Goal: Transaction & Acquisition: Purchase product/service

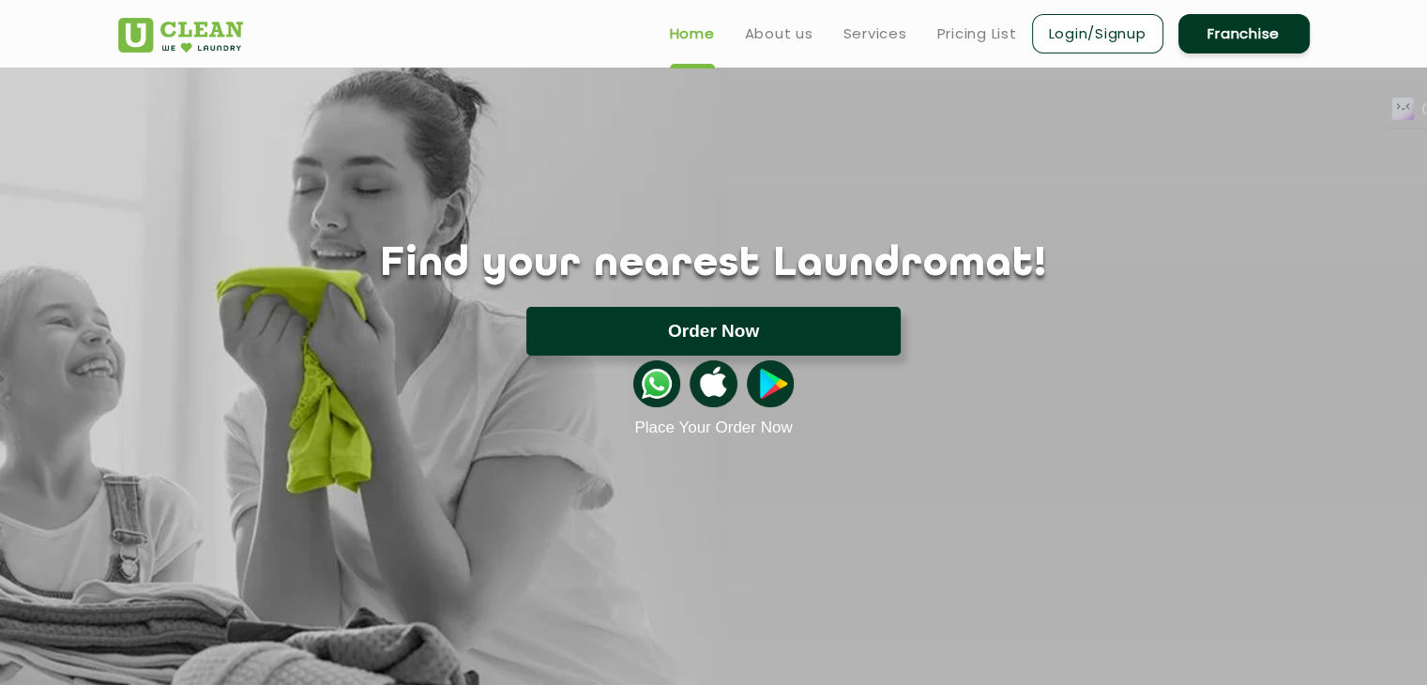
click at [705, 327] on button "Order Now" at bounding box center [713, 331] width 374 height 49
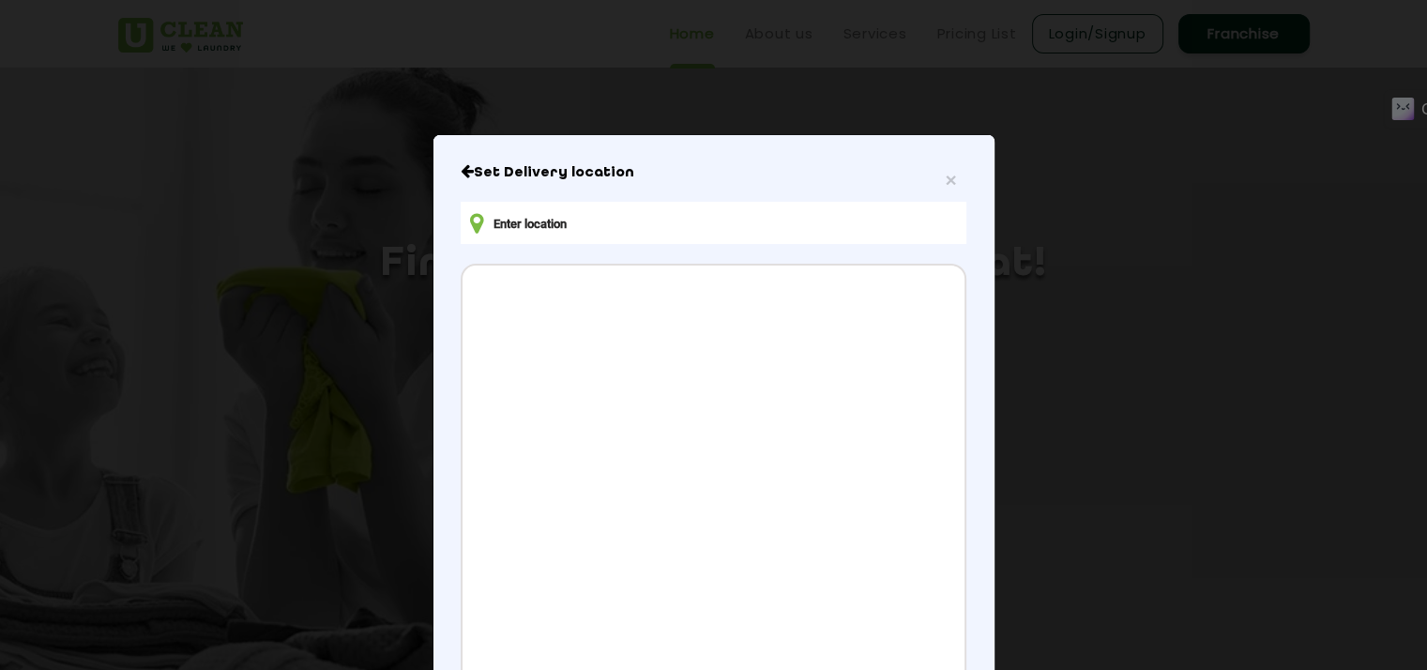
click at [534, 213] on input "text" at bounding box center [713, 223] width 505 height 42
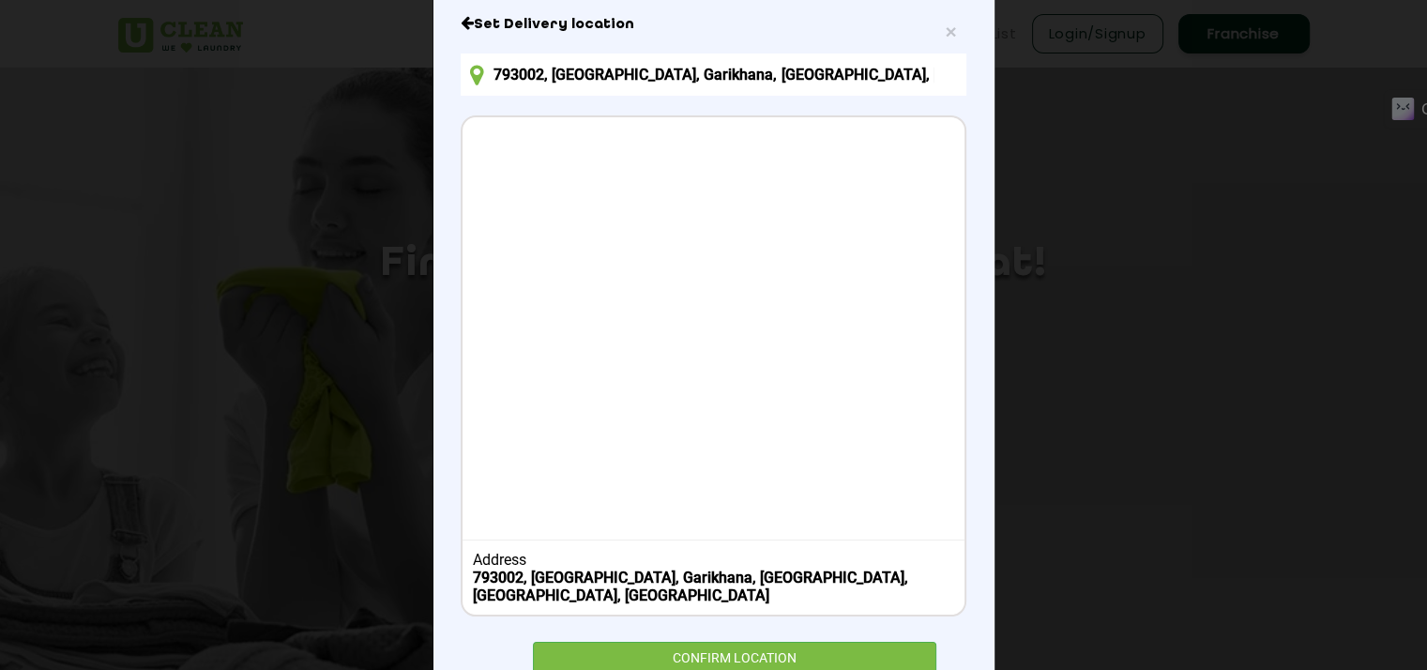
scroll to position [188, 0]
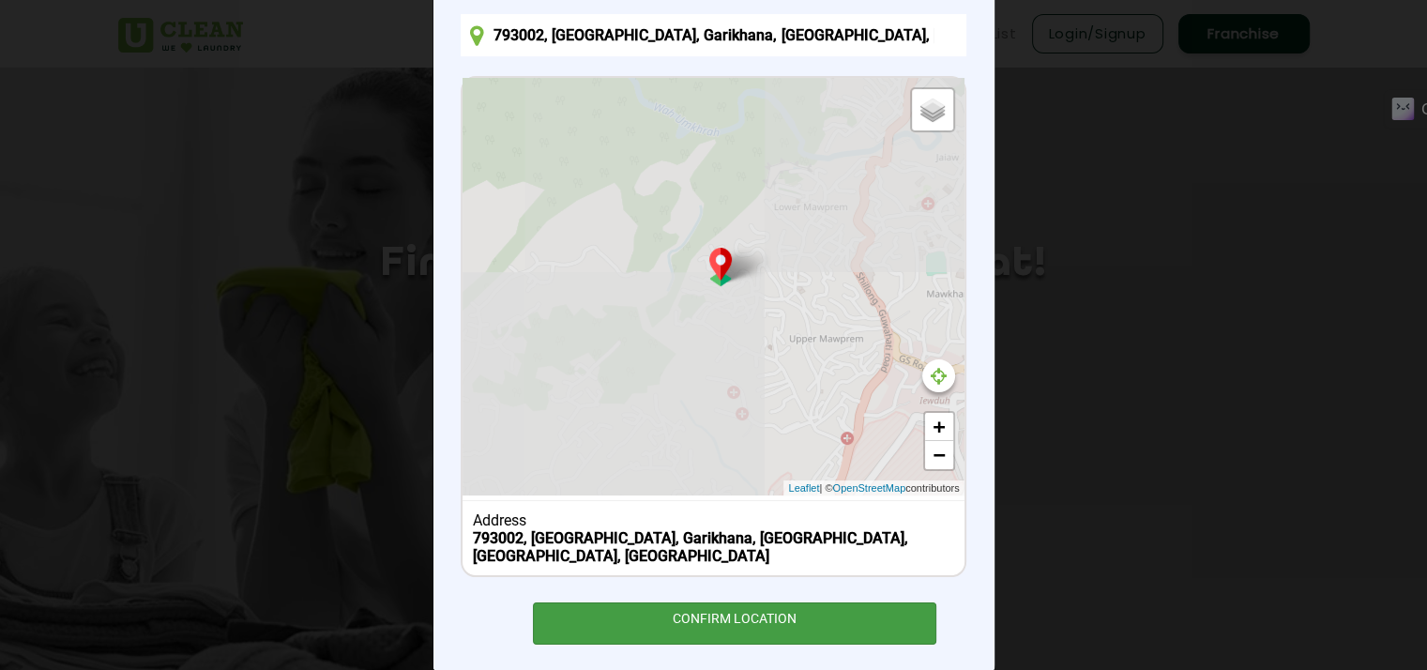
type input "HVJ8+[GEOGRAPHIC_DATA][PERSON_NAME], [GEOGRAPHIC_DATA], [GEOGRAPHIC_DATA], [GEO…"
click at [763, 594] on div "Set Delivery location HVJ8+H4R Bishop Falls, road, Opp Merrydale School, Lower …" at bounding box center [713, 310] width 505 height 669
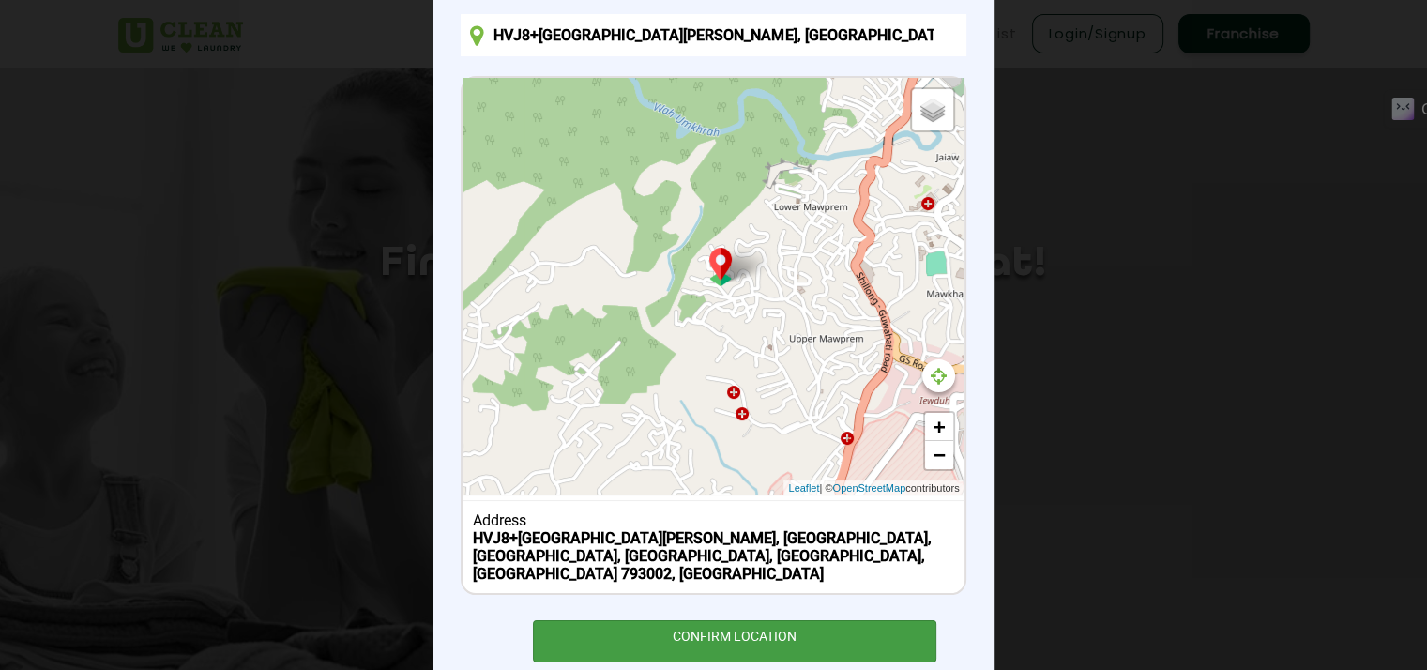
click at [758, 620] on div "CONFIRM LOCATION" at bounding box center [735, 641] width 404 height 42
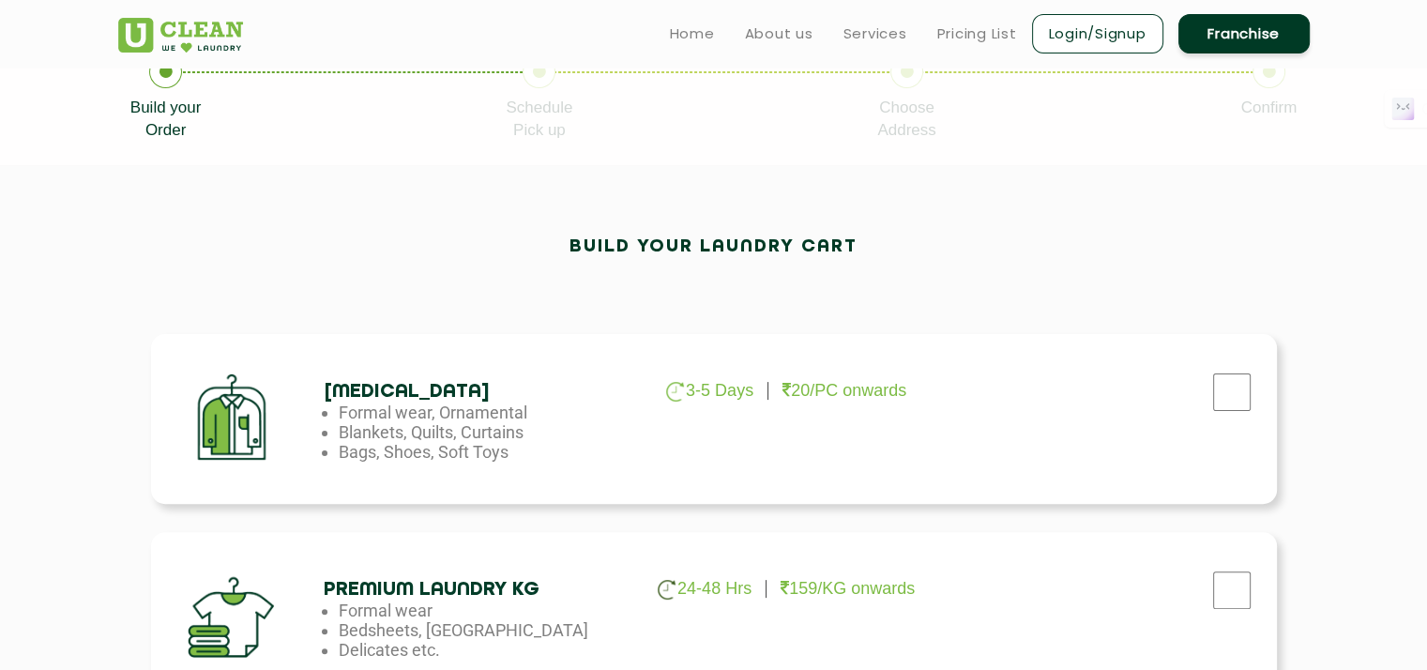
scroll to position [375, 0]
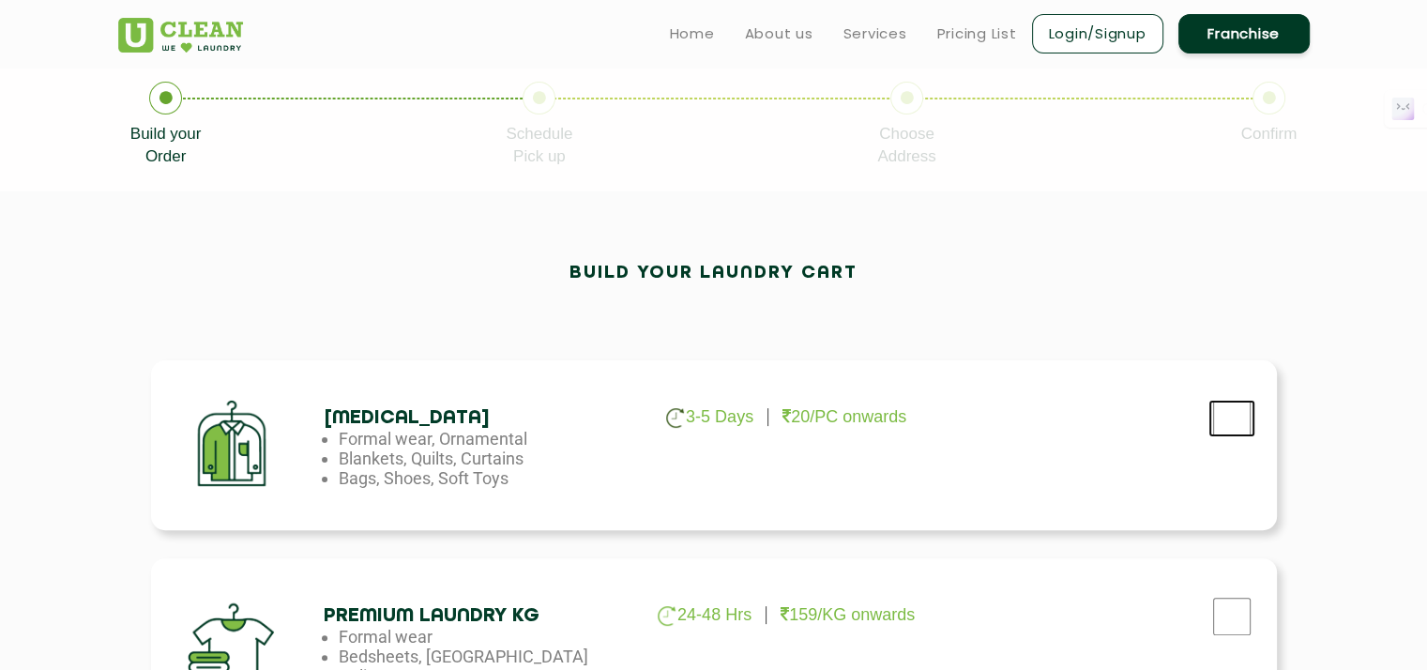
click at [1238, 416] on input "checkbox" at bounding box center [1231, 419] width 47 height 38
checkbox input "true"
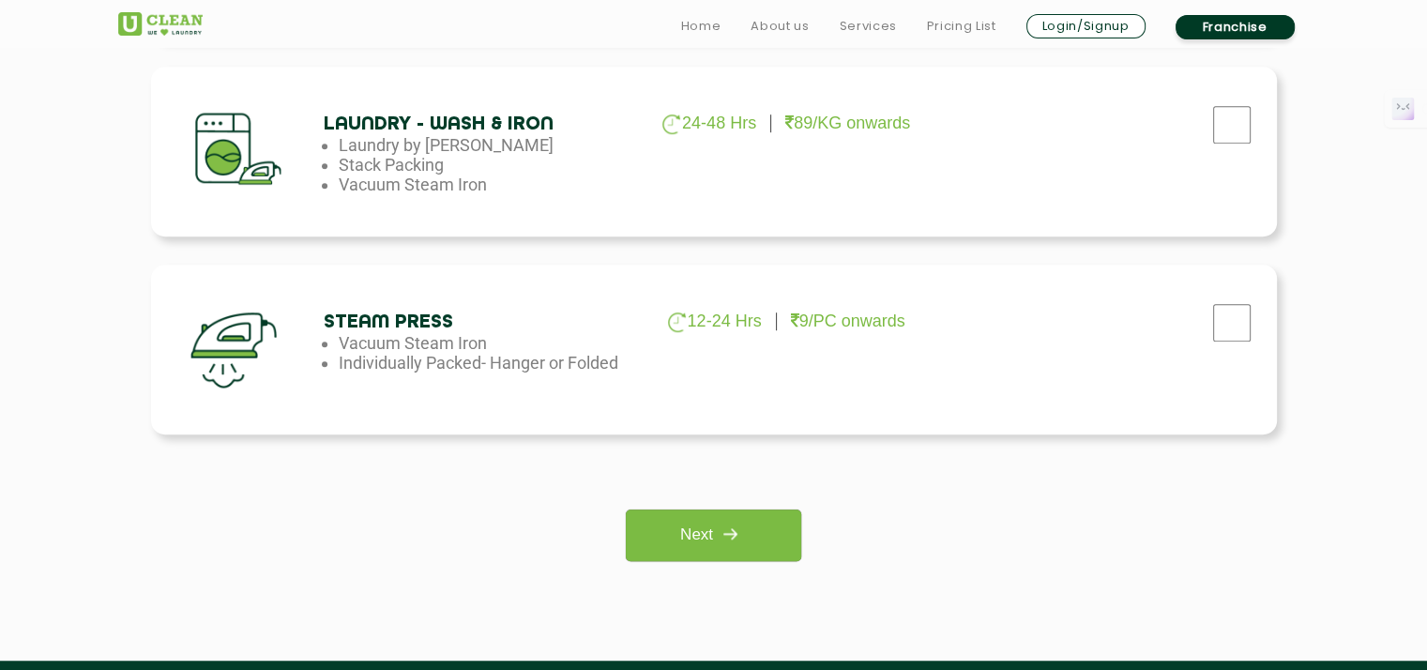
scroll to position [1313, 0]
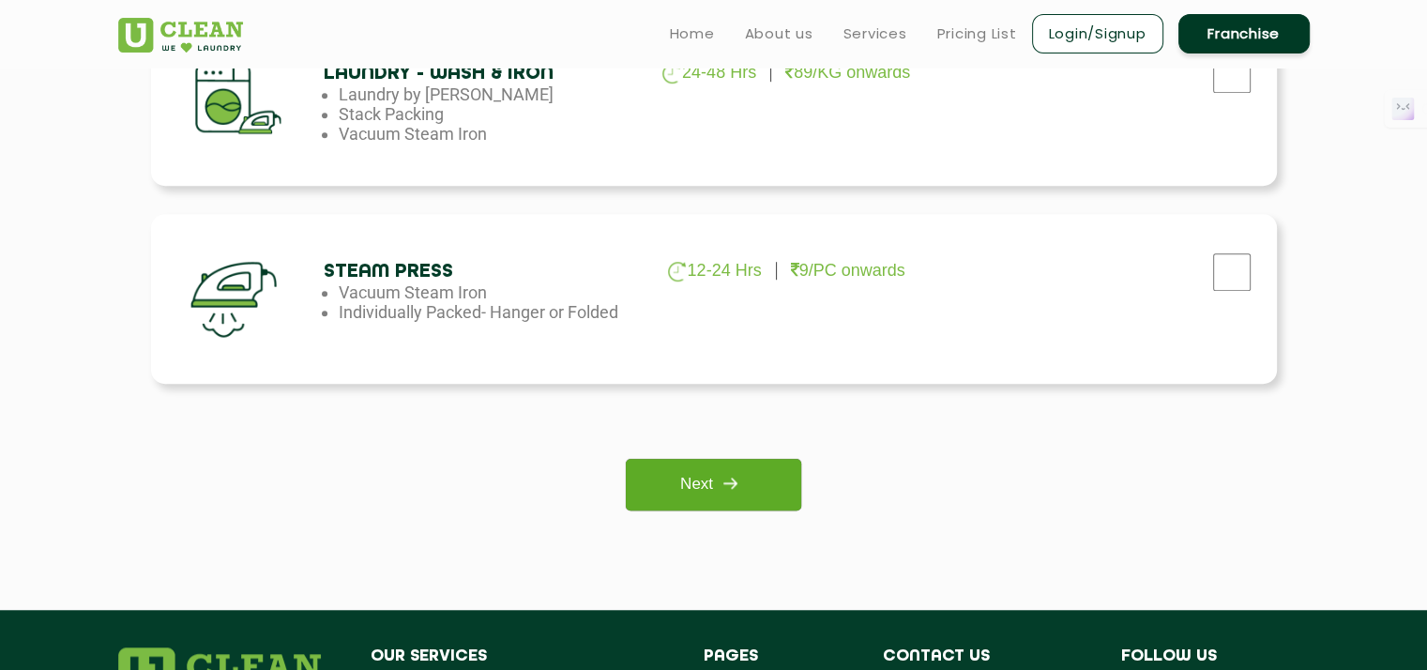
click at [735, 474] on img at bounding box center [730, 483] width 34 height 34
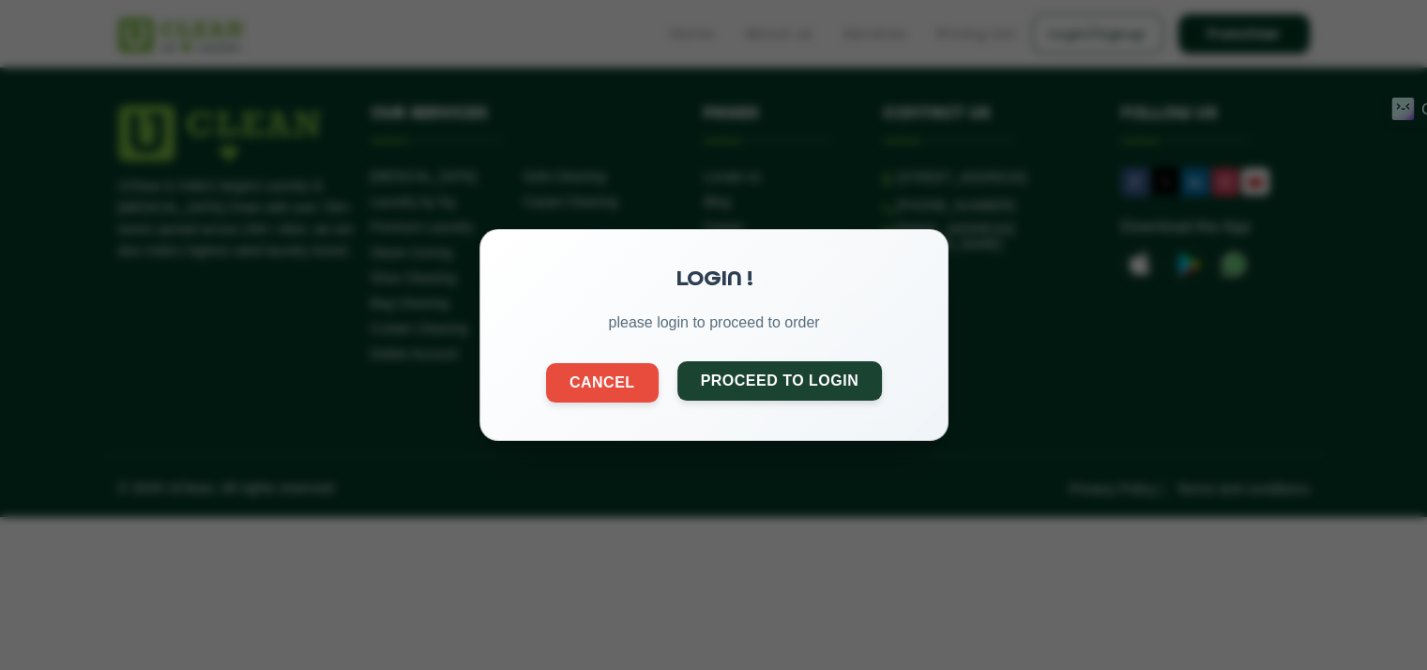
click at [758, 381] on button "Proceed to Login" at bounding box center [778, 380] width 205 height 39
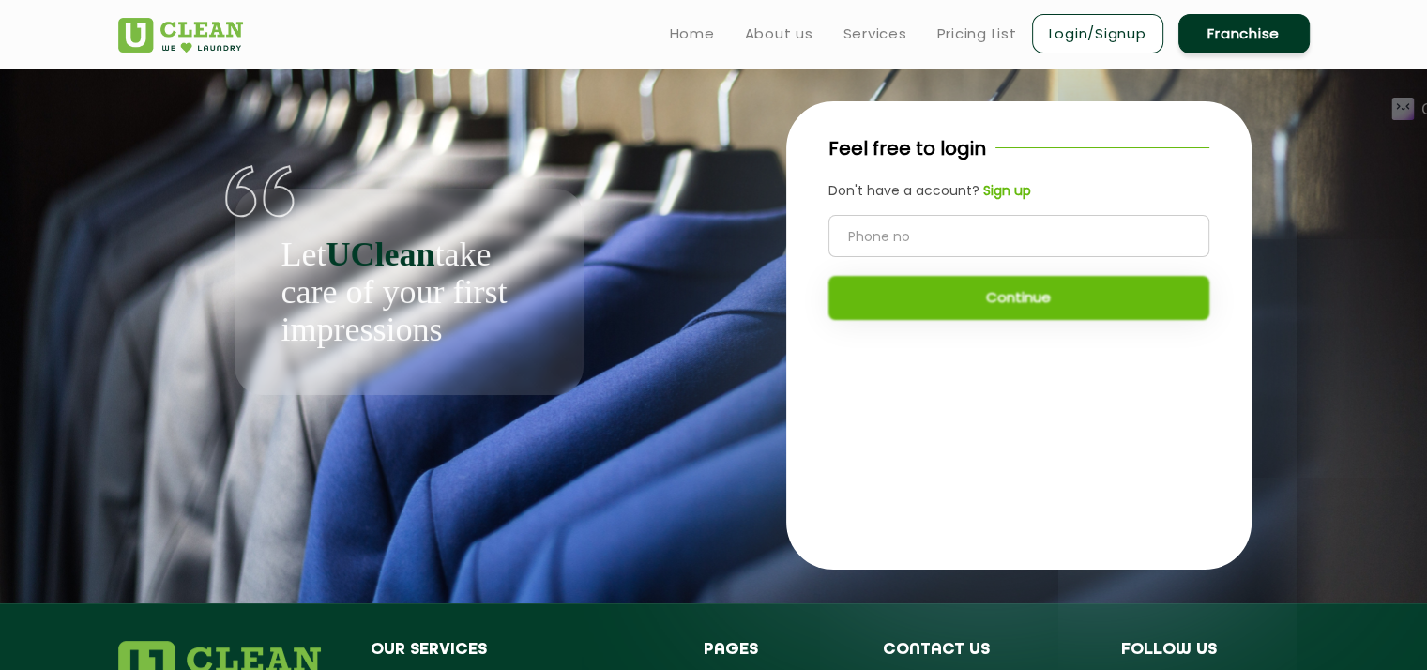
click at [980, 225] on input "tel" at bounding box center [1018, 236] width 381 height 42
type input "9819810971"
click at [1047, 280] on button "Continue" at bounding box center [1018, 298] width 381 height 44
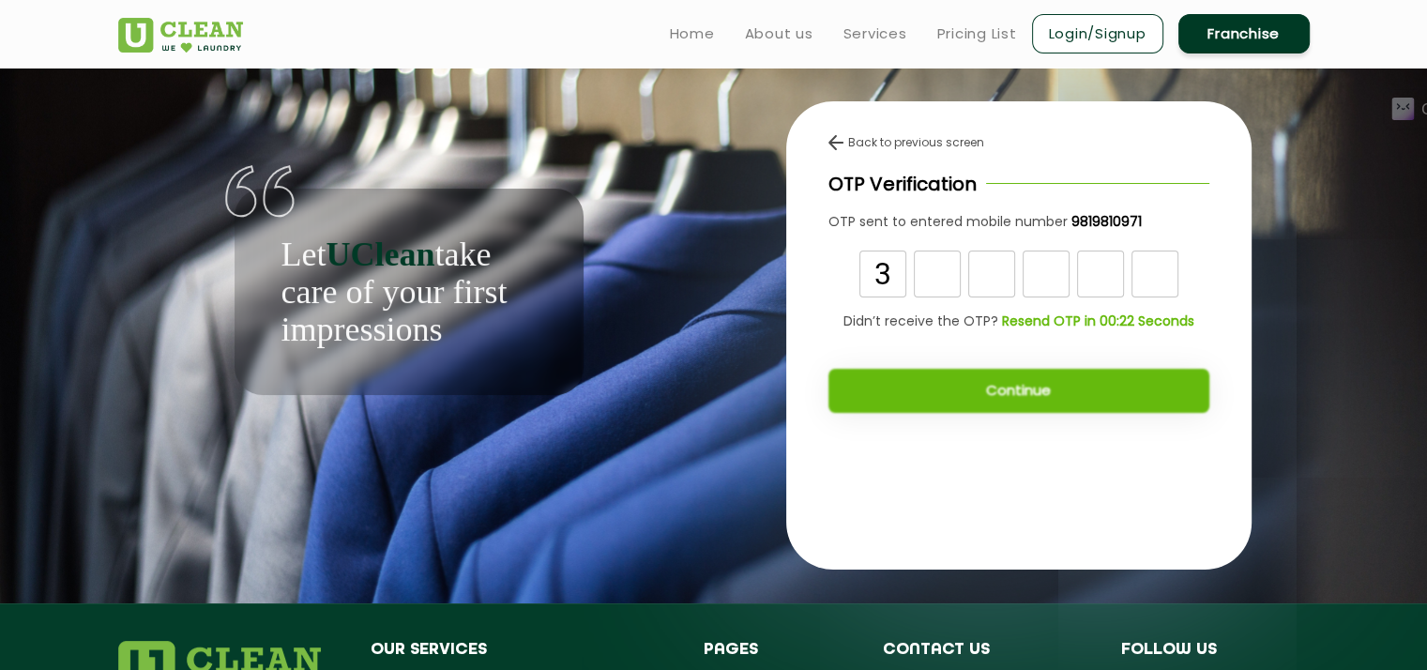
type input "3"
type input "6"
type input "5"
type input "2"
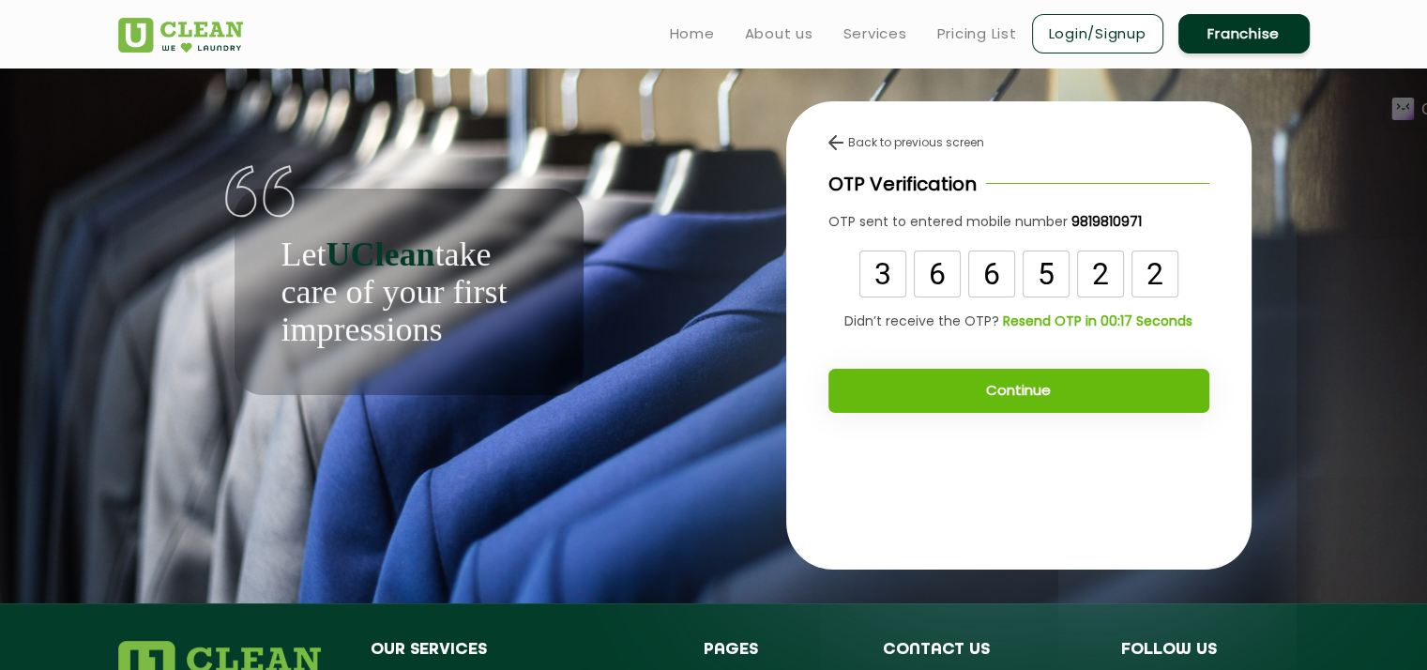
type input "2"
click at [1101, 392] on button "Continue" at bounding box center [1018, 391] width 381 height 44
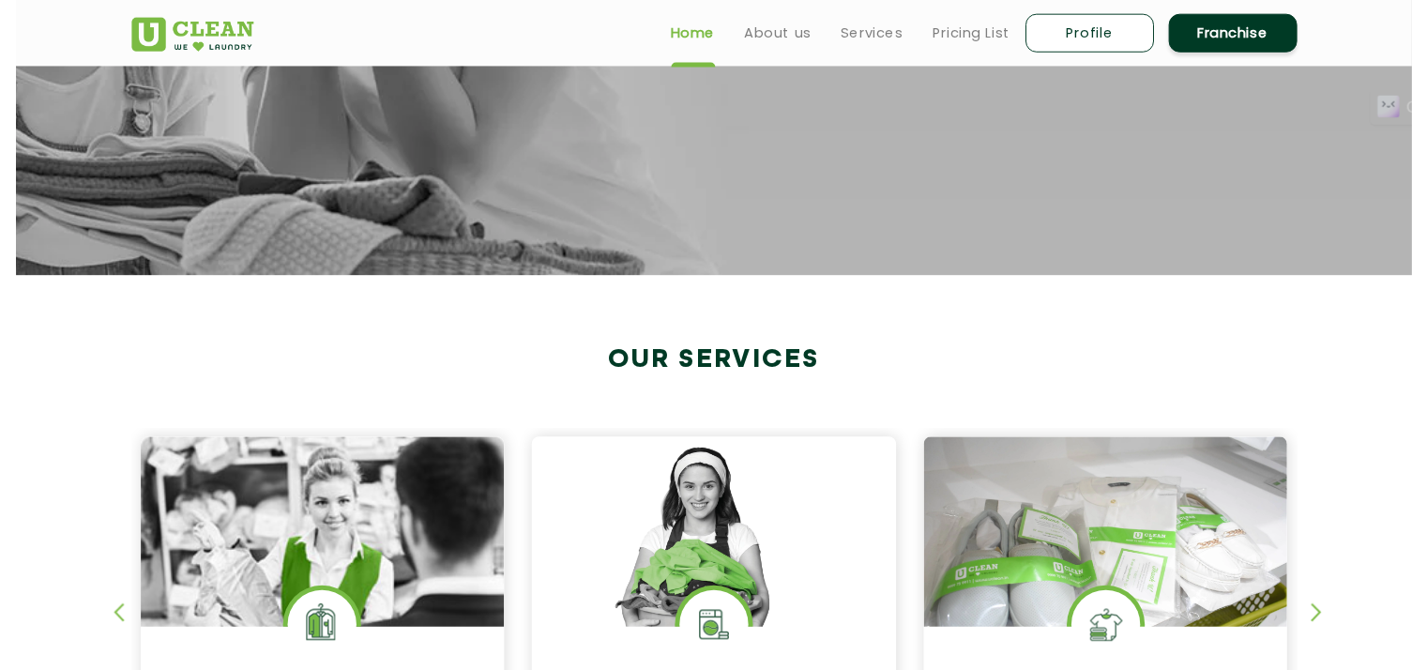
scroll to position [94, 0]
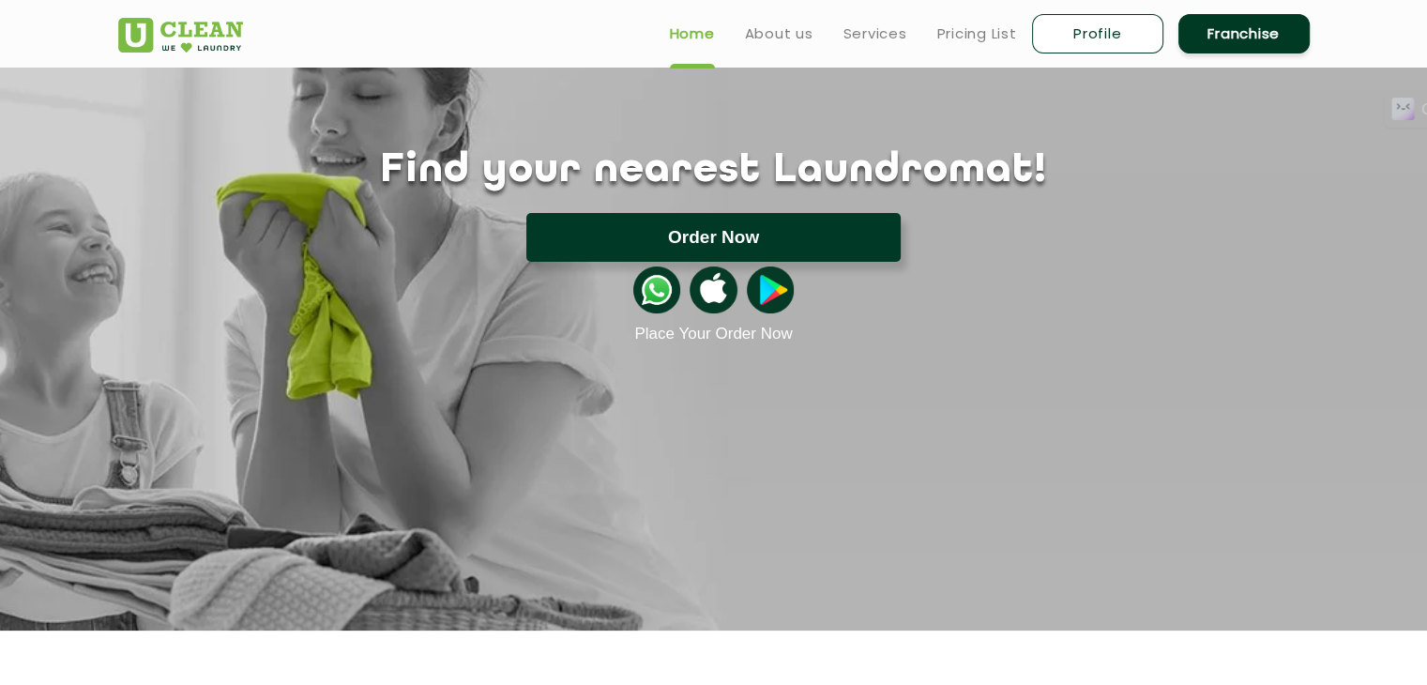
click at [712, 245] on button "Order Now" at bounding box center [713, 237] width 374 height 49
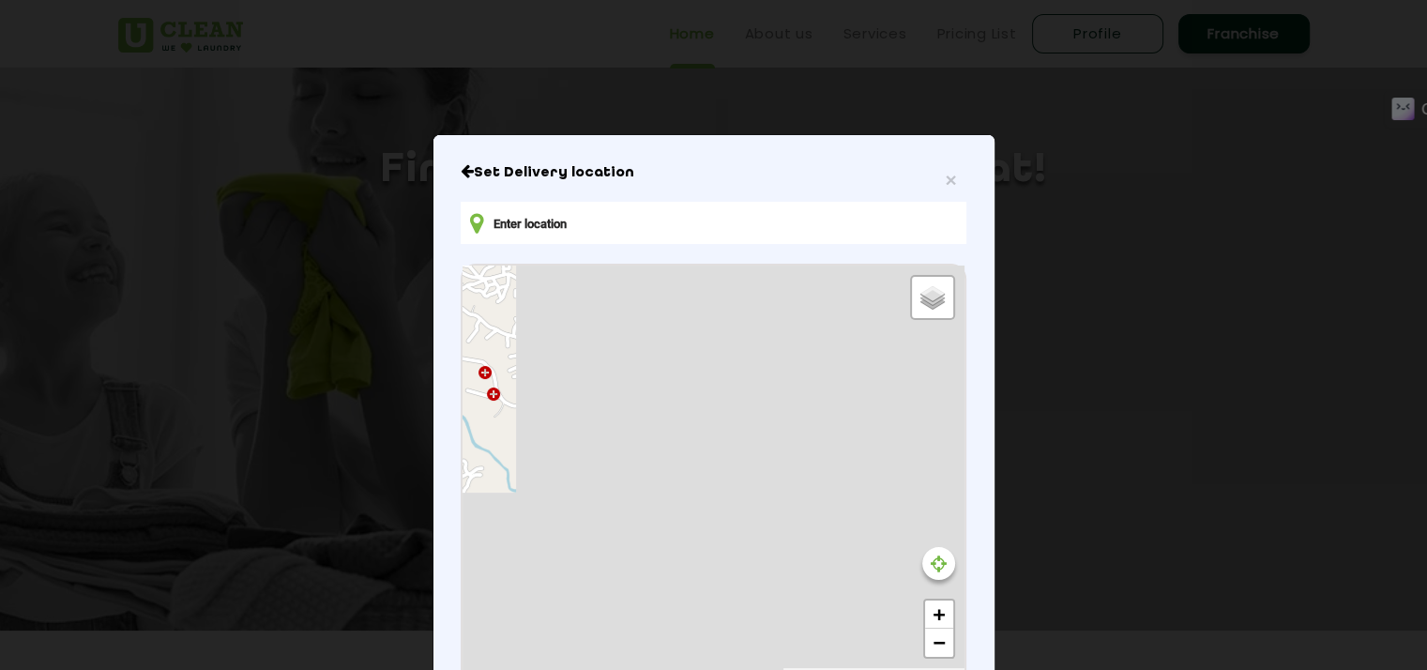
type input "HVJ8+[GEOGRAPHIC_DATA][PERSON_NAME], [GEOGRAPHIC_DATA], [GEOGRAPHIC_DATA], [GEO…"
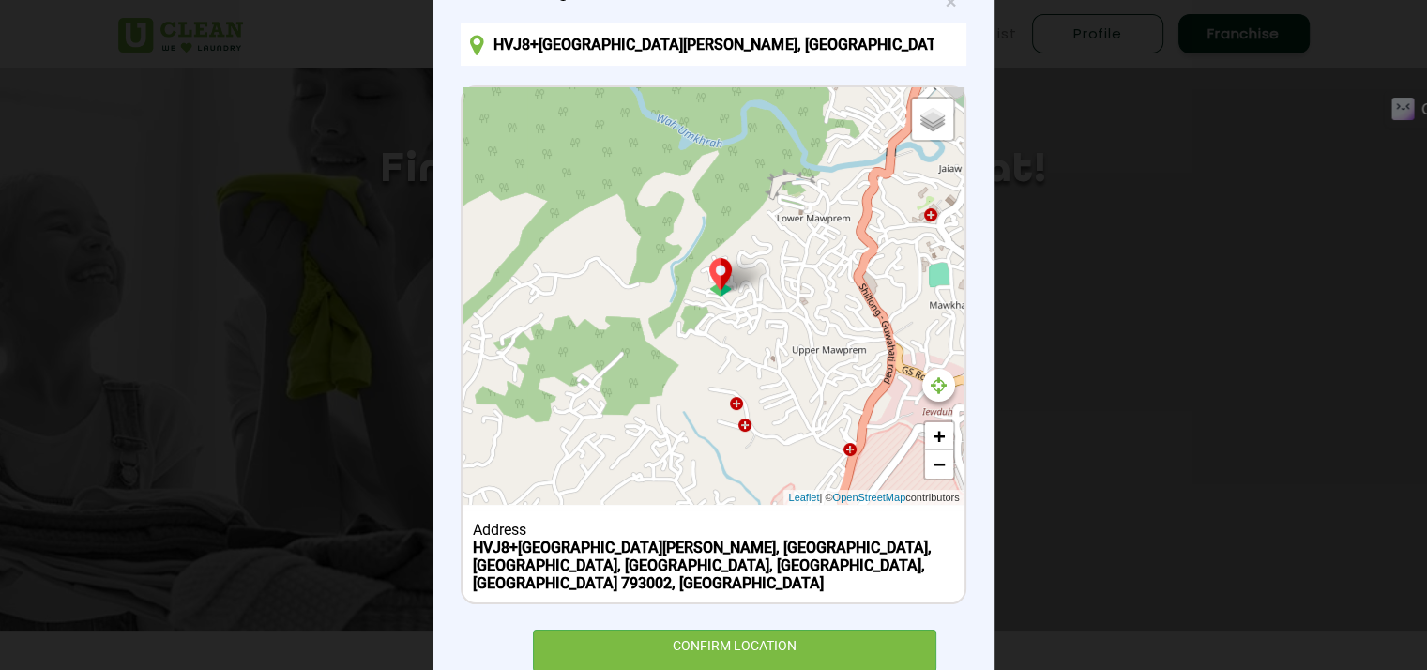
scroll to position [219, 0]
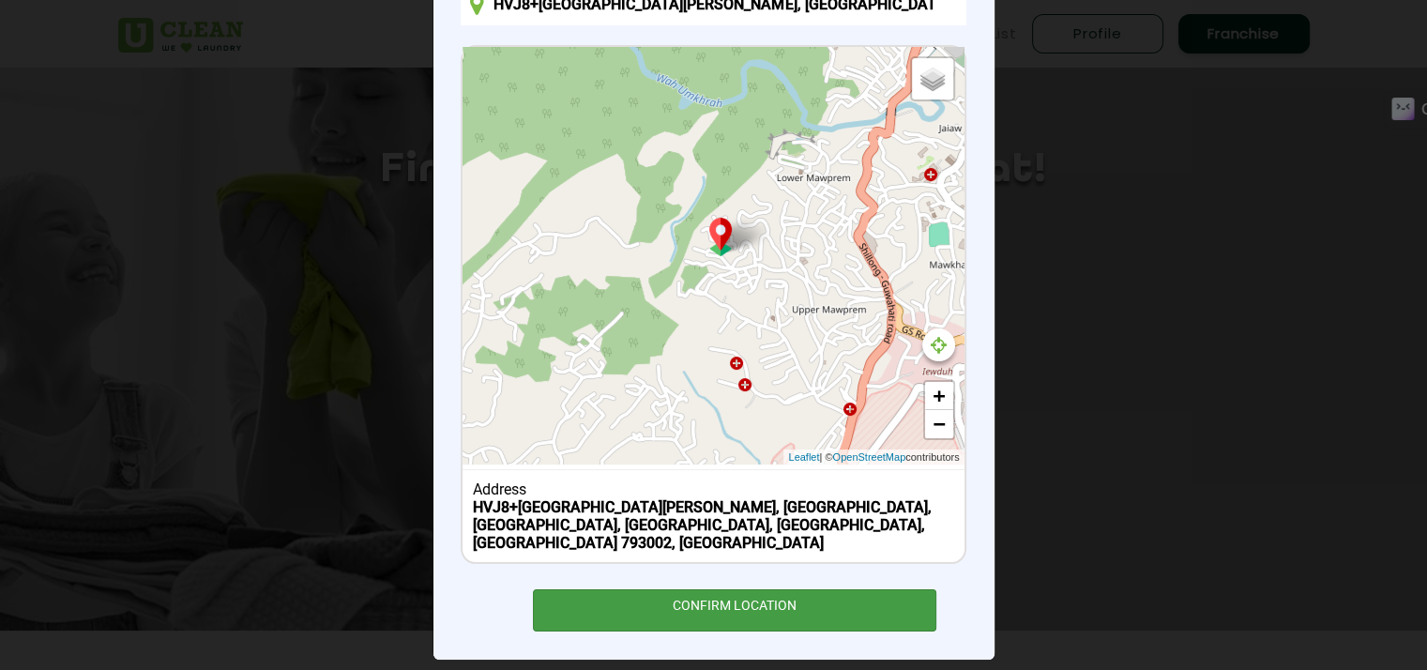
click at [638, 589] on div "CONFIRM LOCATION" at bounding box center [735, 610] width 404 height 42
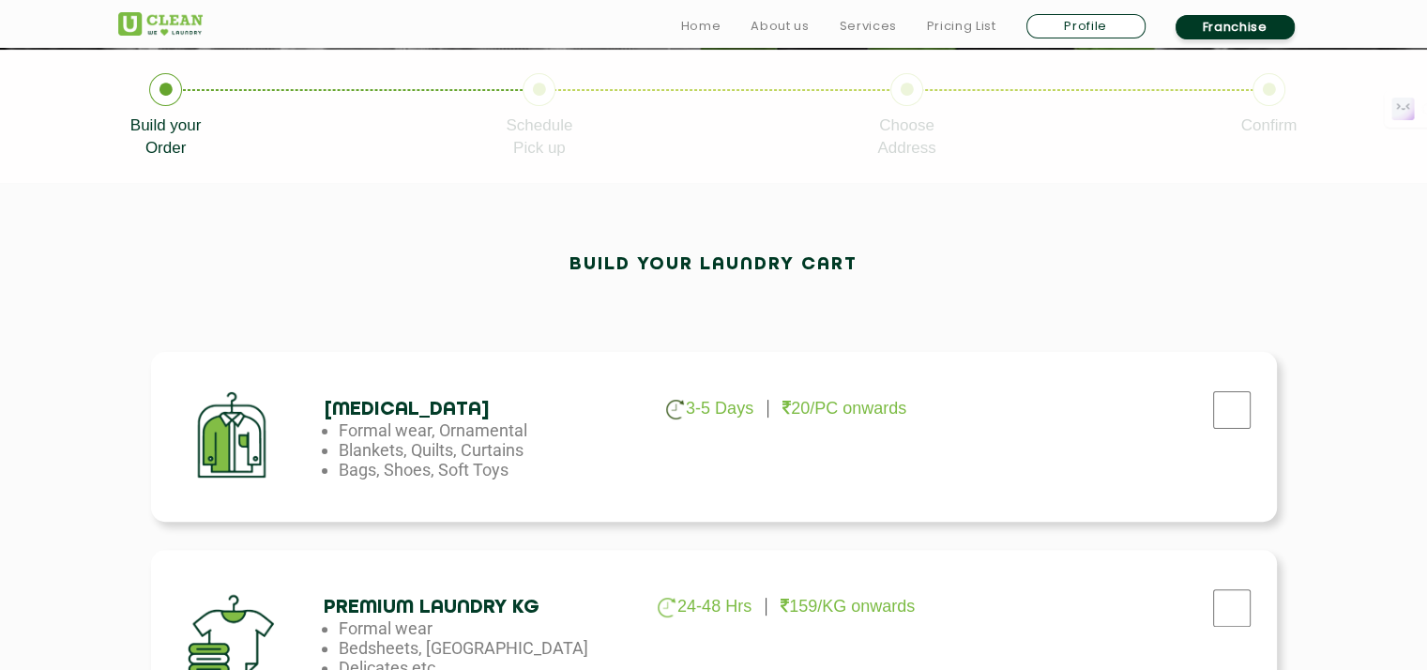
scroll to position [469, 0]
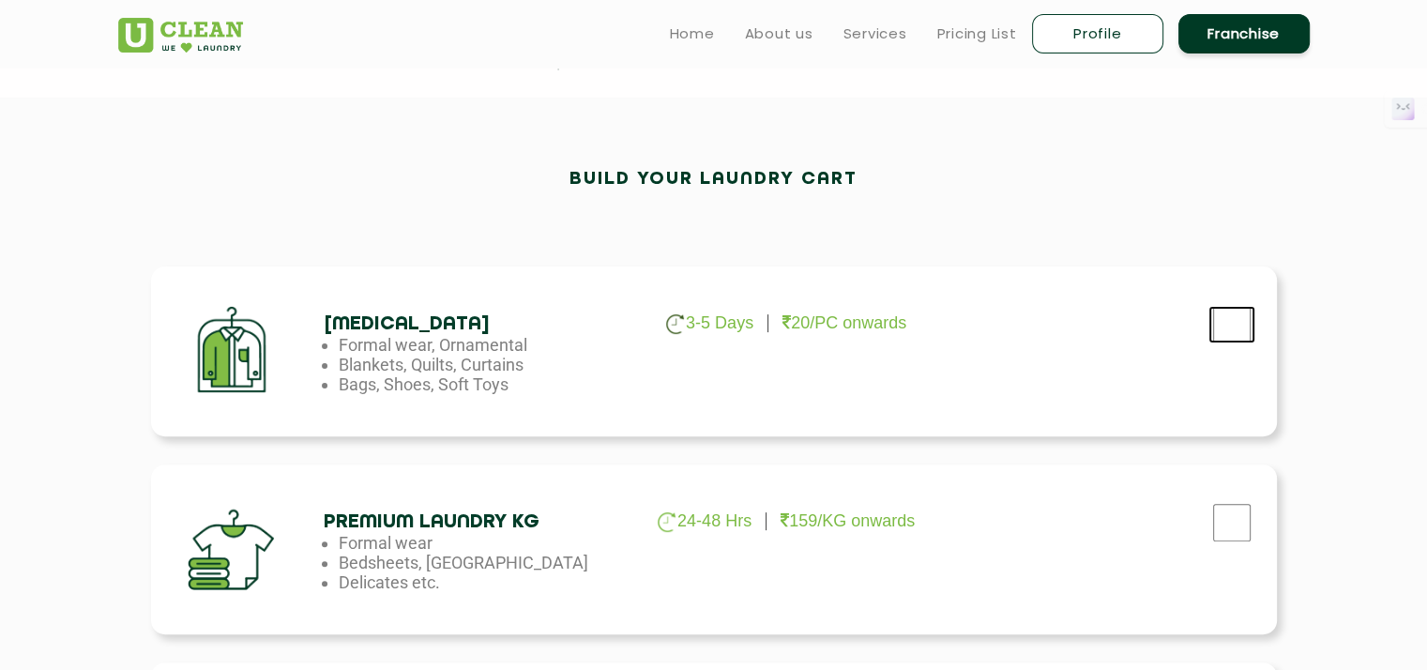
click at [1224, 315] on input "checkbox" at bounding box center [1231, 325] width 47 height 38
checkbox input "true"
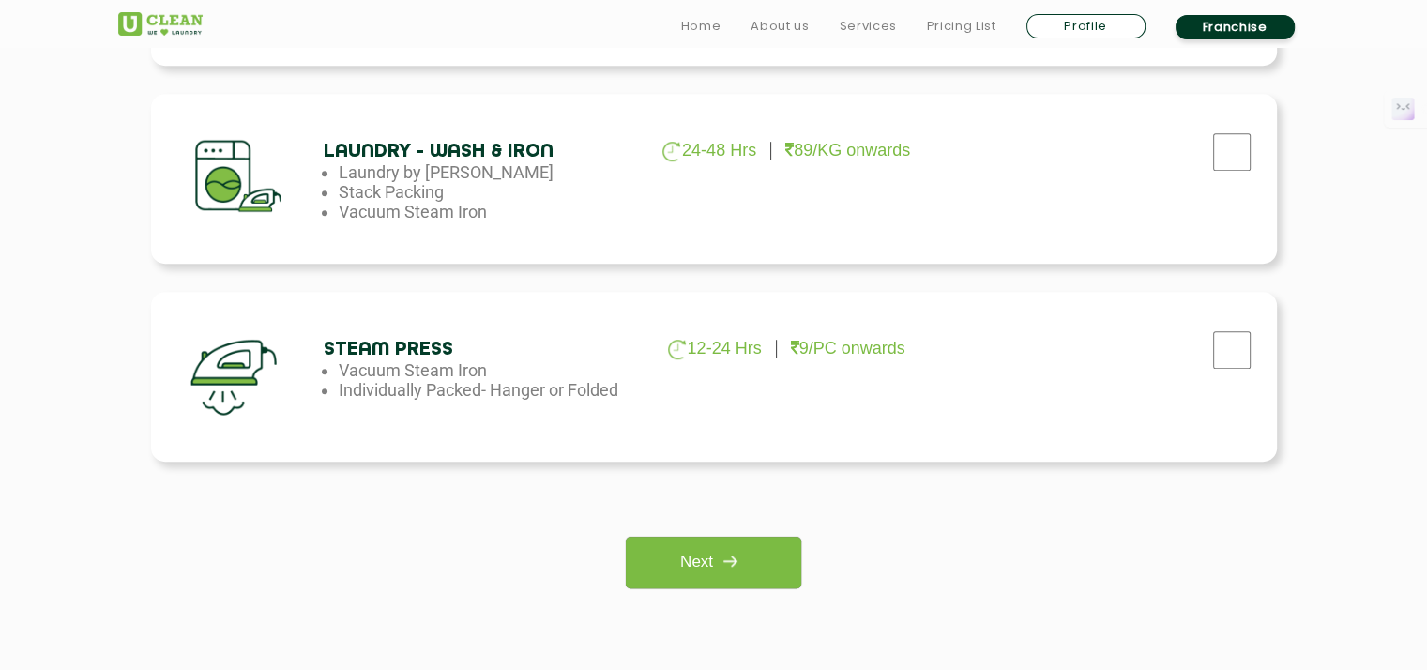
scroll to position [1313, 0]
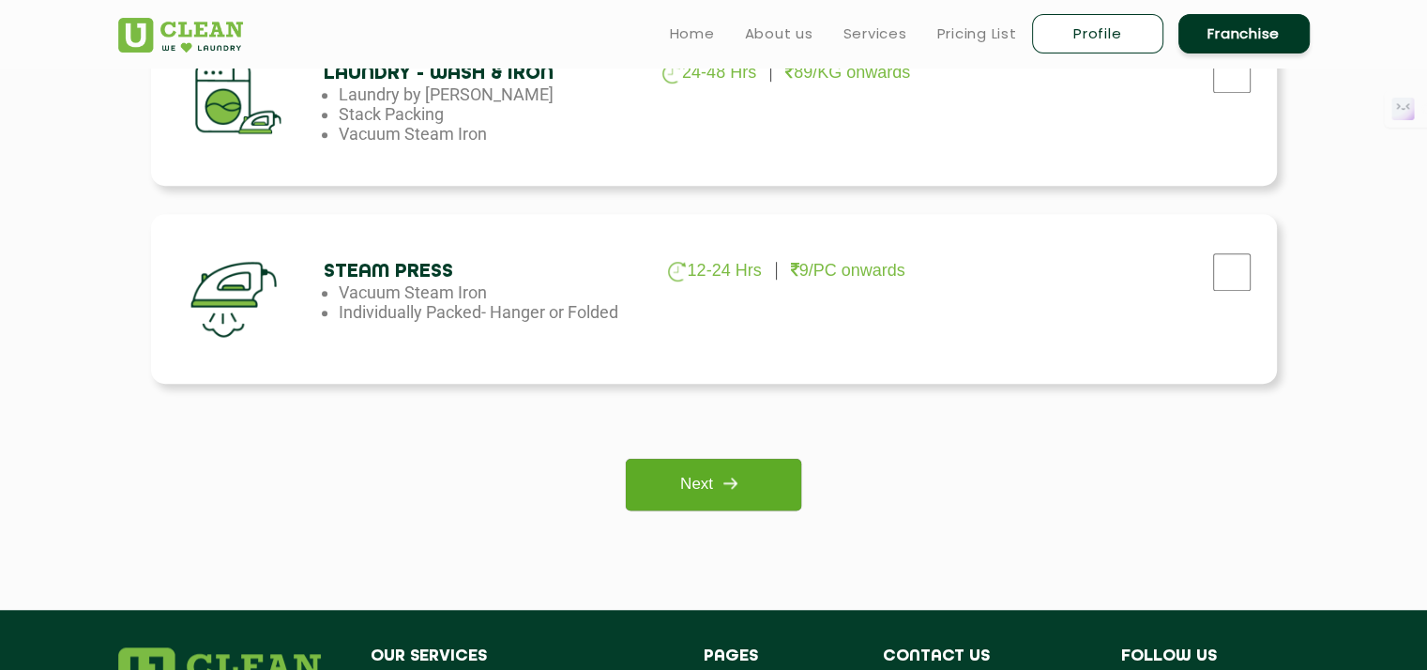
click at [687, 489] on link "Next" at bounding box center [713, 485] width 175 height 52
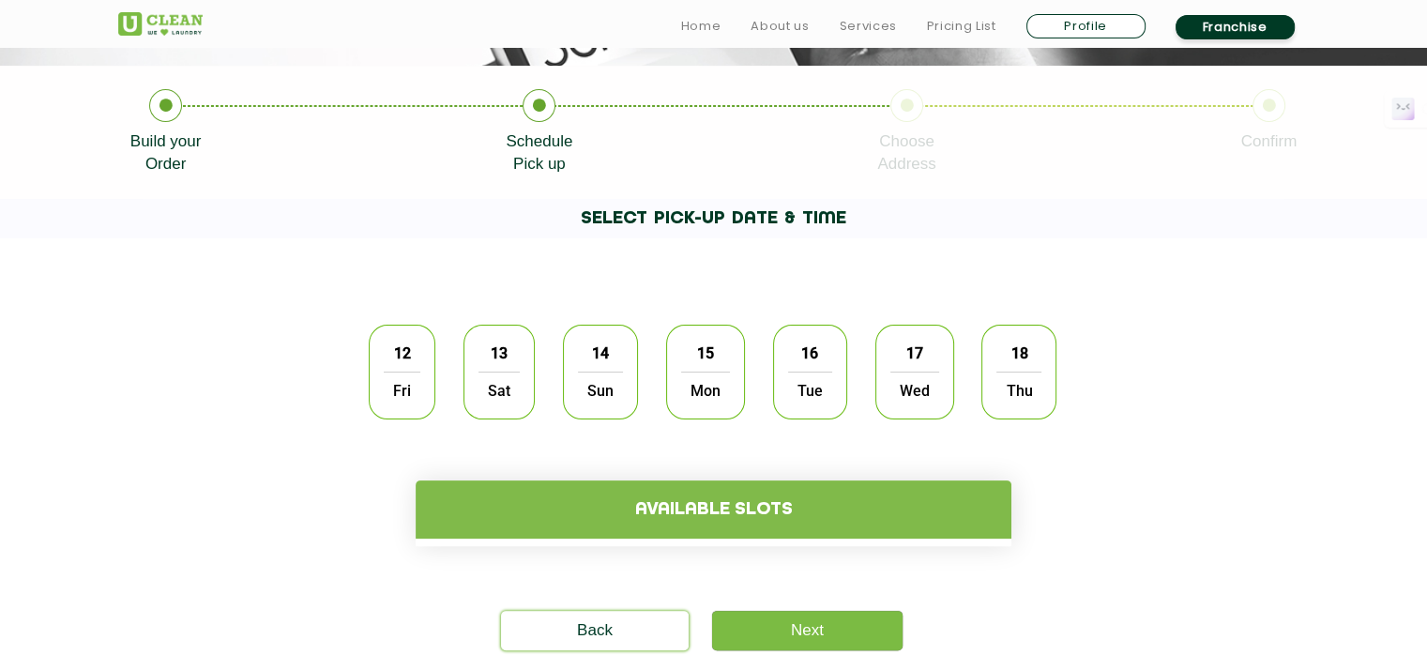
scroll to position [375, 0]
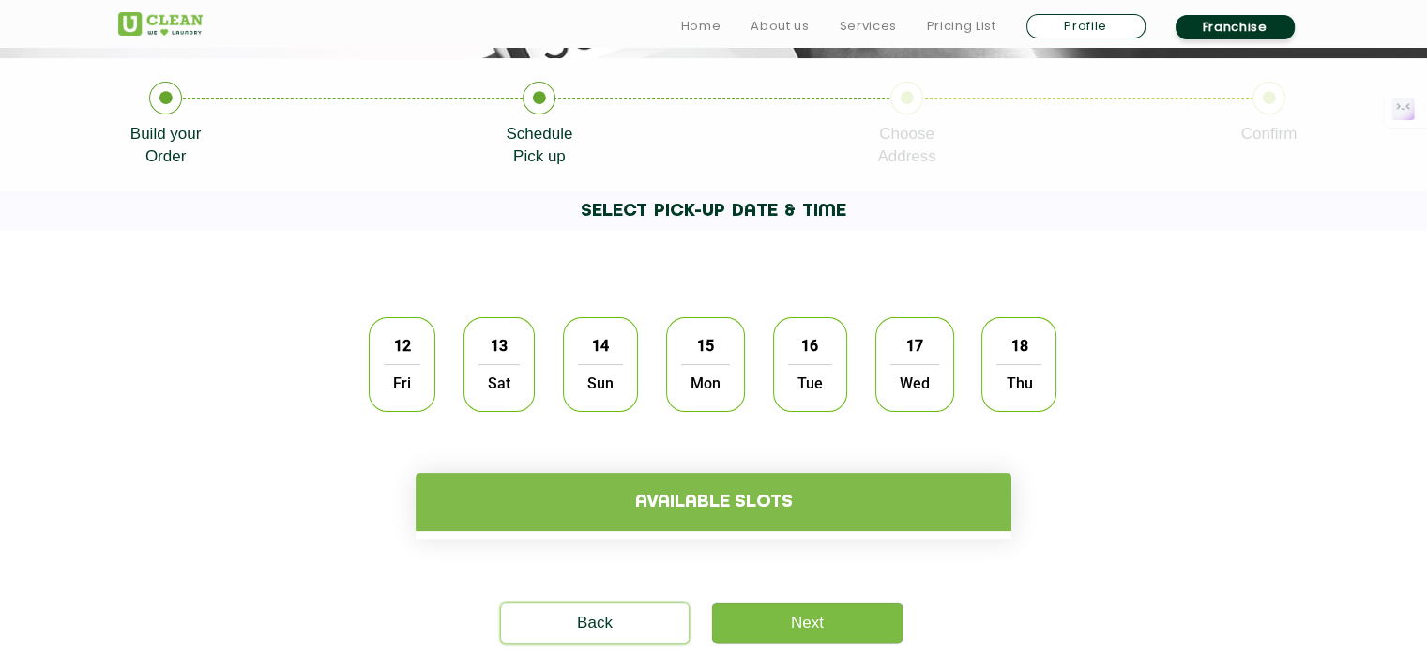
click at [374, 372] on div "12 Fri" at bounding box center [402, 364] width 67 height 95
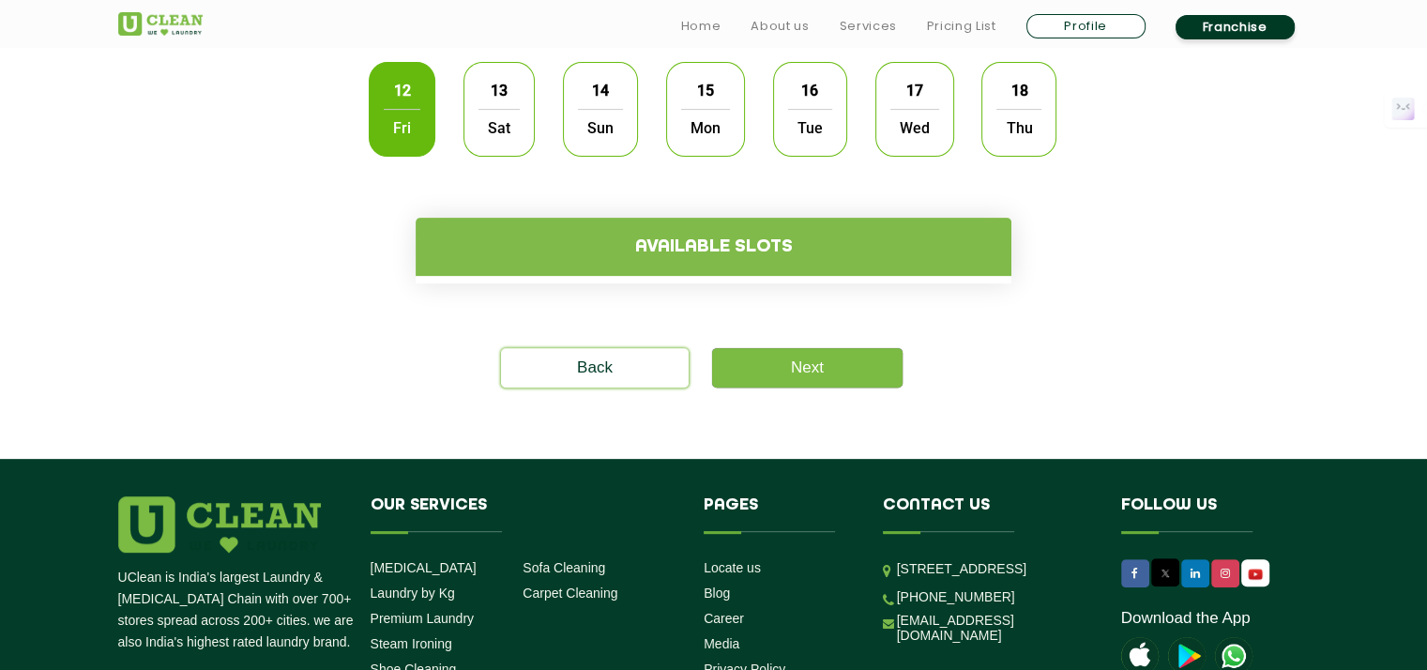
scroll to position [657, 0]
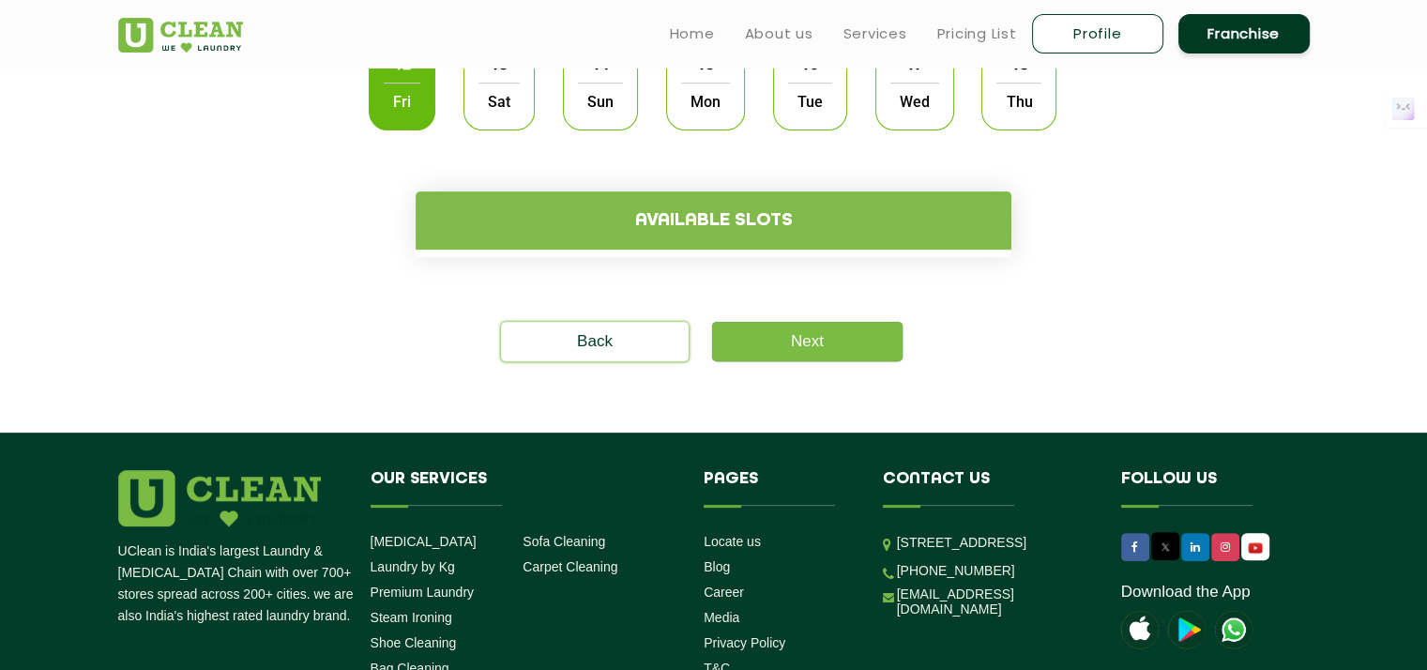
click at [500, 102] on span "Sat" at bounding box center [498, 102] width 41 height 38
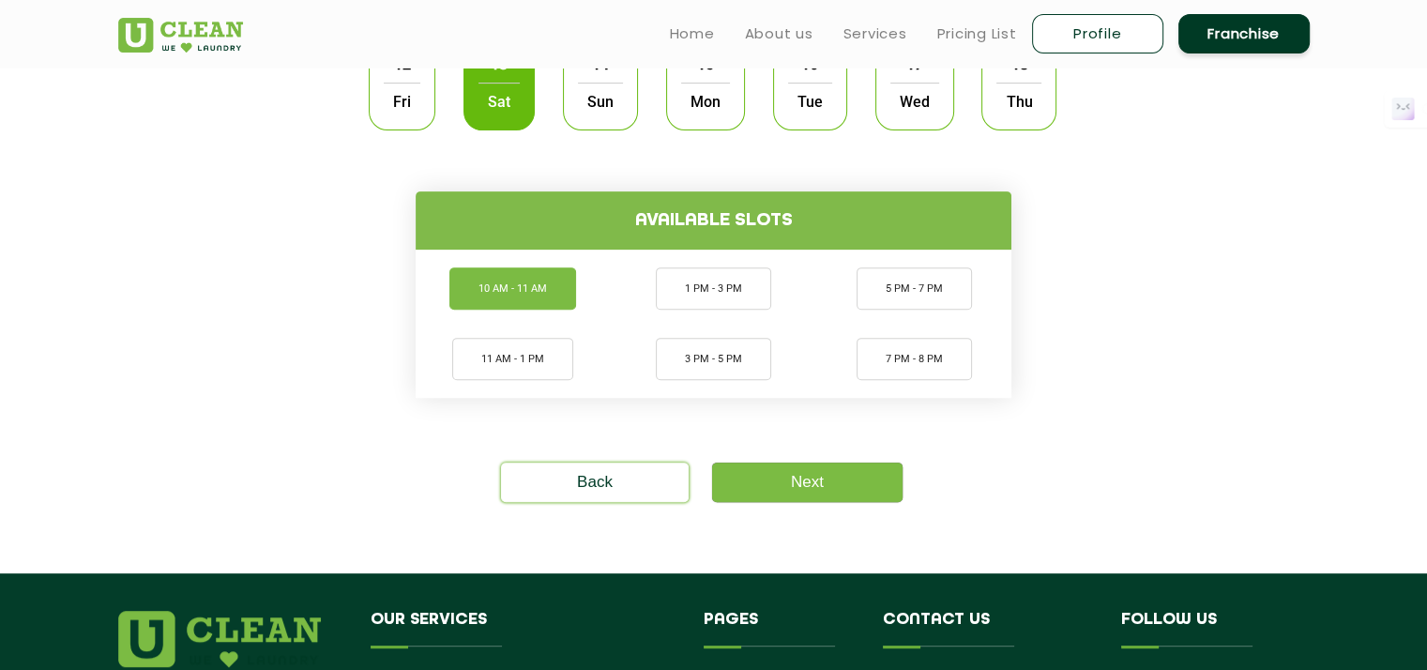
click at [476, 287] on li "10 AM - 11 AM" at bounding box center [512, 288] width 127 height 42
click at [833, 489] on link "Next" at bounding box center [807, 481] width 190 height 39
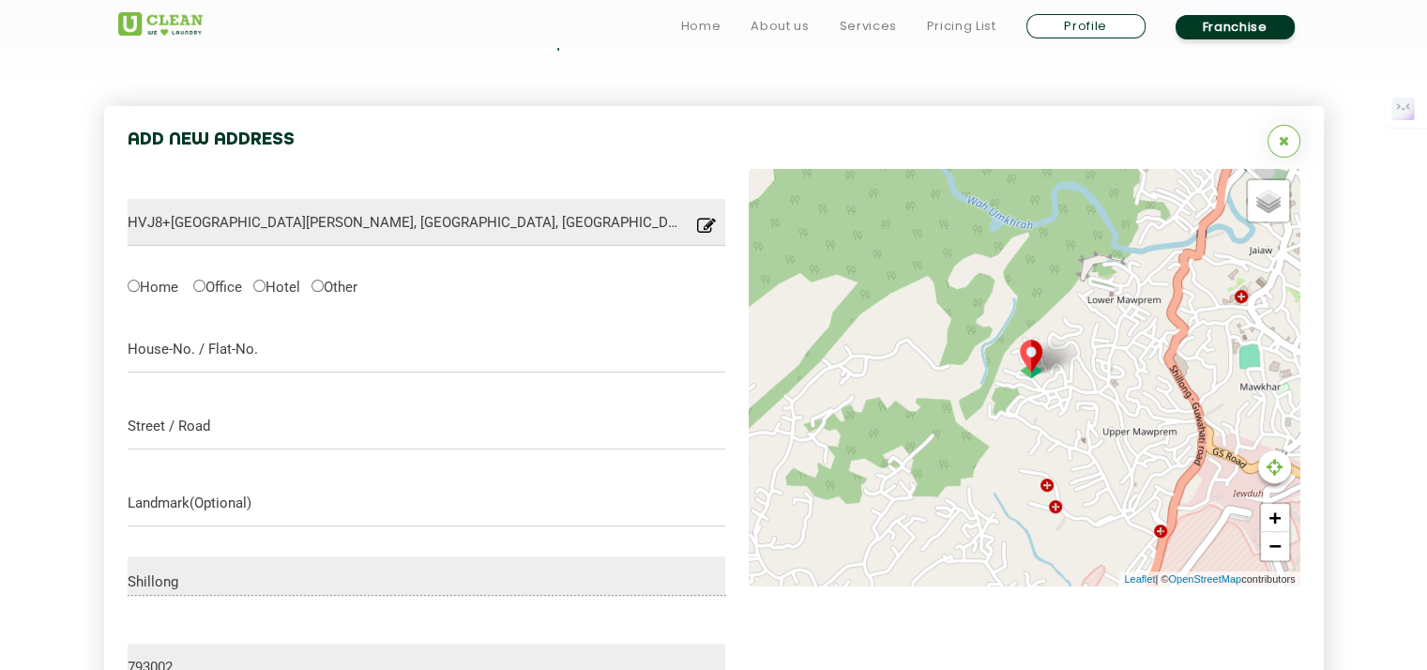
scroll to position [501, 0]
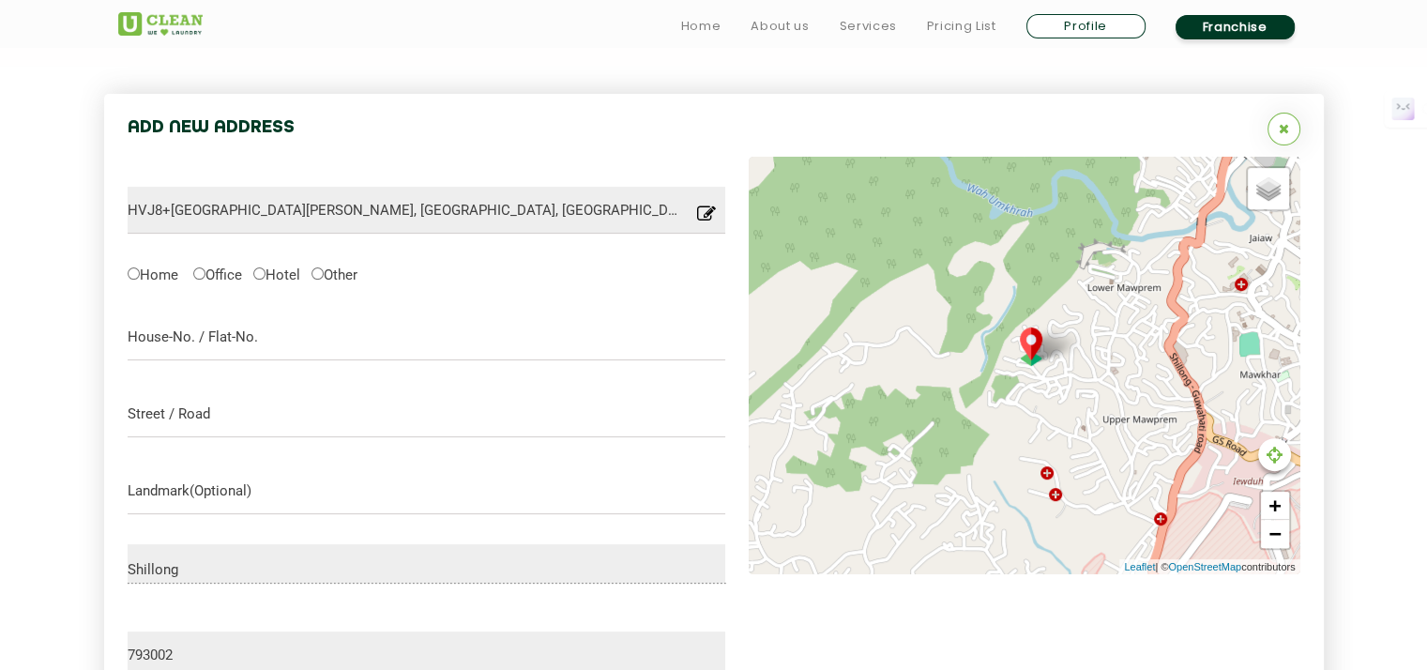
click at [143, 279] on label "Home" at bounding box center [153, 274] width 51 height 20
click at [140, 279] on input "Home" at bounding box center [134, 273] width 12 height 12
radio input "true"
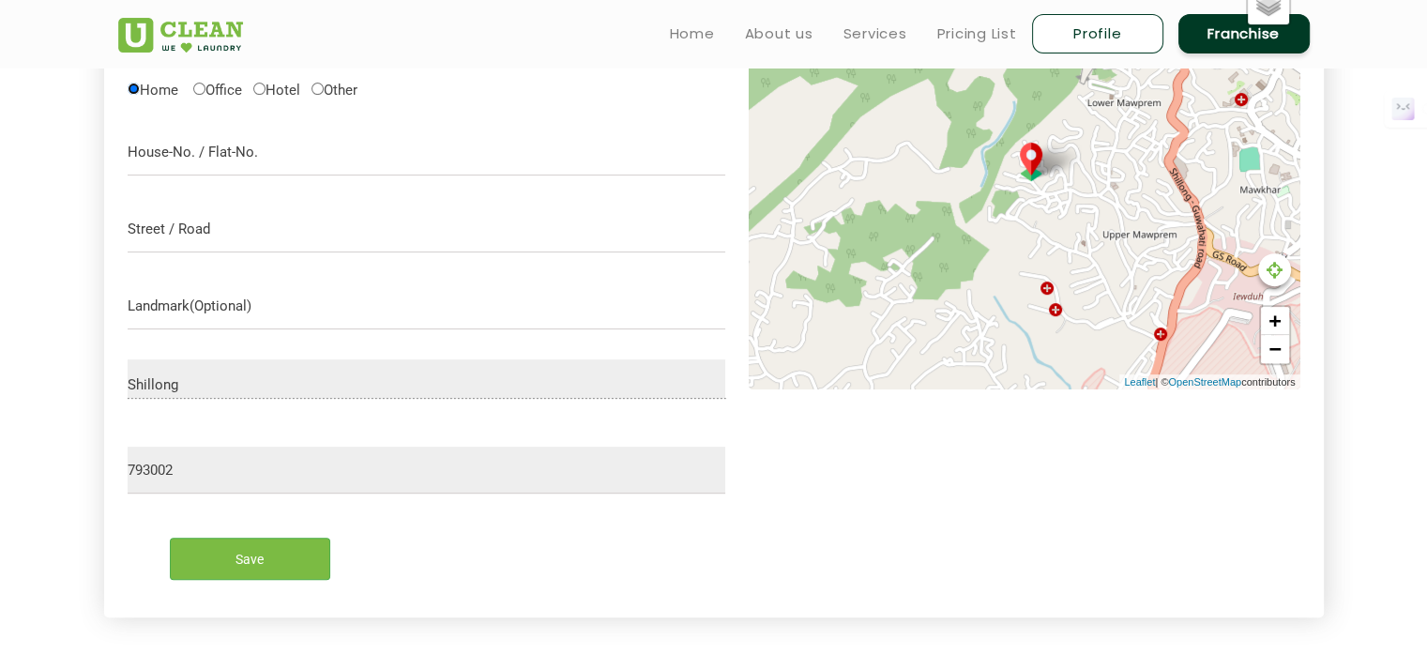
scroll to position [595, 0]
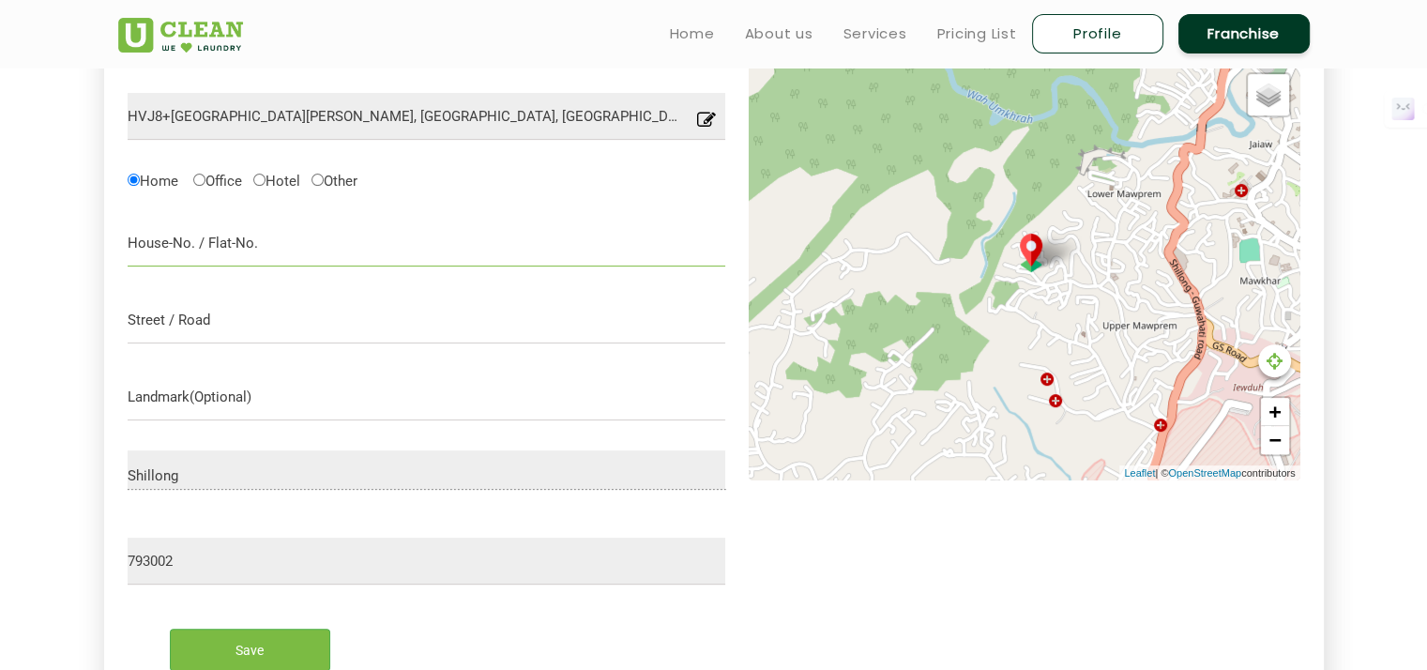
click at [210, 249] on input "text" at bounding box center [427, 243] width 599 height 47
type input "H 456, Sadari Kynsai Cottage, Lane A Block 3"
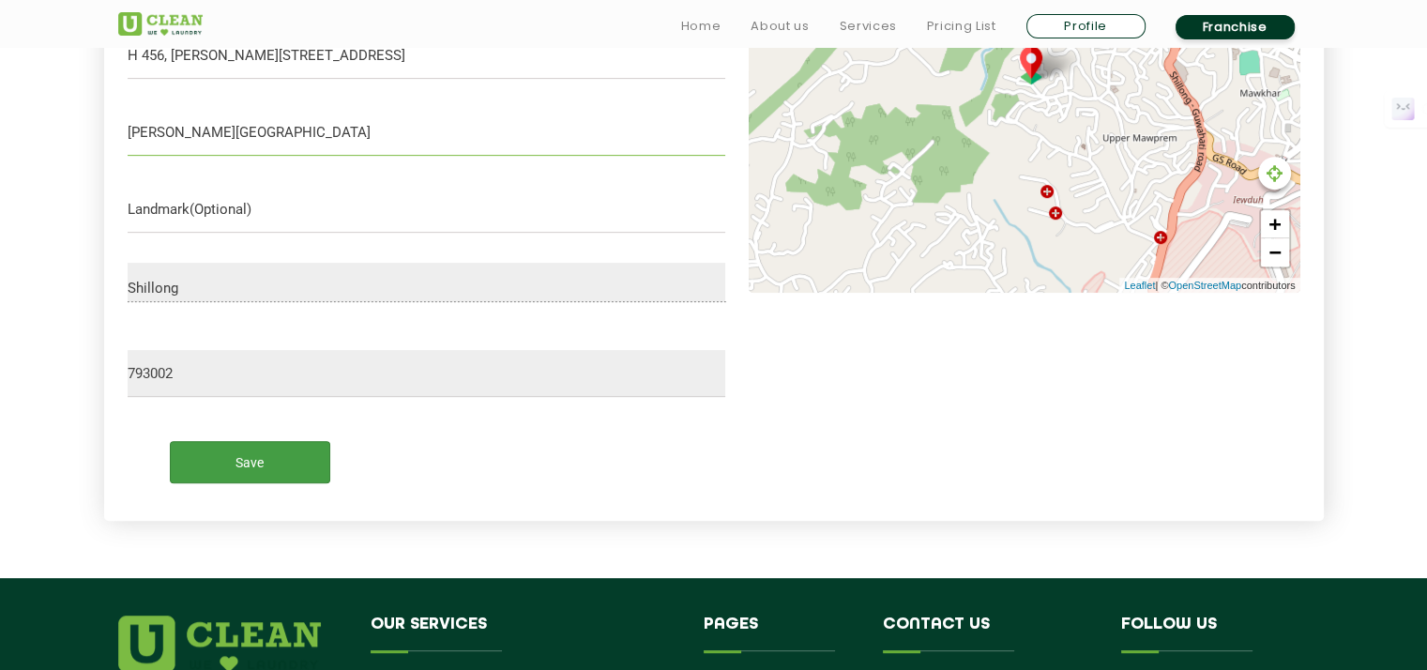
type input "Bishop Falls Road, Lower Mawprem"
click at [254, 459] on input "Save" at bounding box center [250, 462] width 160 height 42
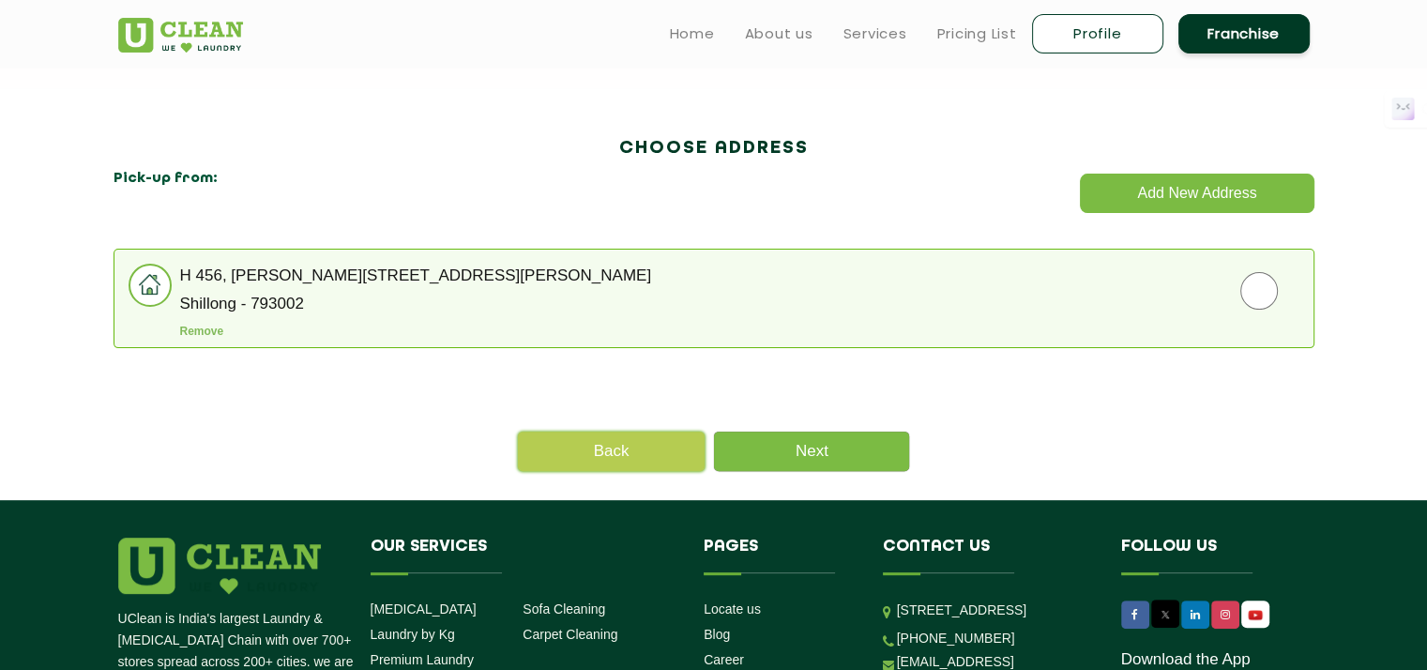
scroll to position [477, 0]
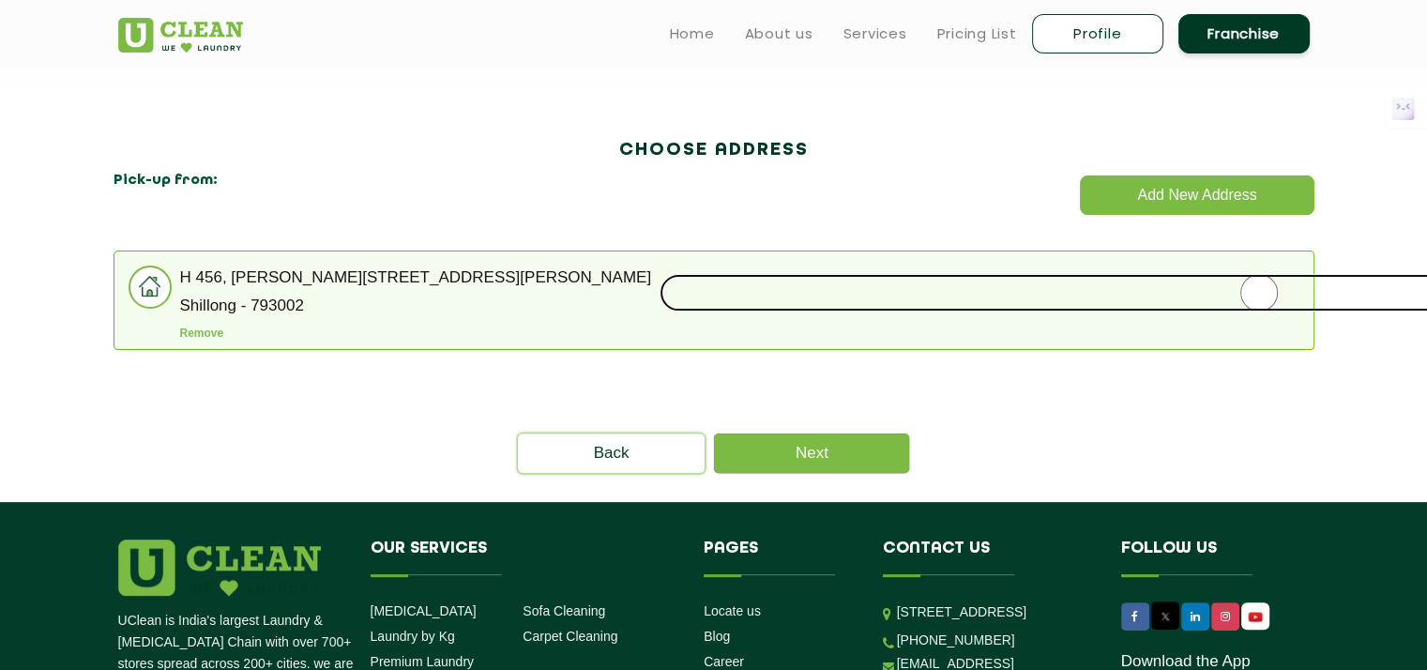
click at [1250, 298] on input "radio" at bounding box center [1258, 293] width 1199 height 38
radio input "true"
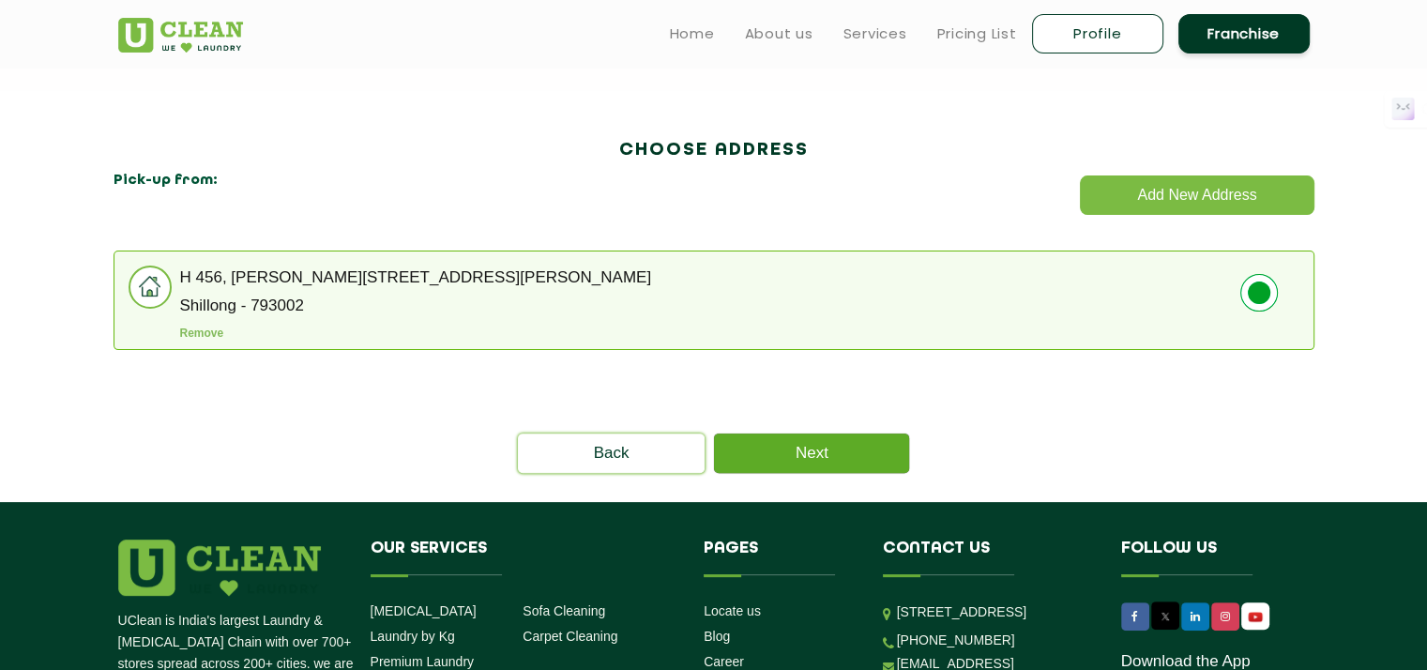
click at [848, 447] on link "Next" at bounding box center [811, 452] width 195 height 39
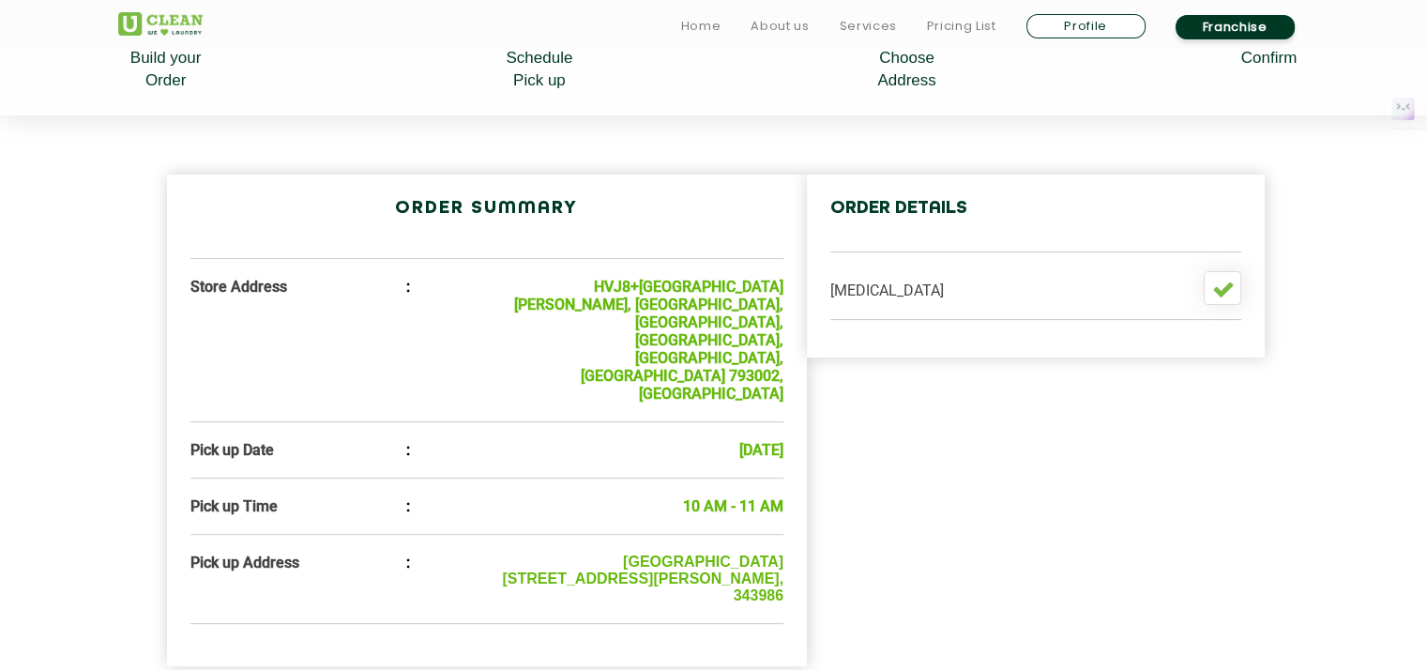
scroll to position [469, 0]
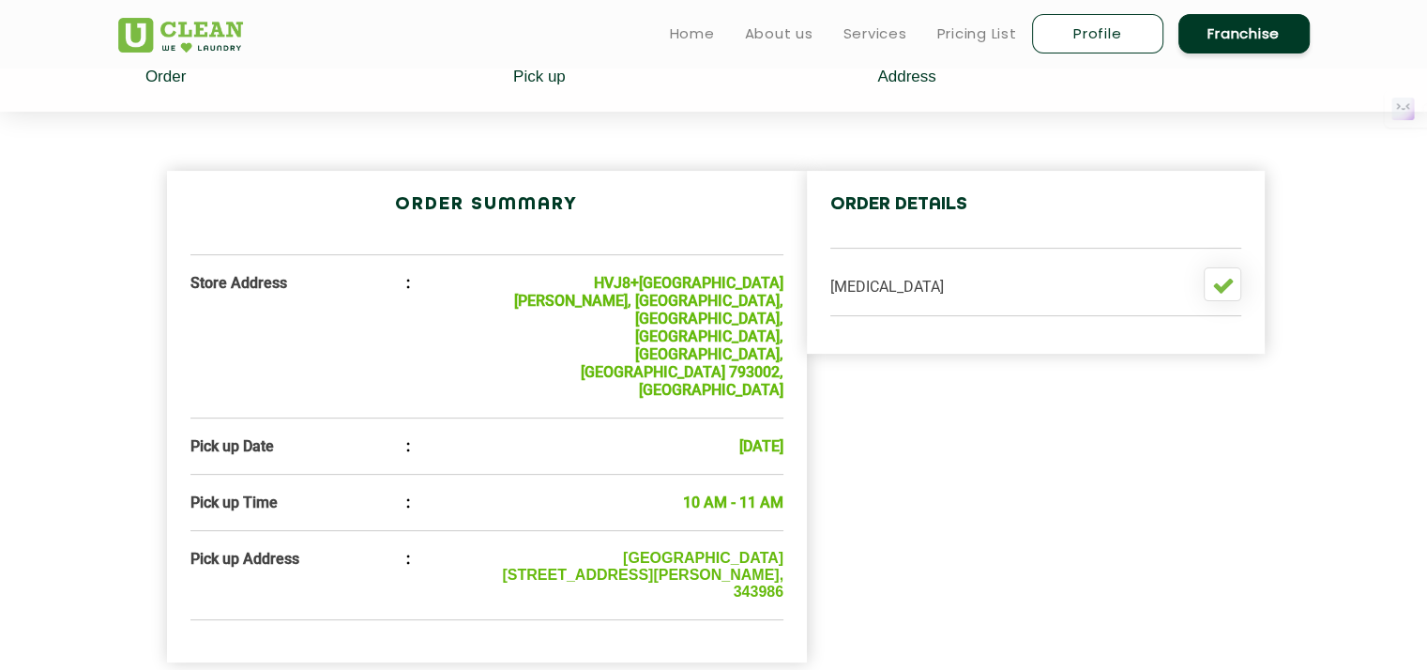
click at [1245, 34] on link "Franchise" at bounding box center [1243, 33] width 131 height 39
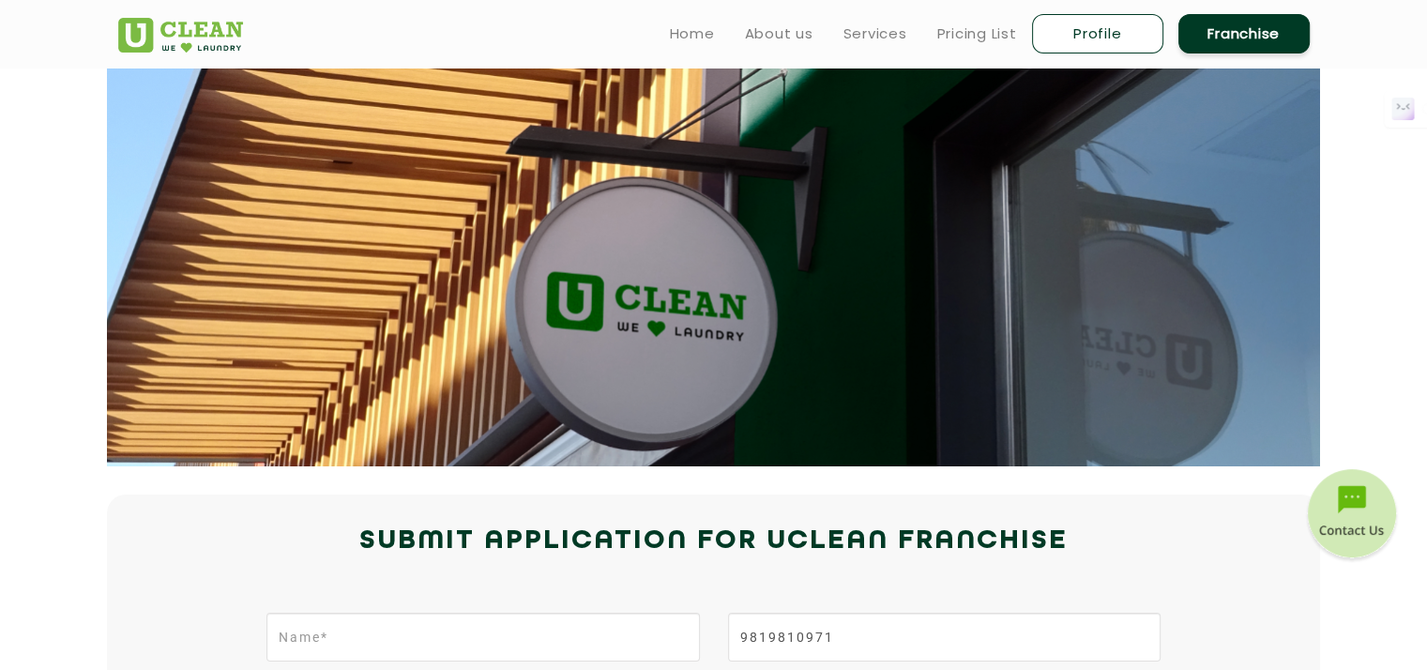
click at [1101, 18] on link "Profile" at bounding box center [1097, 33] width 131 height 39
select select
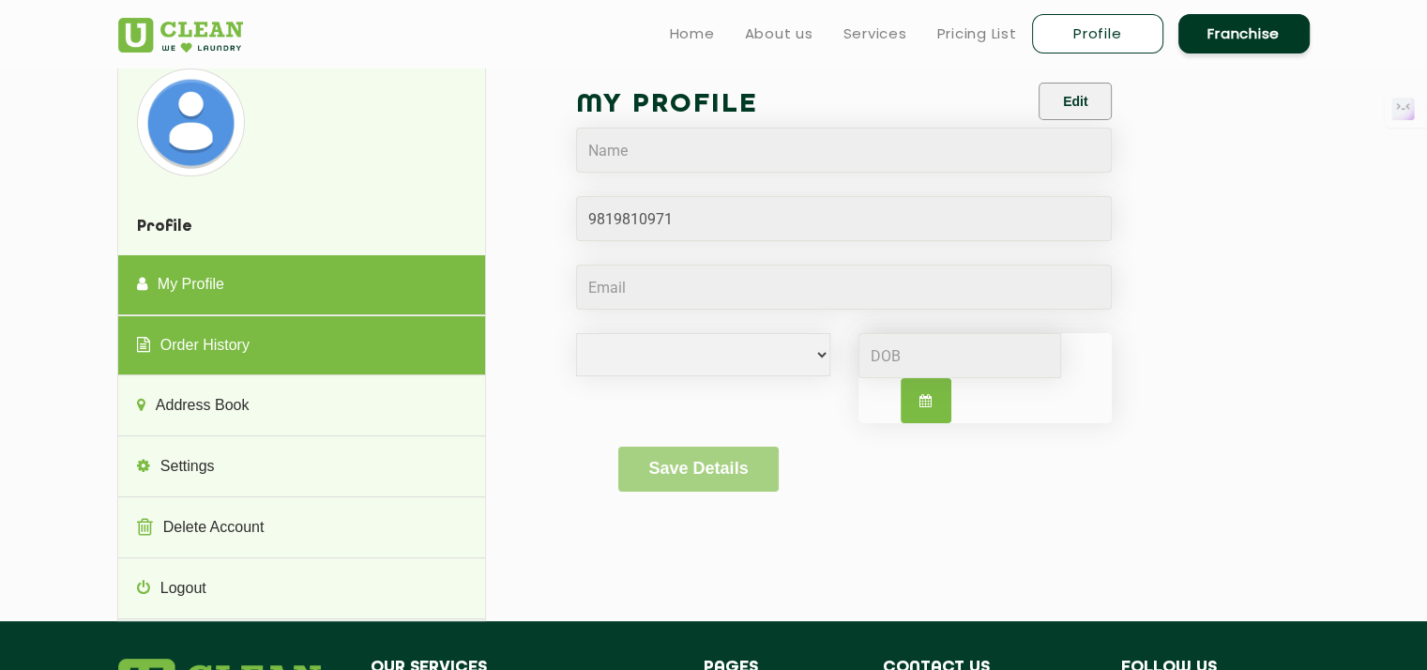
click at [297, 346] on link "Order History" at bounding box center [301, 346] width 367 height 60
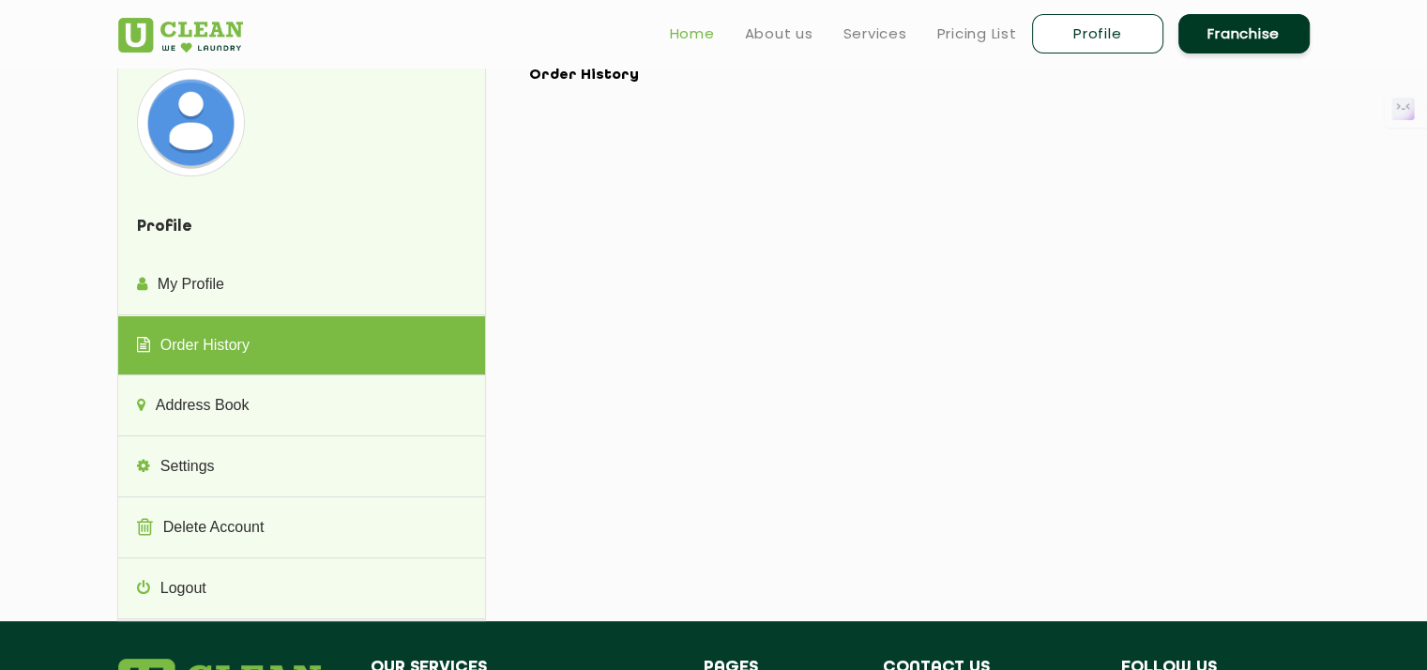
click at [675, 31] on link "Home" at bounding box center [692, 34] width 45 height 23
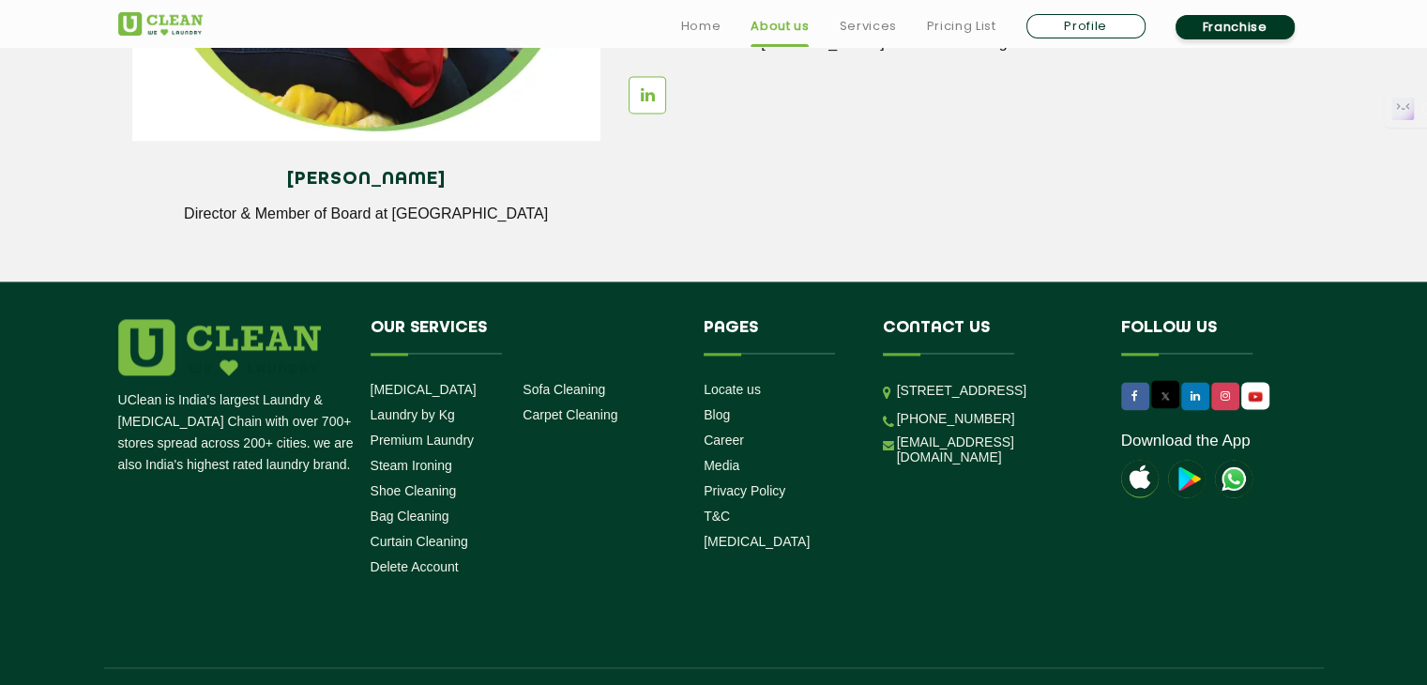
scroll to position [2627, 0]
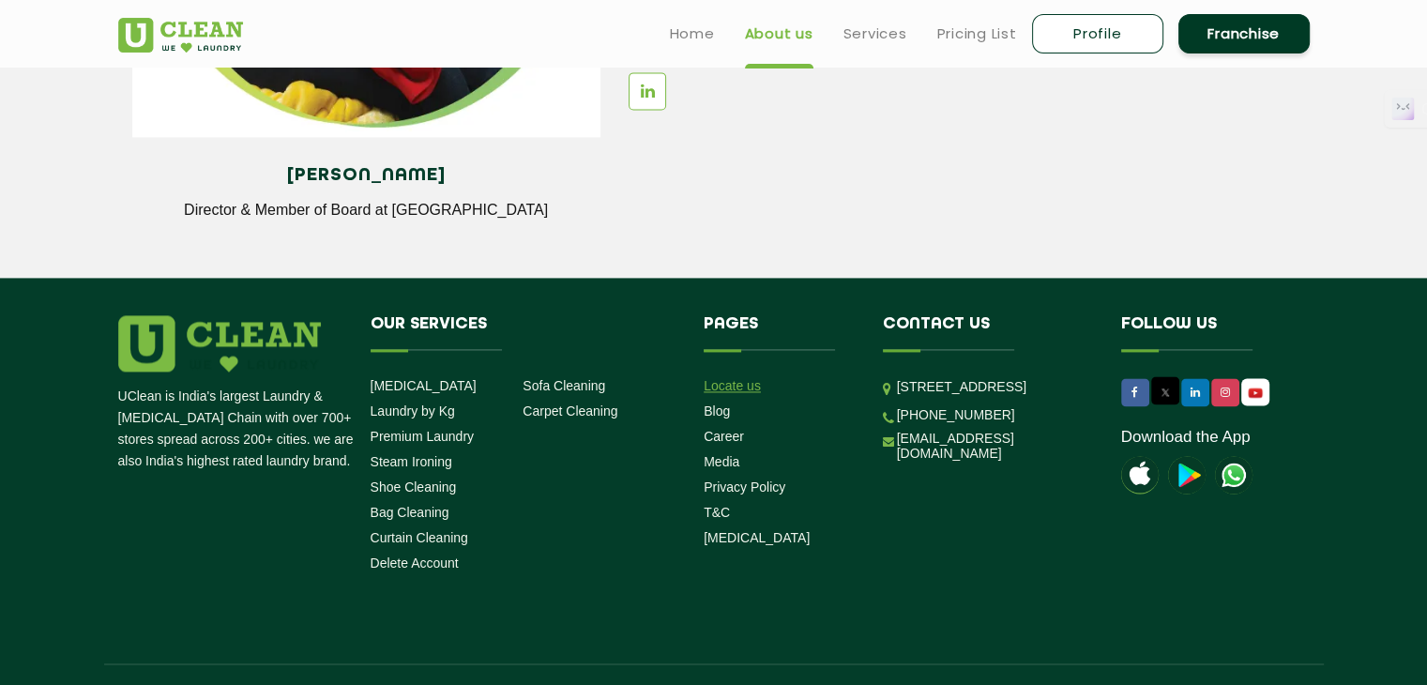
click at [721, 380] on link "Locate us" at bounding box center [732, 385] width 57 height 15
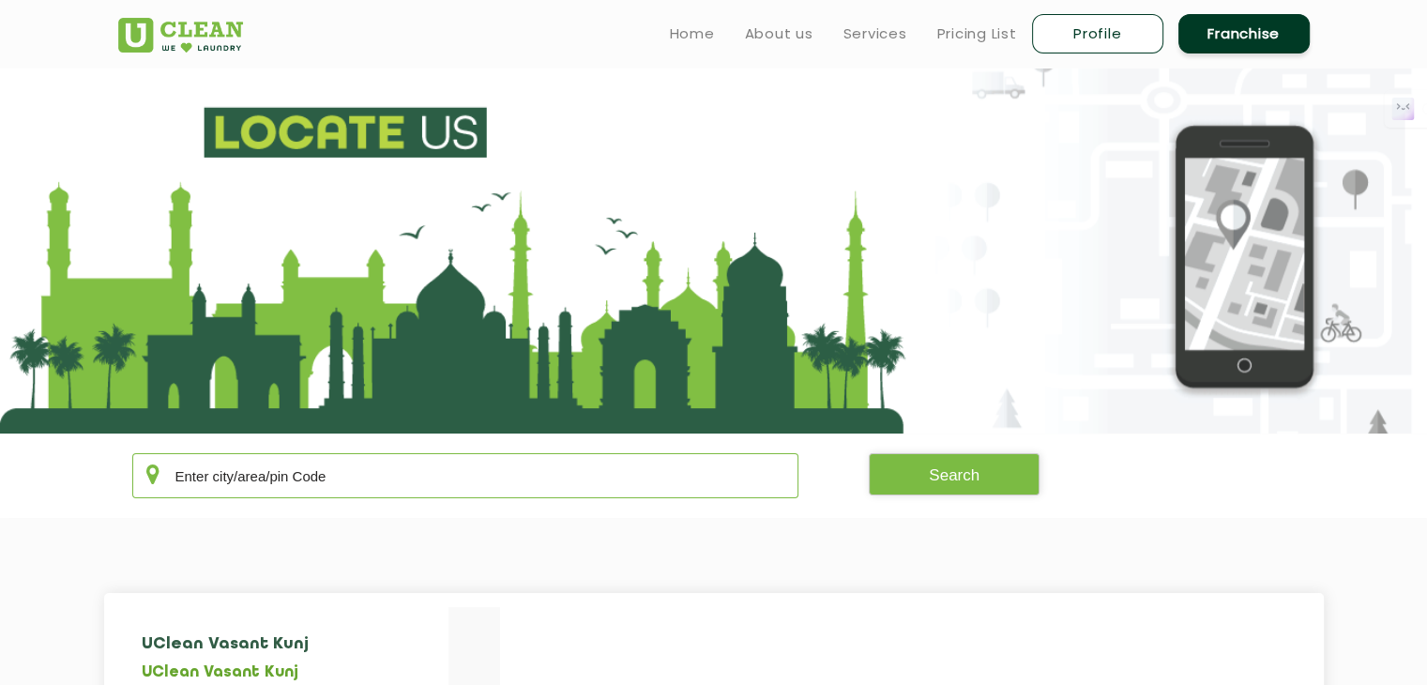
click at [325, 477] on input "text" at bounding box center [465, 475] width 667 height 45
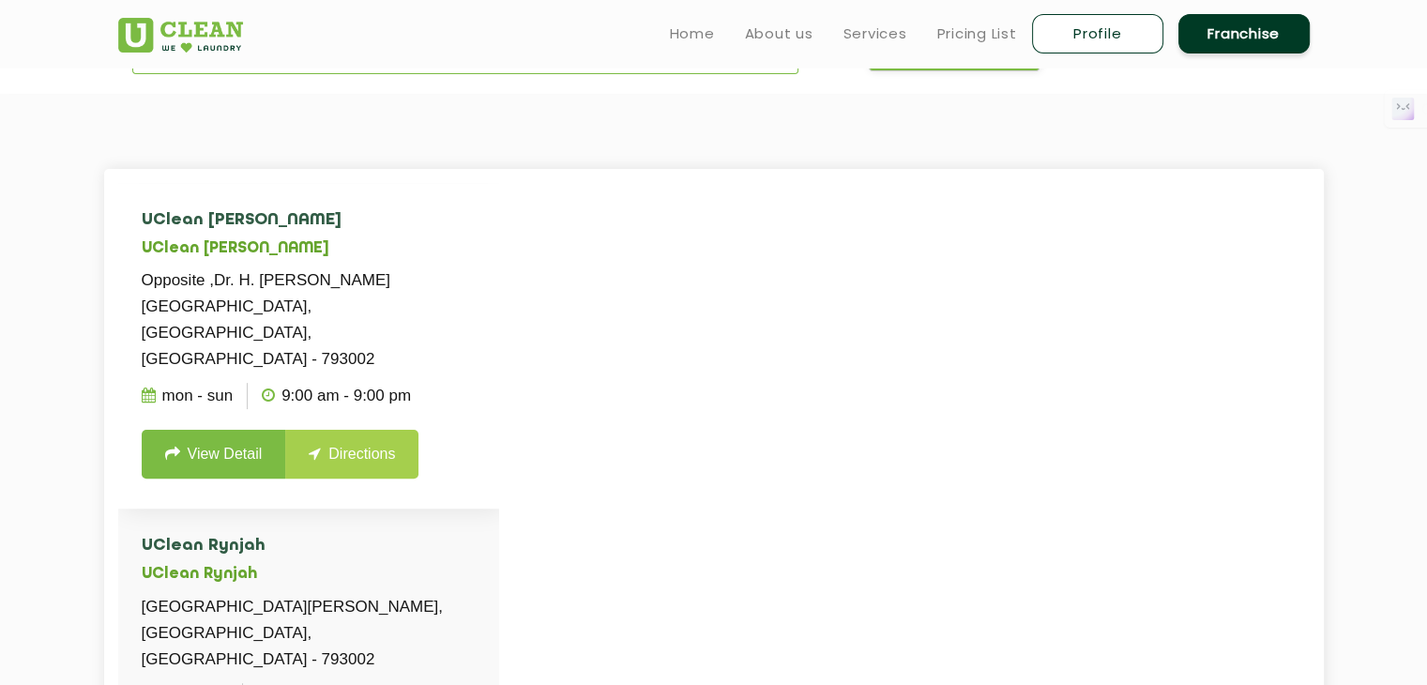
scroll to position [375, 0]
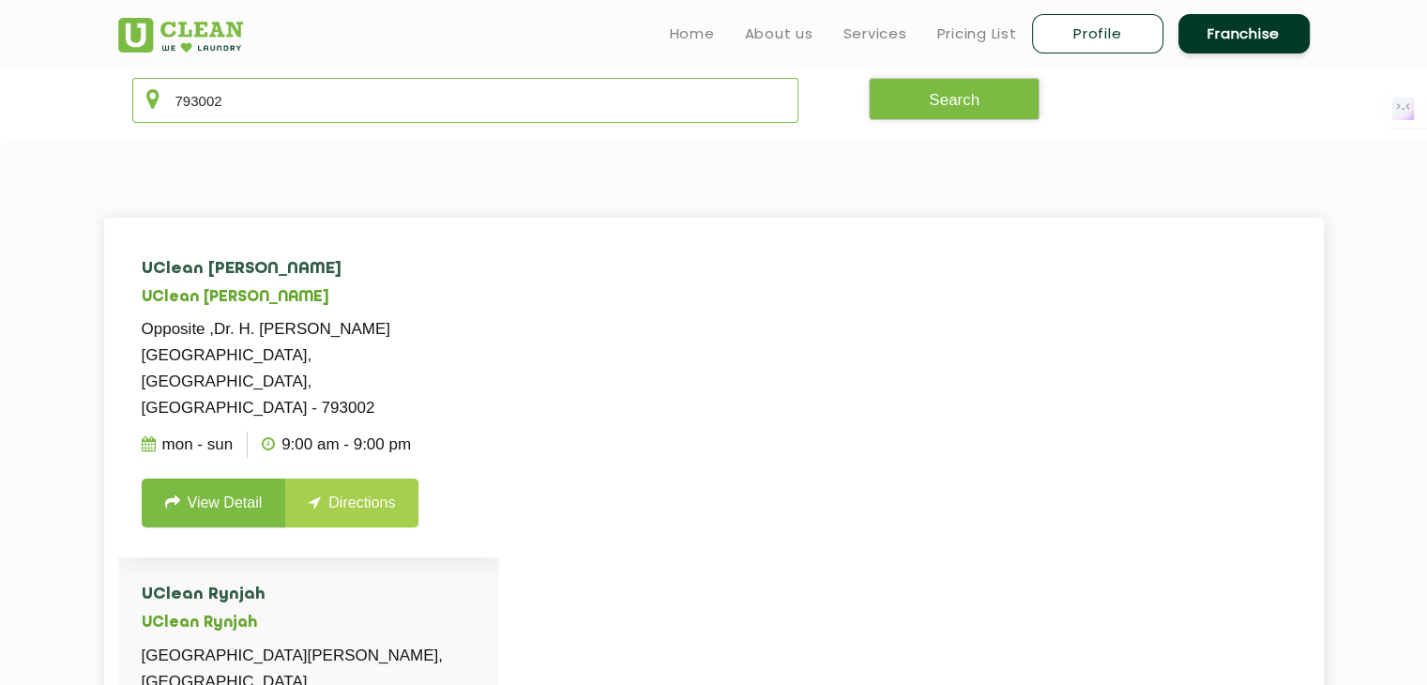
type input "793002"
click at [206, 478] on link "View Detail" at bounding box center [214, 502] width 144 height 49
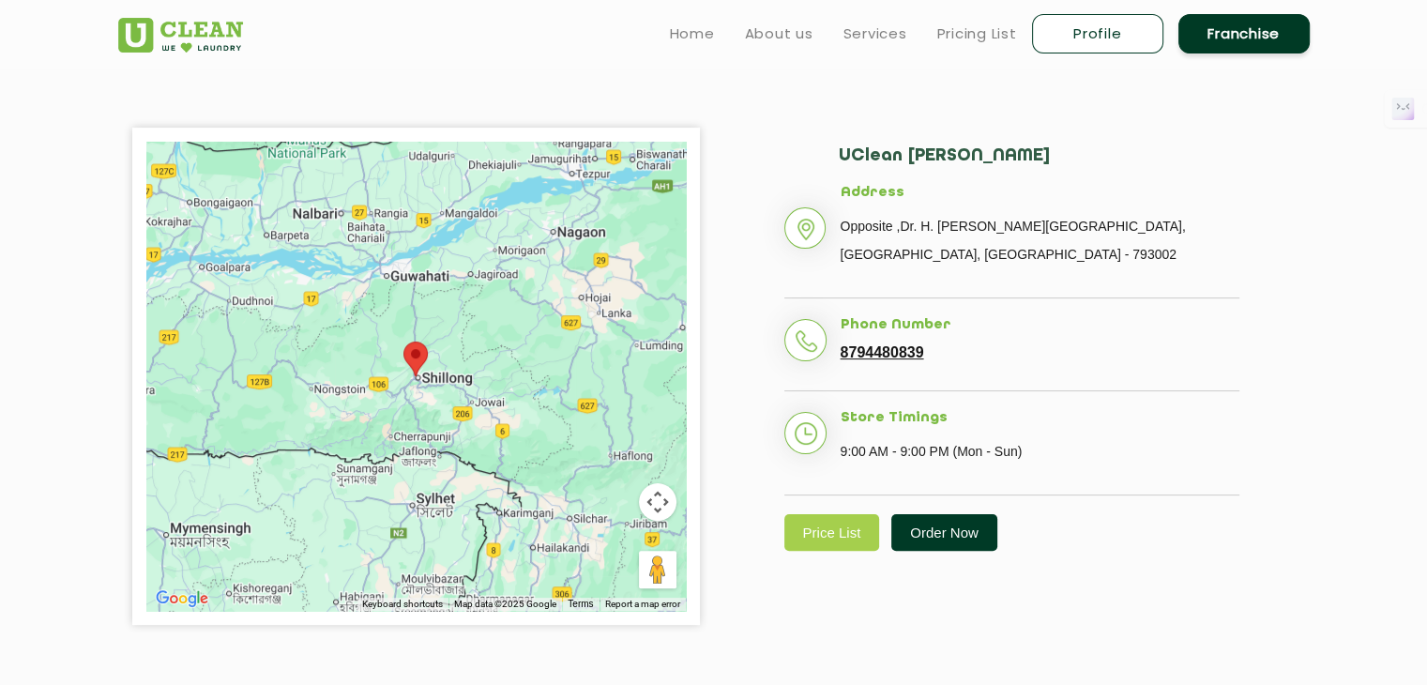
scroll to position [375, 0]
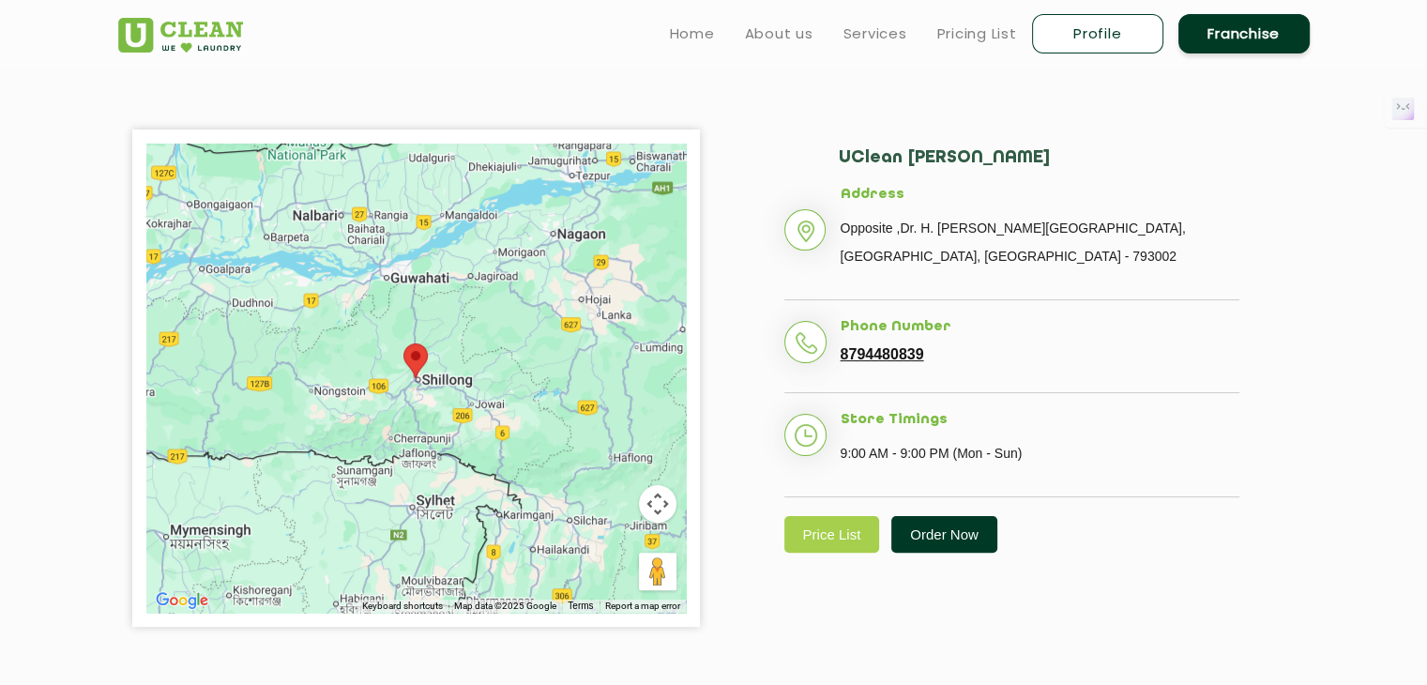
click at [955, 527] on link "Order Now" at bounding box center [944, 534] width 106 height 37
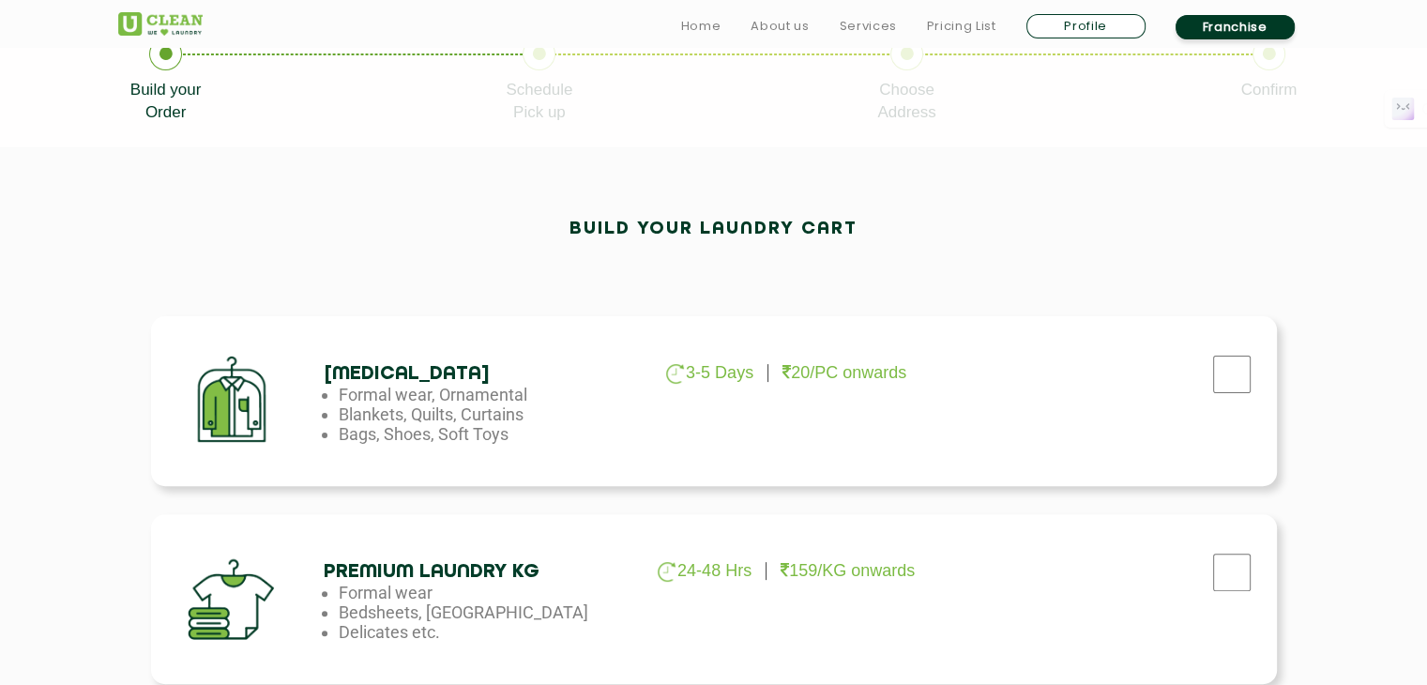
scroll to position [469, 0]
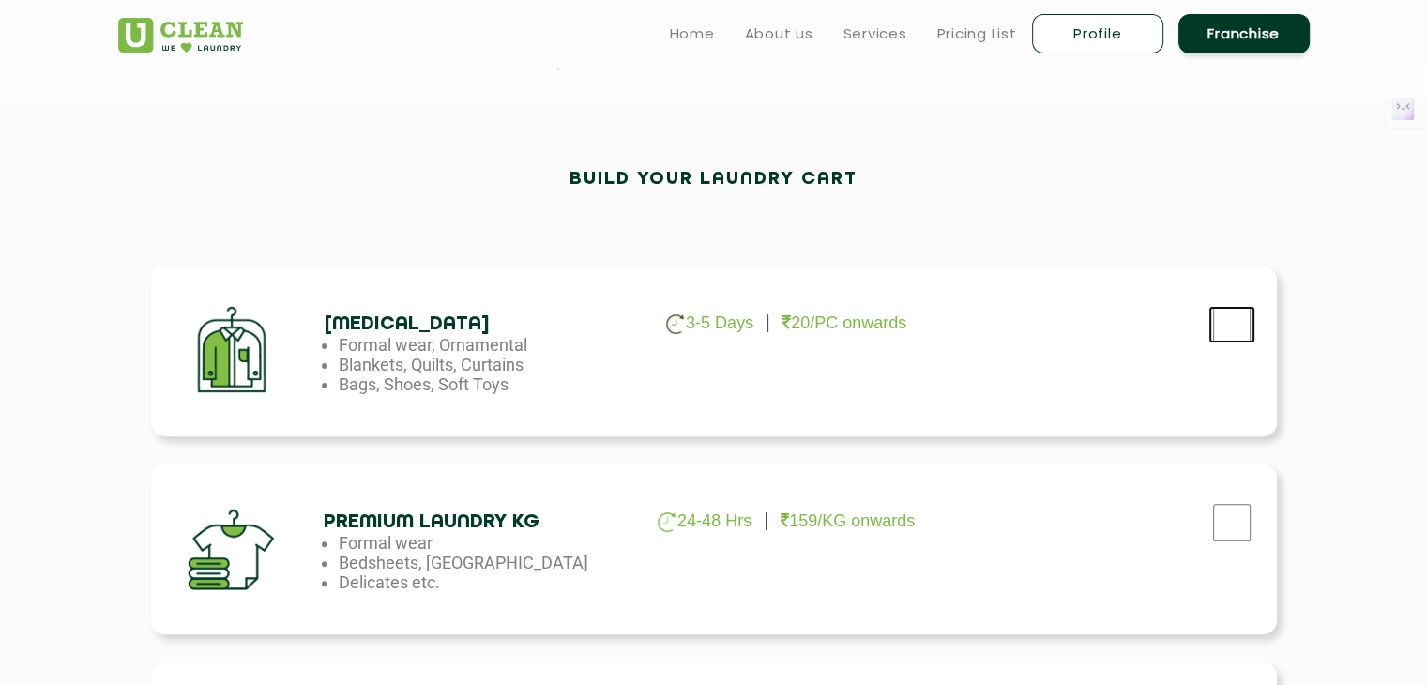
click at [1214, 331] on input "checkbox" at bounding box center [1231, 325] width 47 height 38
checkbox input "true"
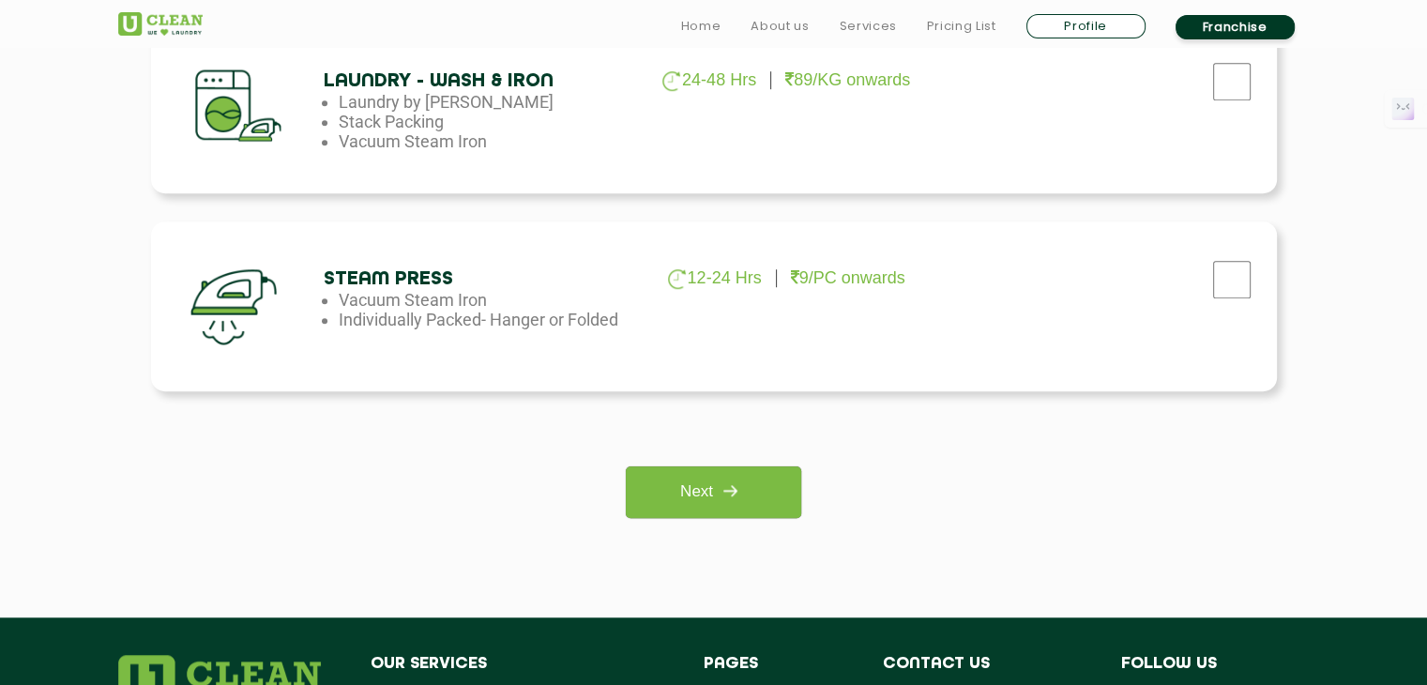
scroll to position [1313, 0]
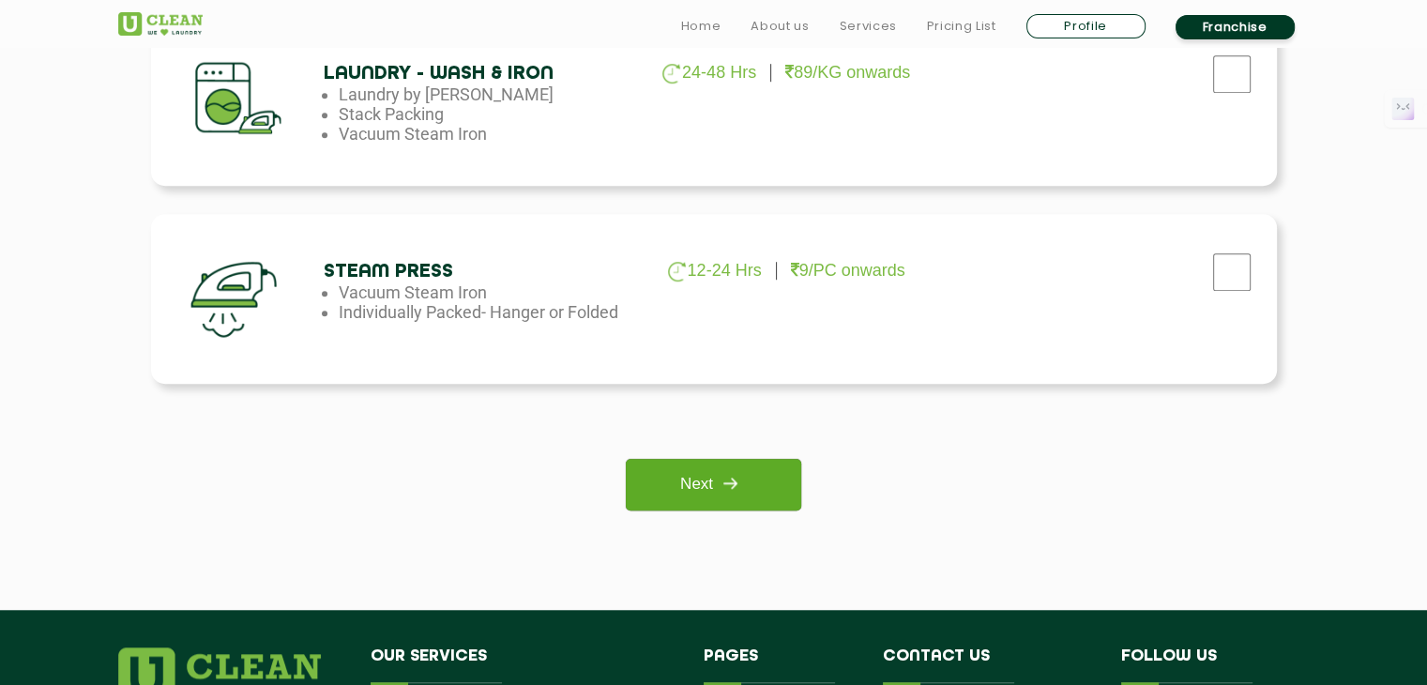
click at [769, 497] on link "Next" at bounding box center [713, 485] width 175 height 52
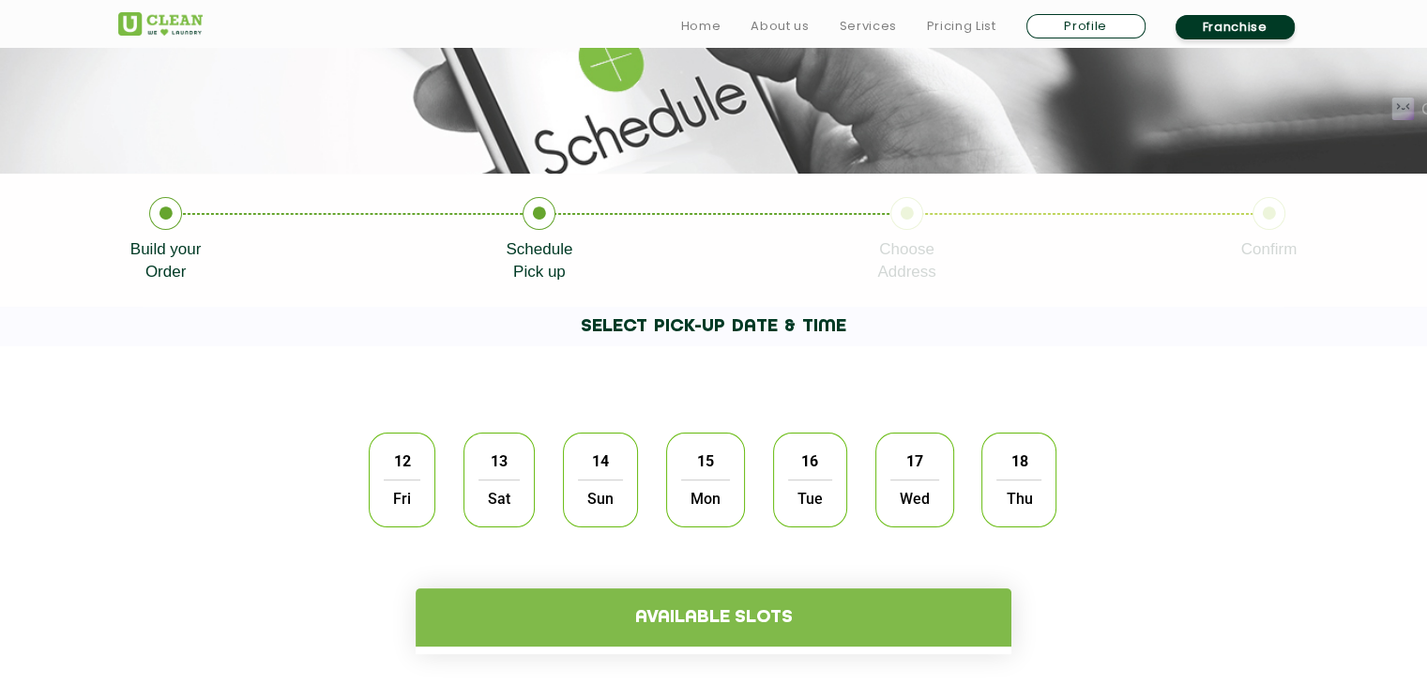
scroll to position [281, 0]
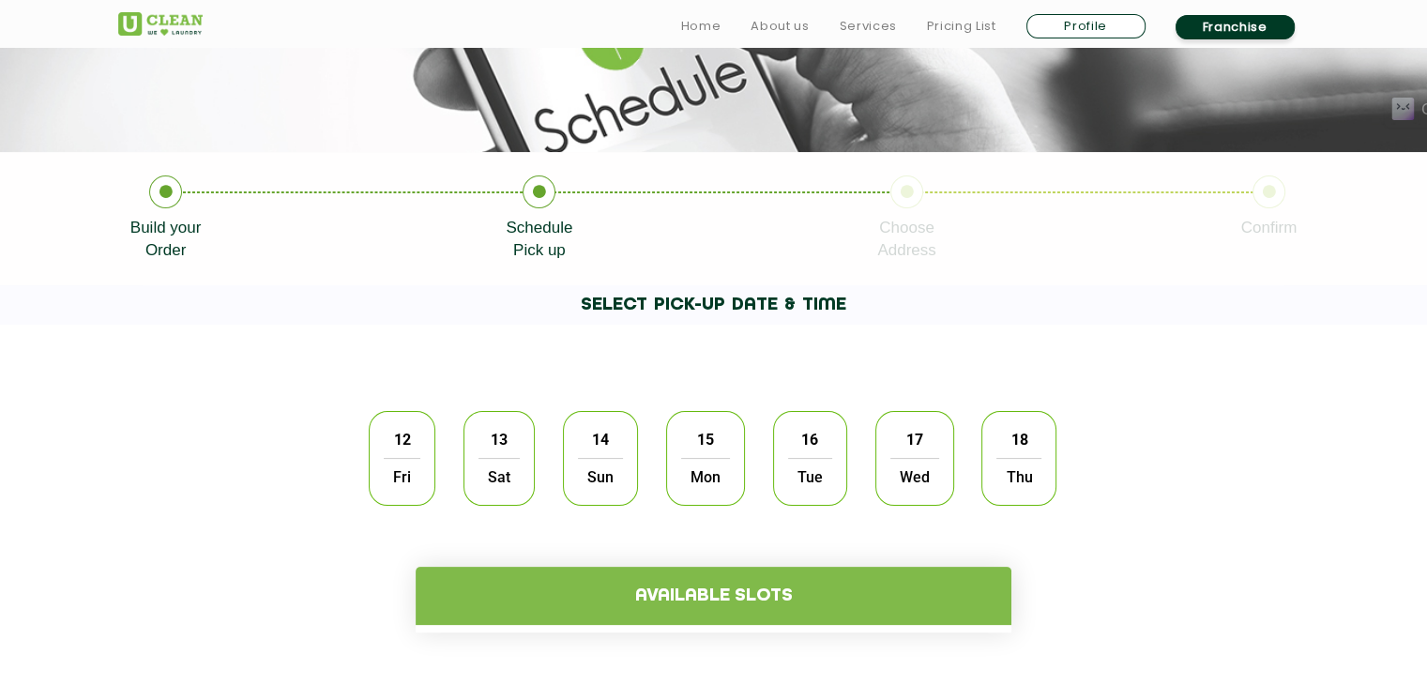
click at [413, 445] on span "12" at bounding box center [403, 439] width 36 height 37
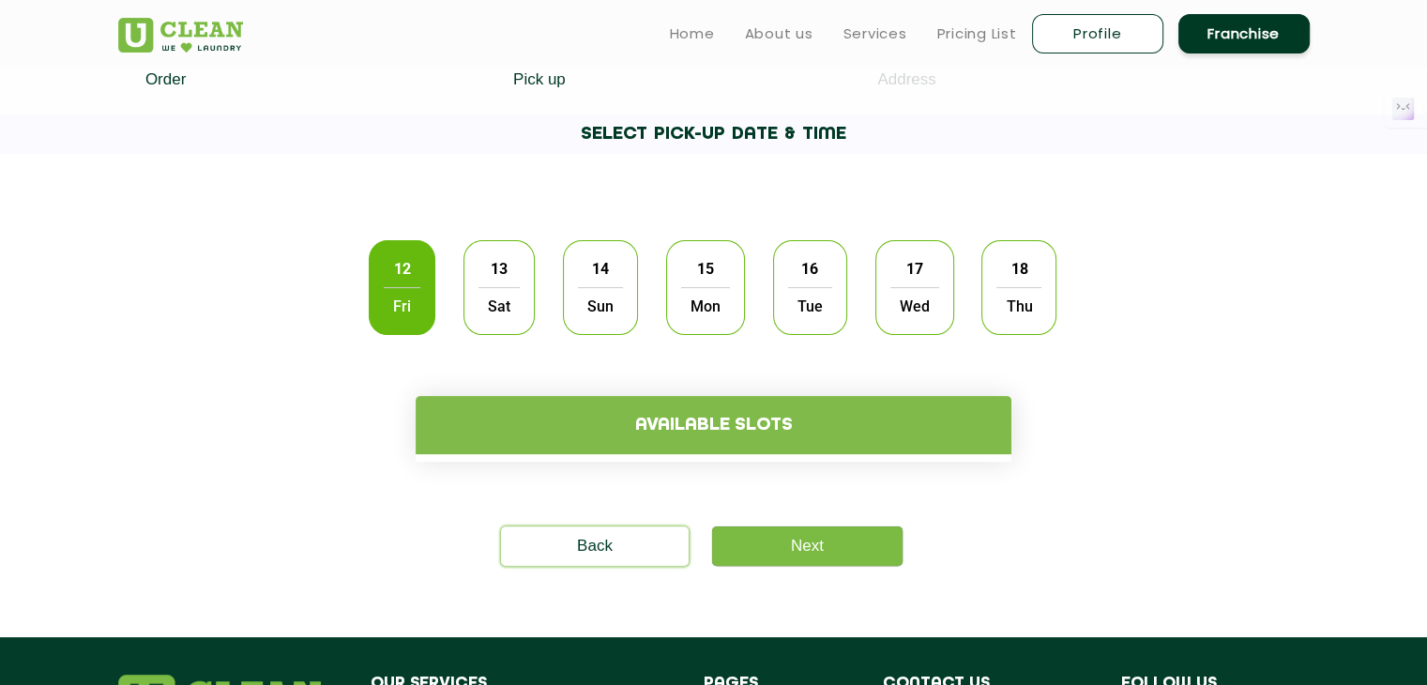
scroll to position [469, 0]
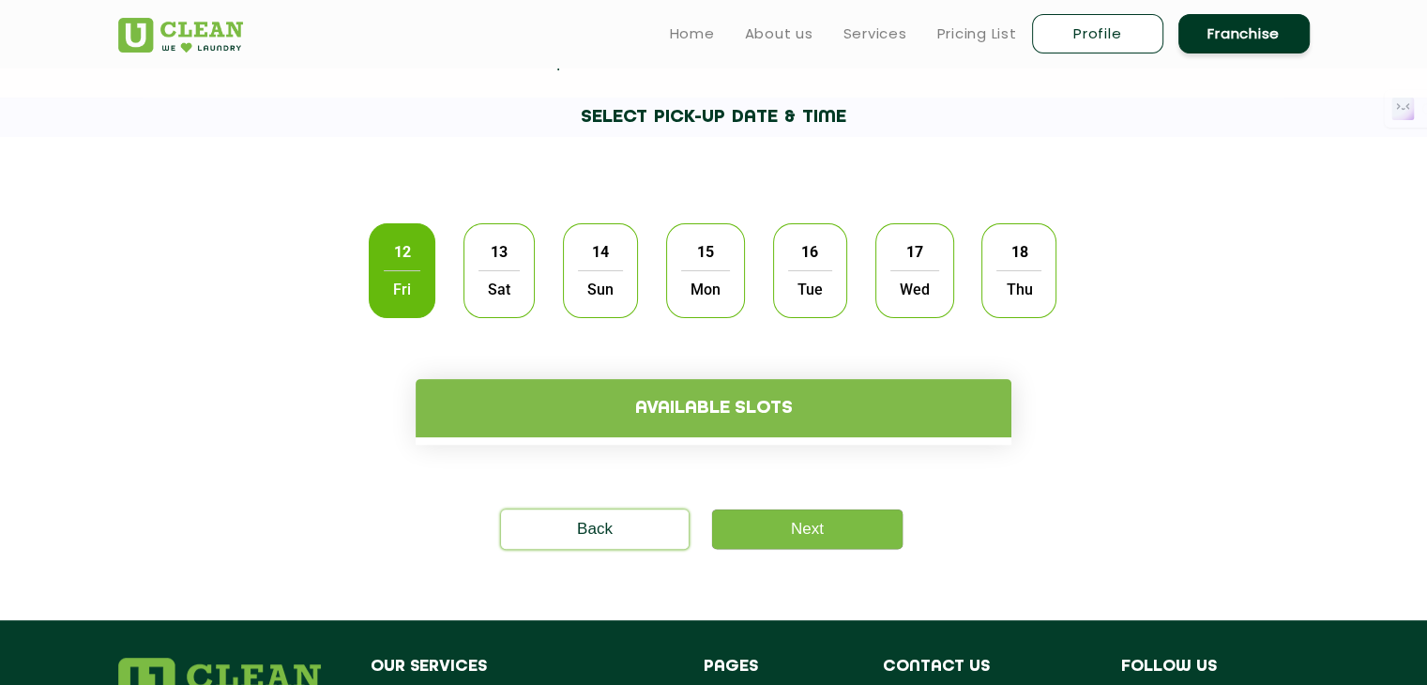
click at [517, 296] on span "Sat" at bounding box center [498, 289] width 41 height 38
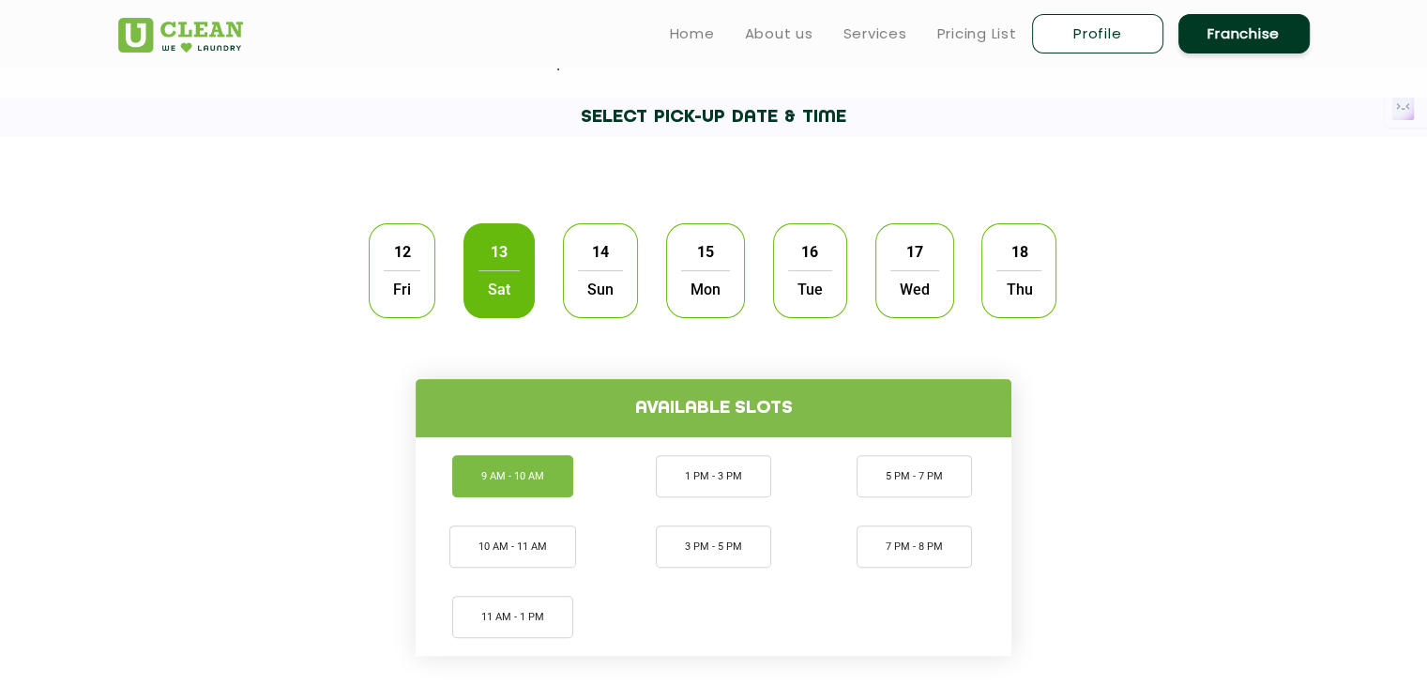
click at [537, 490] on li "9 AM - 10 AM" at bounding box center [512, 476] width 121 height 42
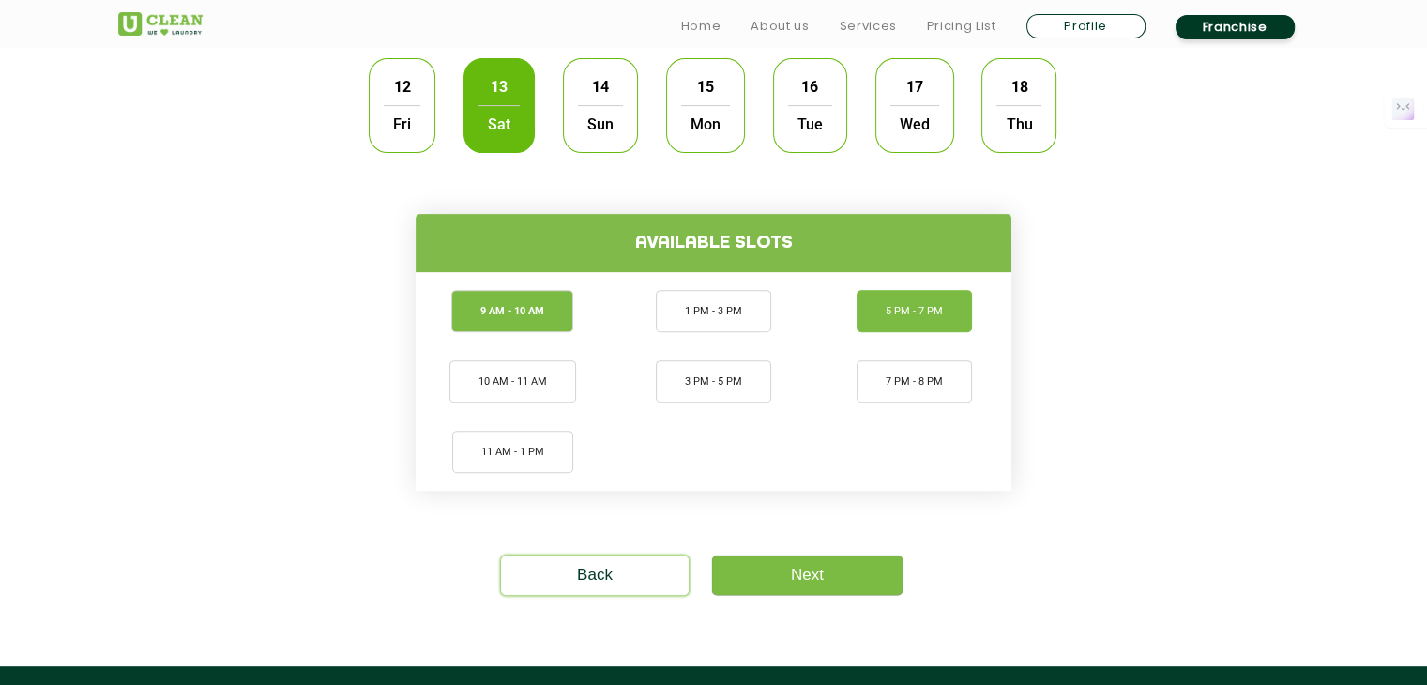
scroll to position [657, 0]
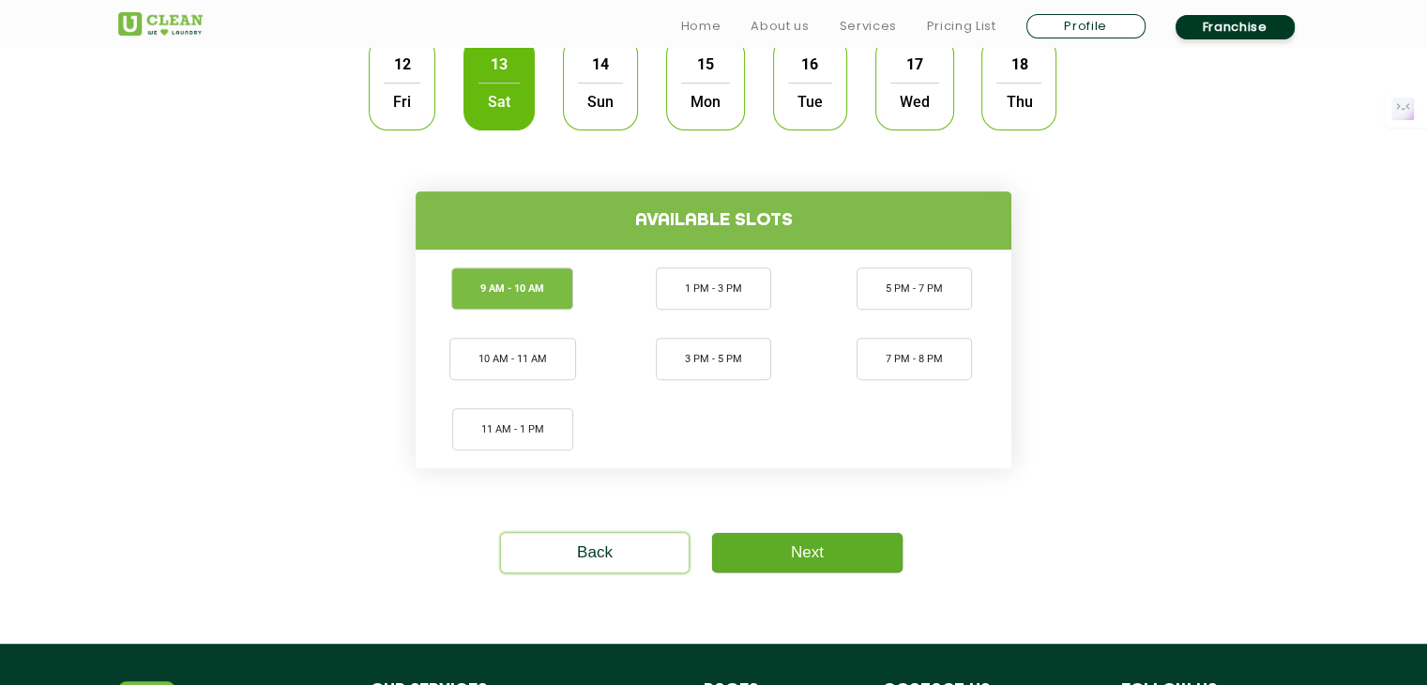
click at [804, 548] on link "Next" at bounding box center [807, 552] width 190 height 39
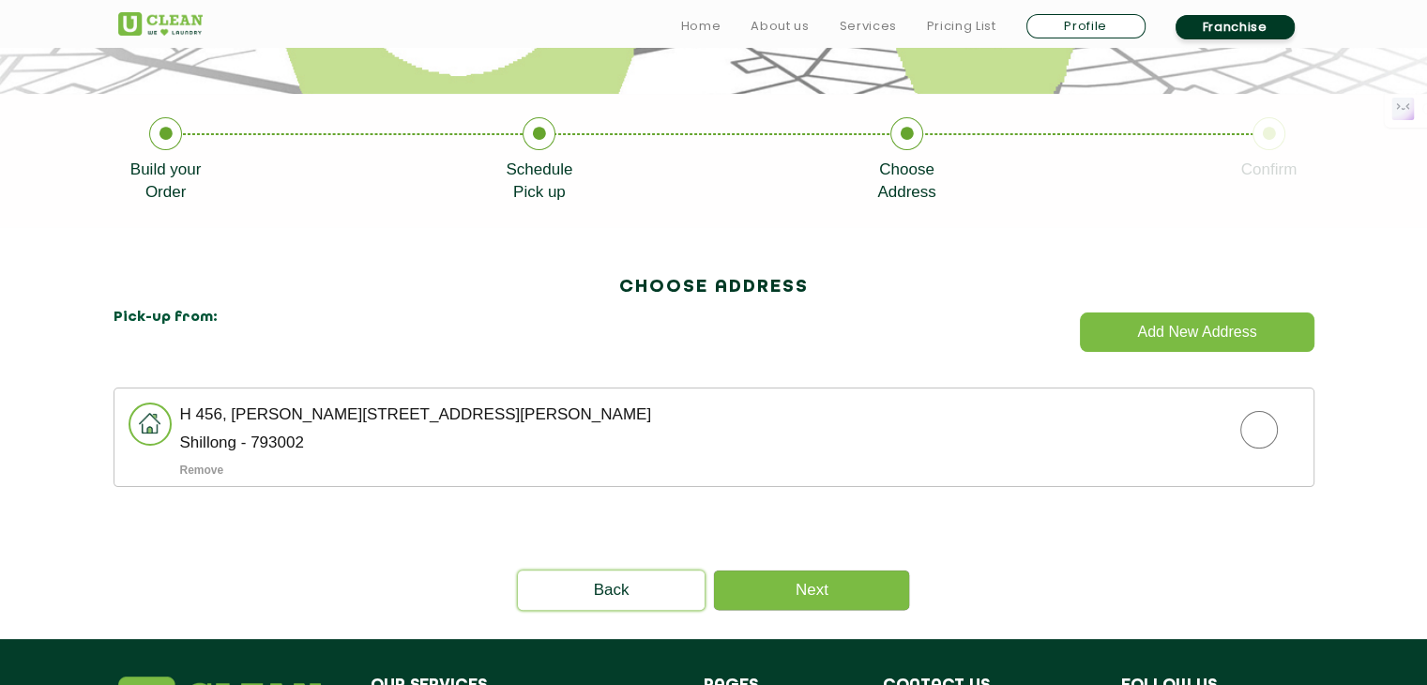
scroll to position [375, 0]
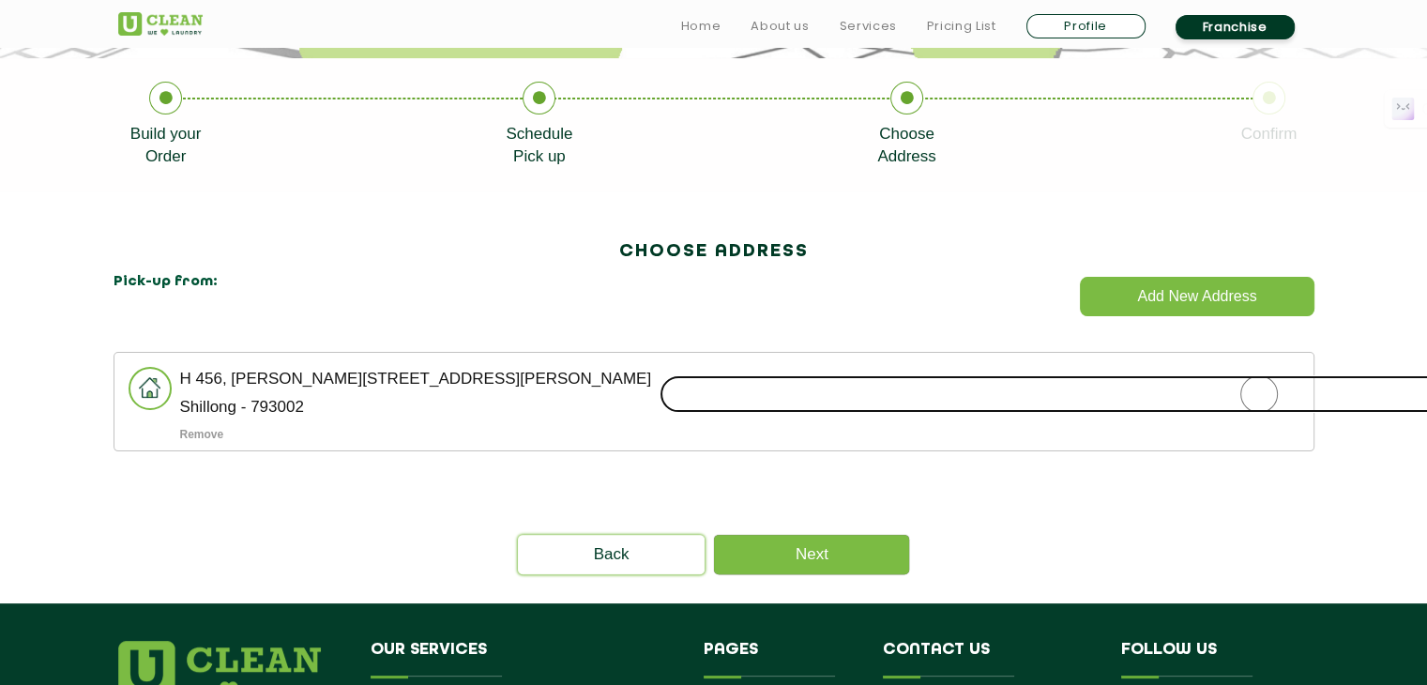
click at [1250, 394] on input "radio" at bounding box center [1258, 394] width 1199 height 38
radio input "true"
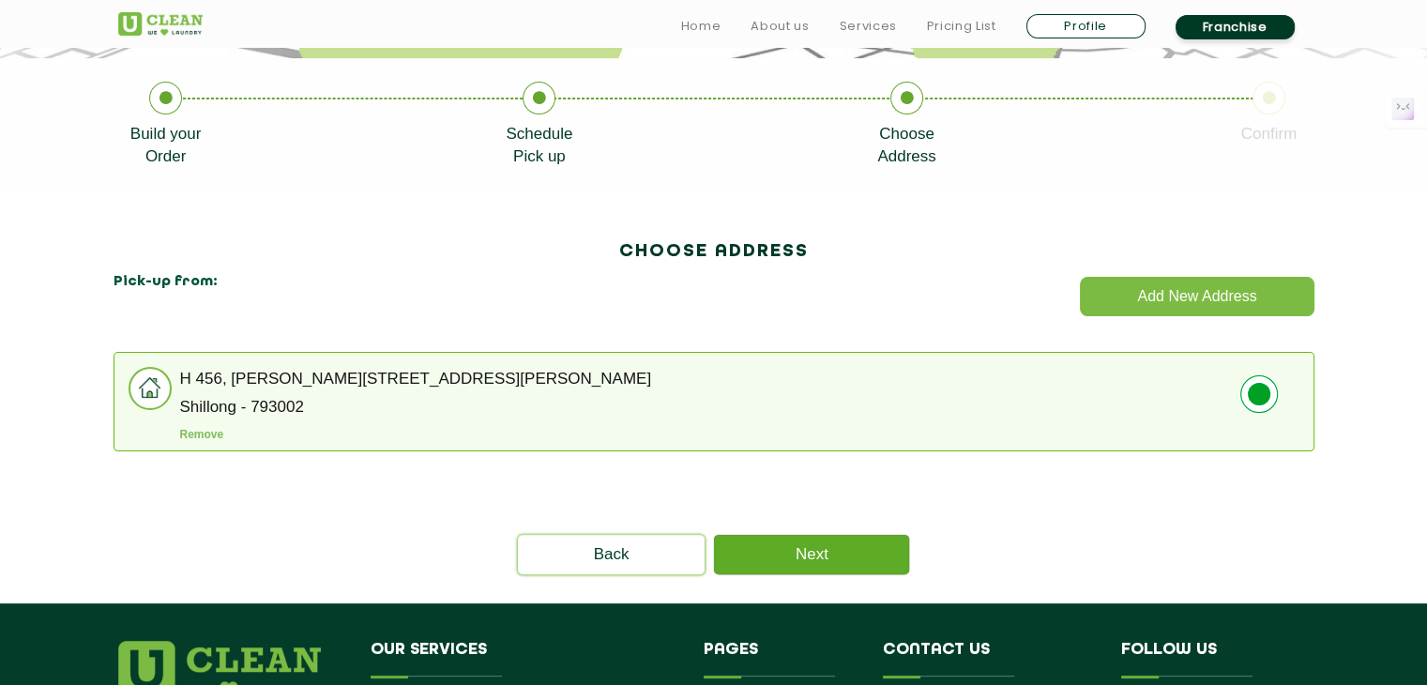
click at [790, 553] on link "Next" at bounding box center [811, 554] width 195 height 39
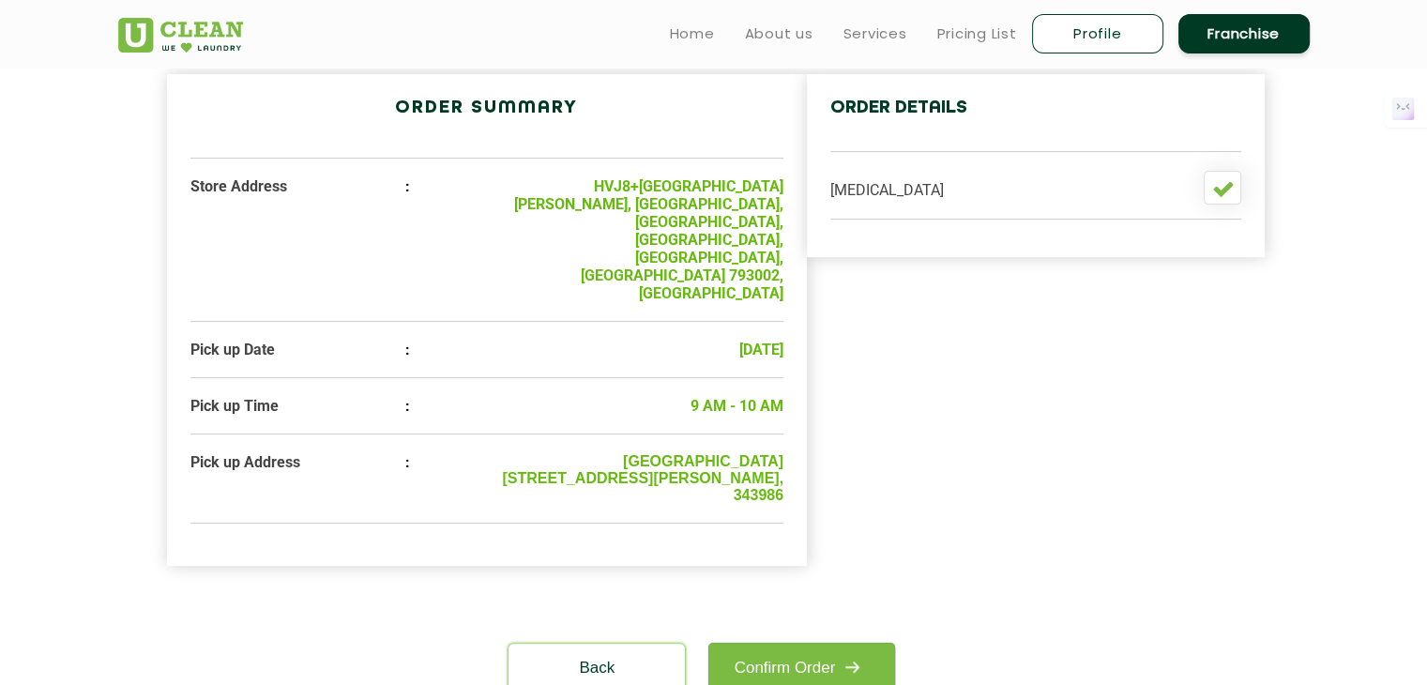
scroll to position [563, 0]
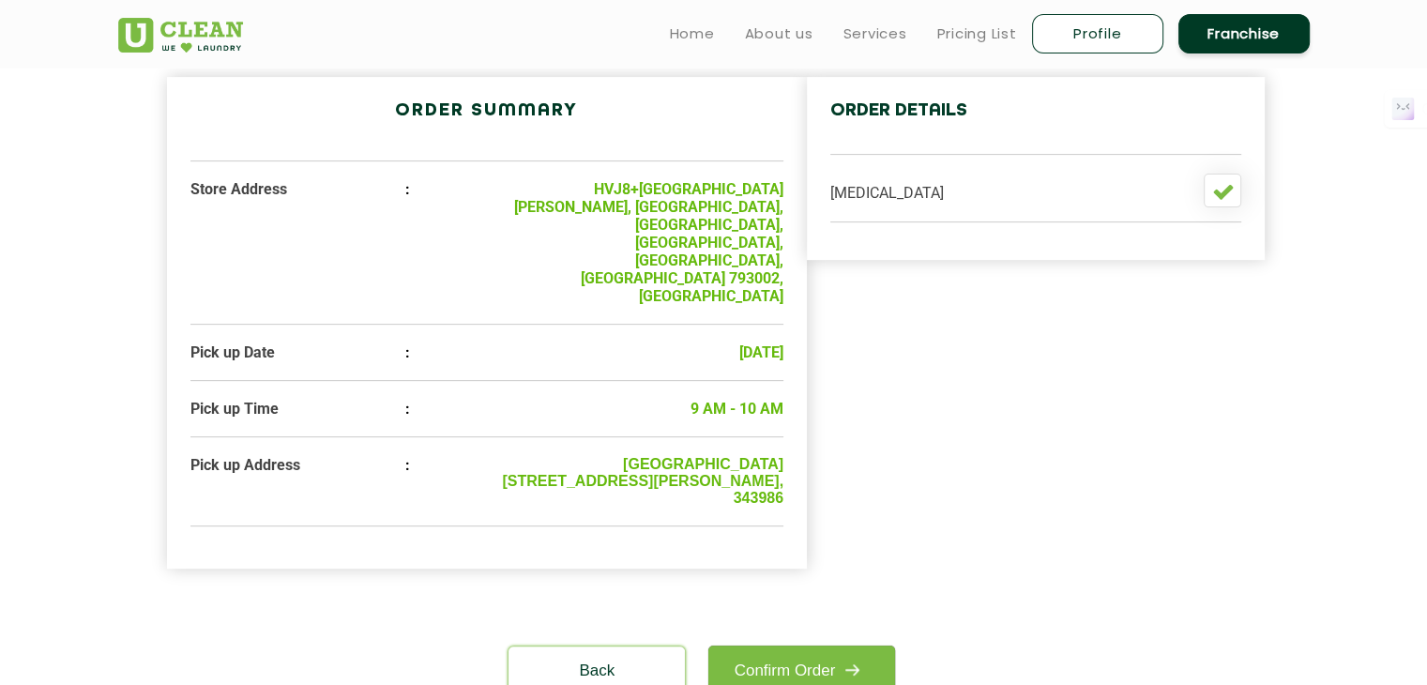
click at [750, 230] on b "HVJ8+[GEOGRAPHIC_DATA][PERSON_NAME], [GEOGRAPHIC_DATA], [GEOGRAPHIC_DATA], [GEO…" at bounding box center [648, 242] width 269 height 125
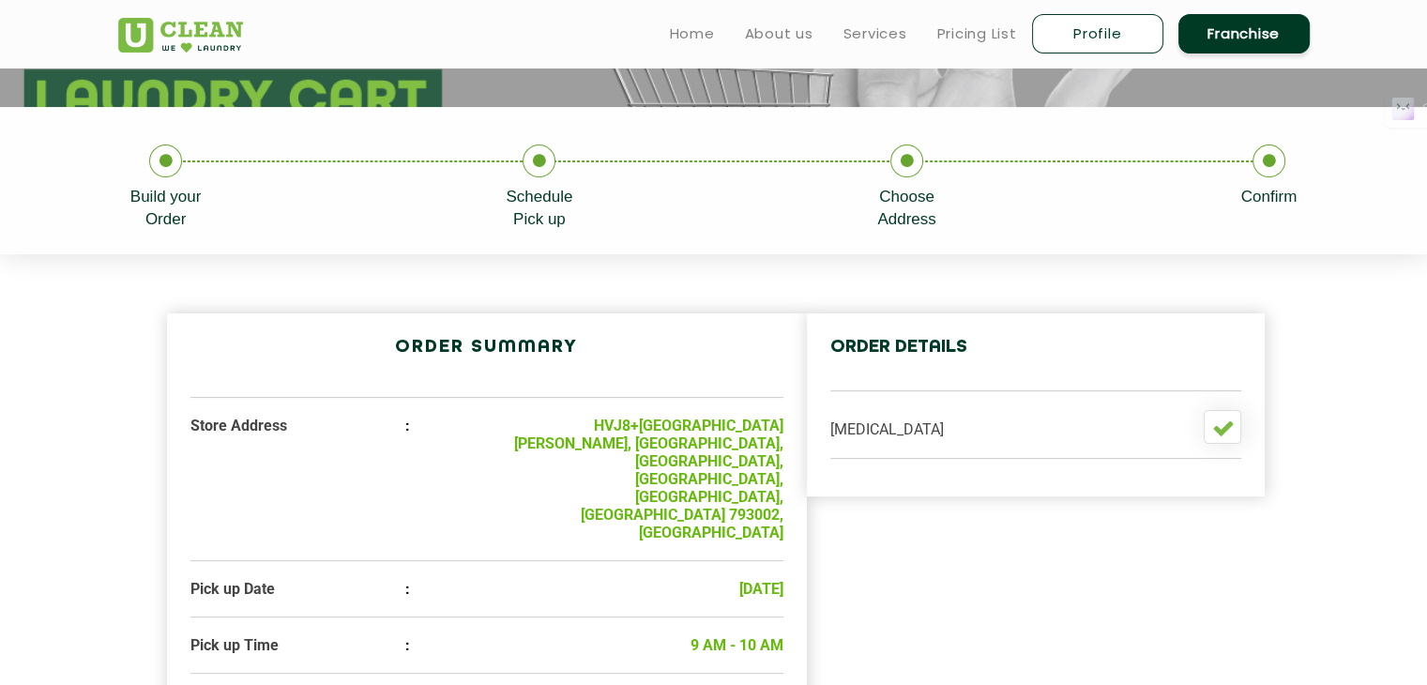
scroll to position [281, 0]
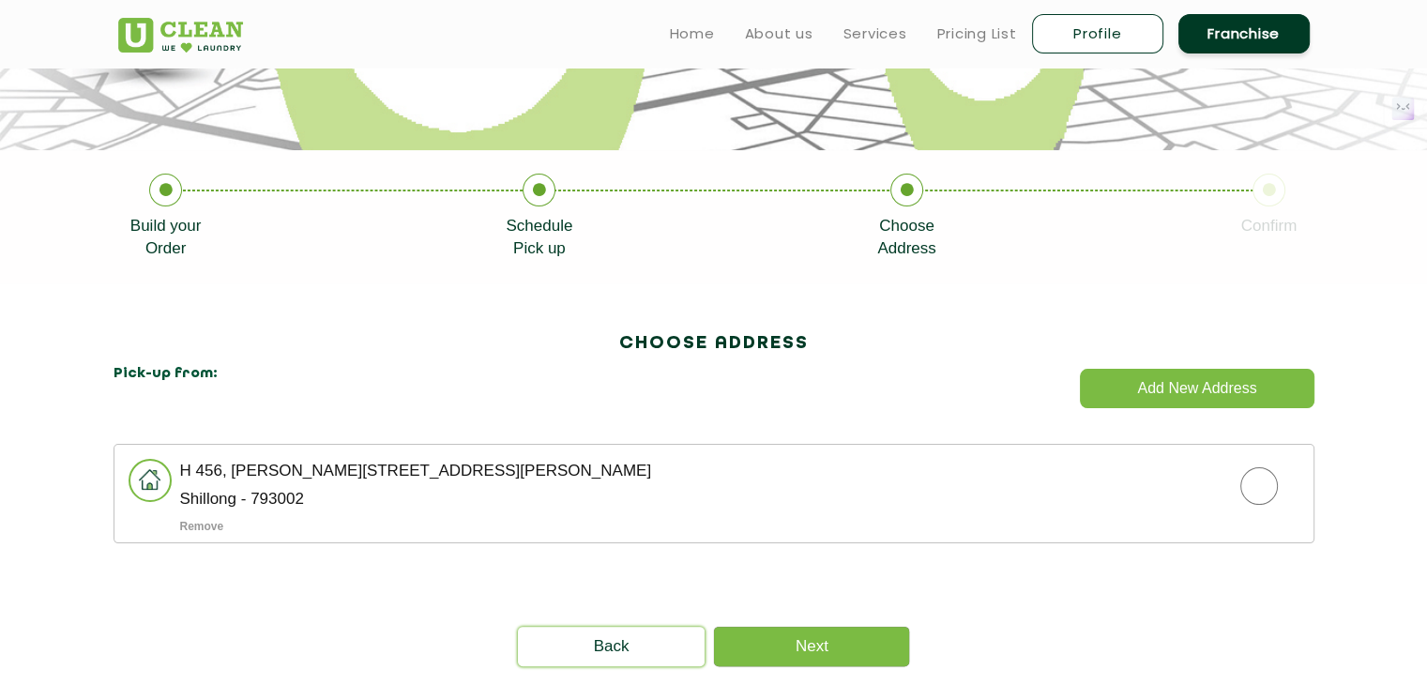
scroll to position [281, 0]
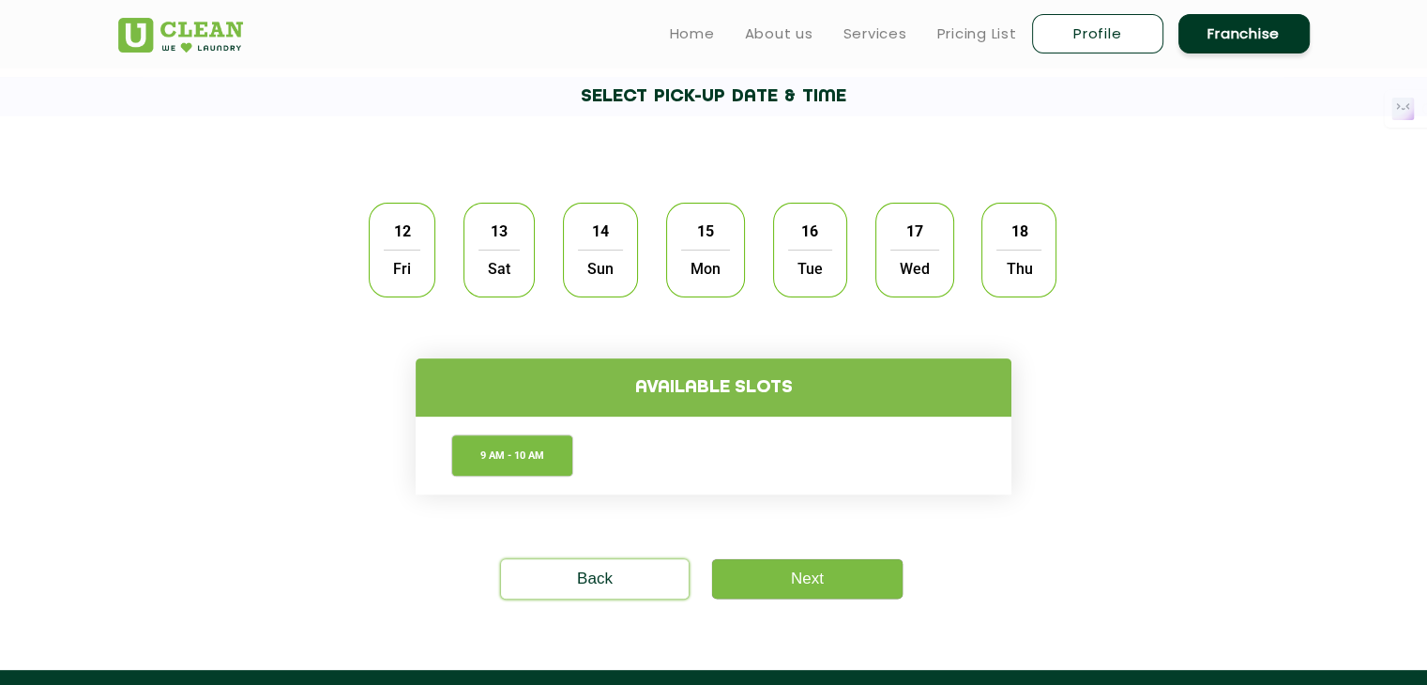
scroll to position [281, 0]
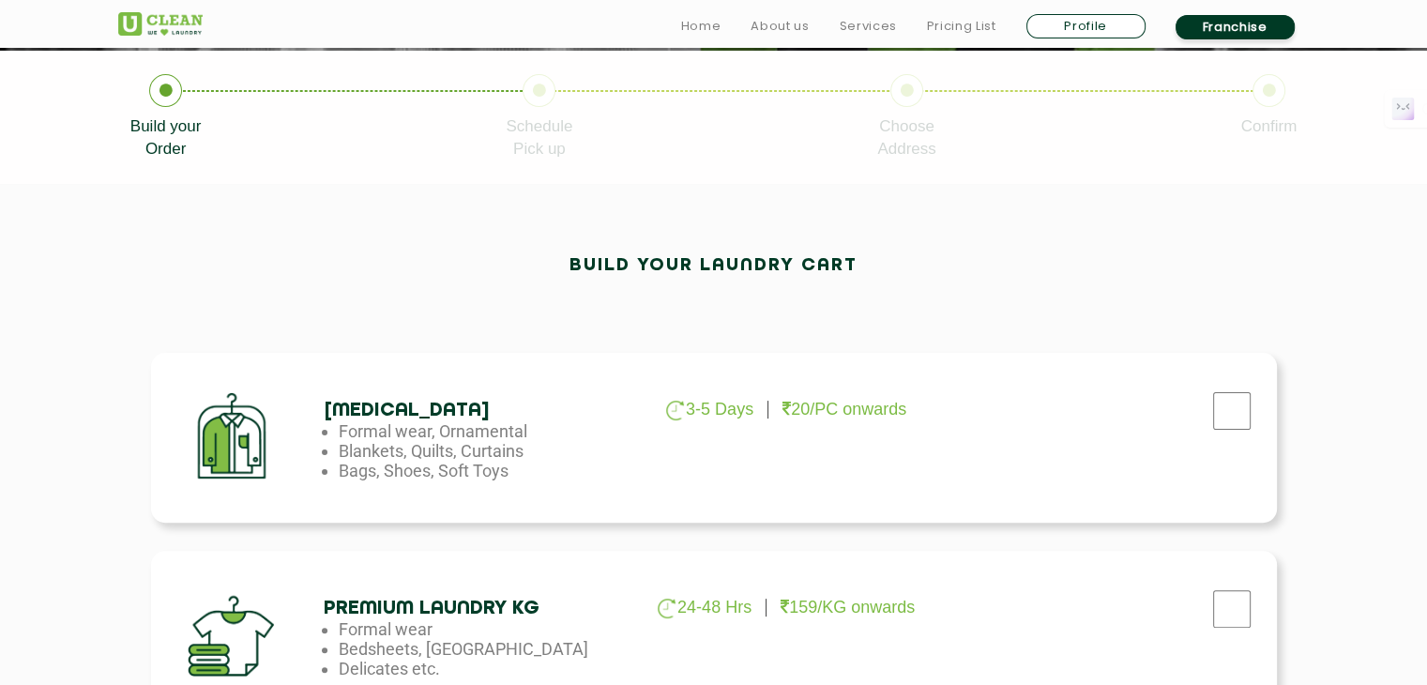
scroll to position [409, 0]
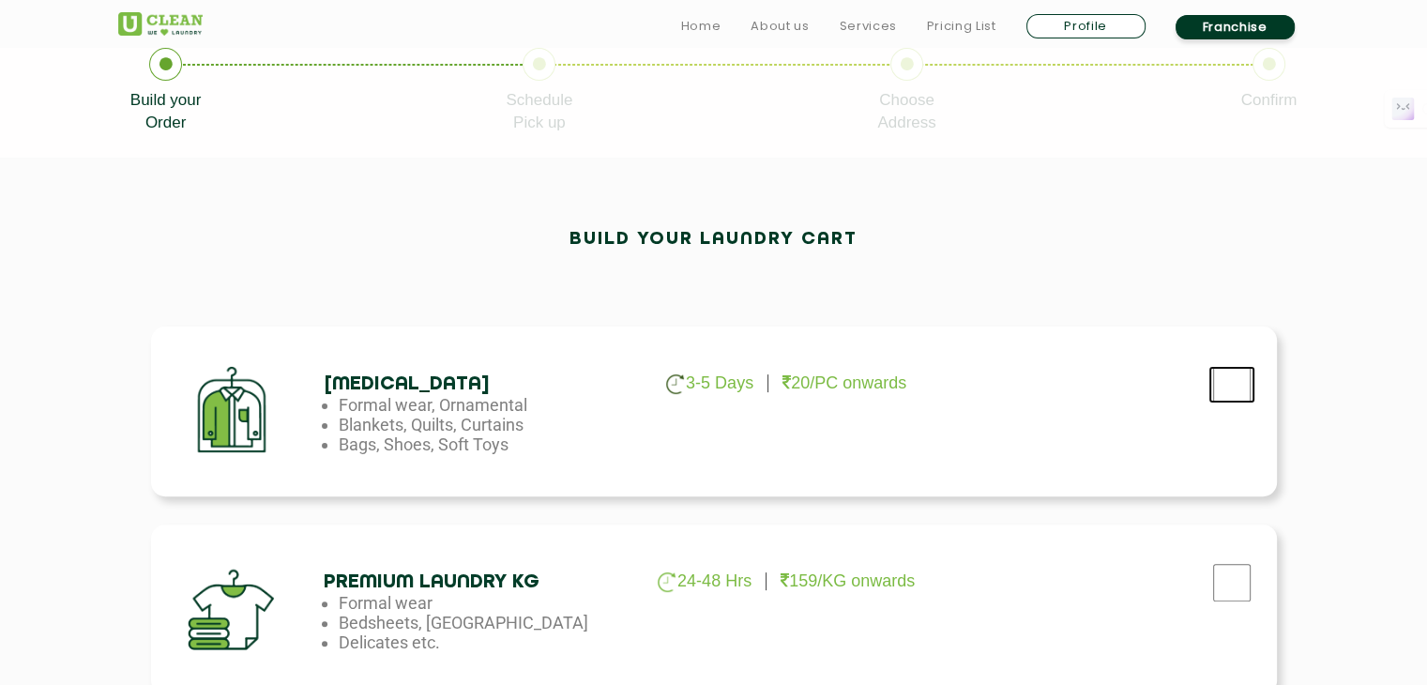
click at [1217, 386] on input "checkbox" at bounding box center [1231, 385] width 47 height 38
checkbox input "true"
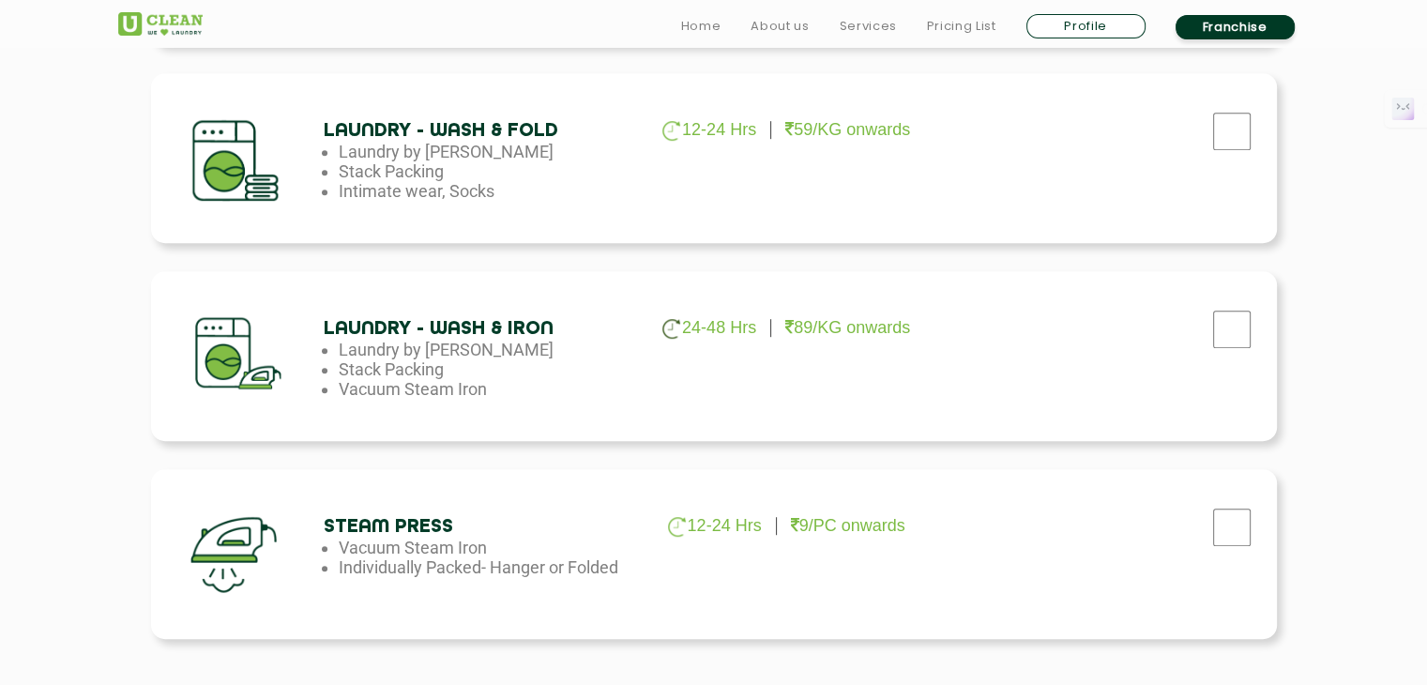
scroll to position [1347, 0]
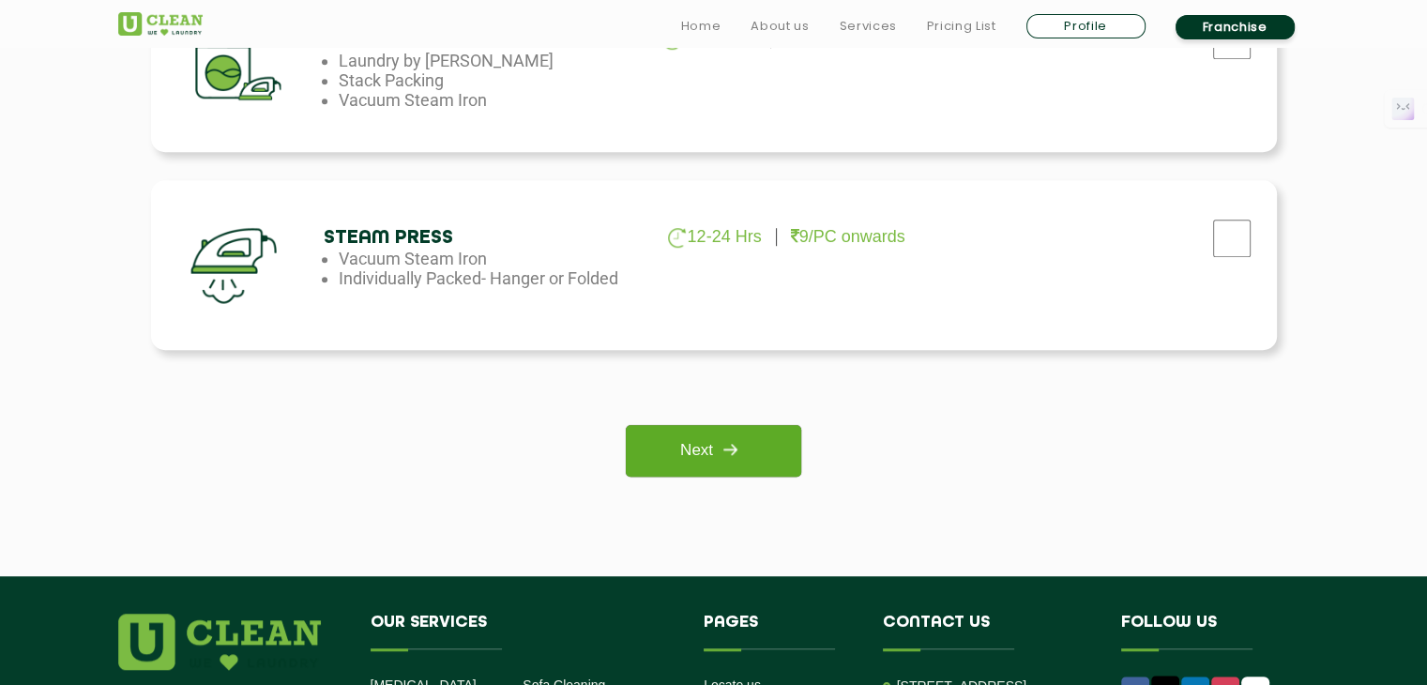
click at [743, 438] on img at bounding box center [730, 449] width 34 height 34
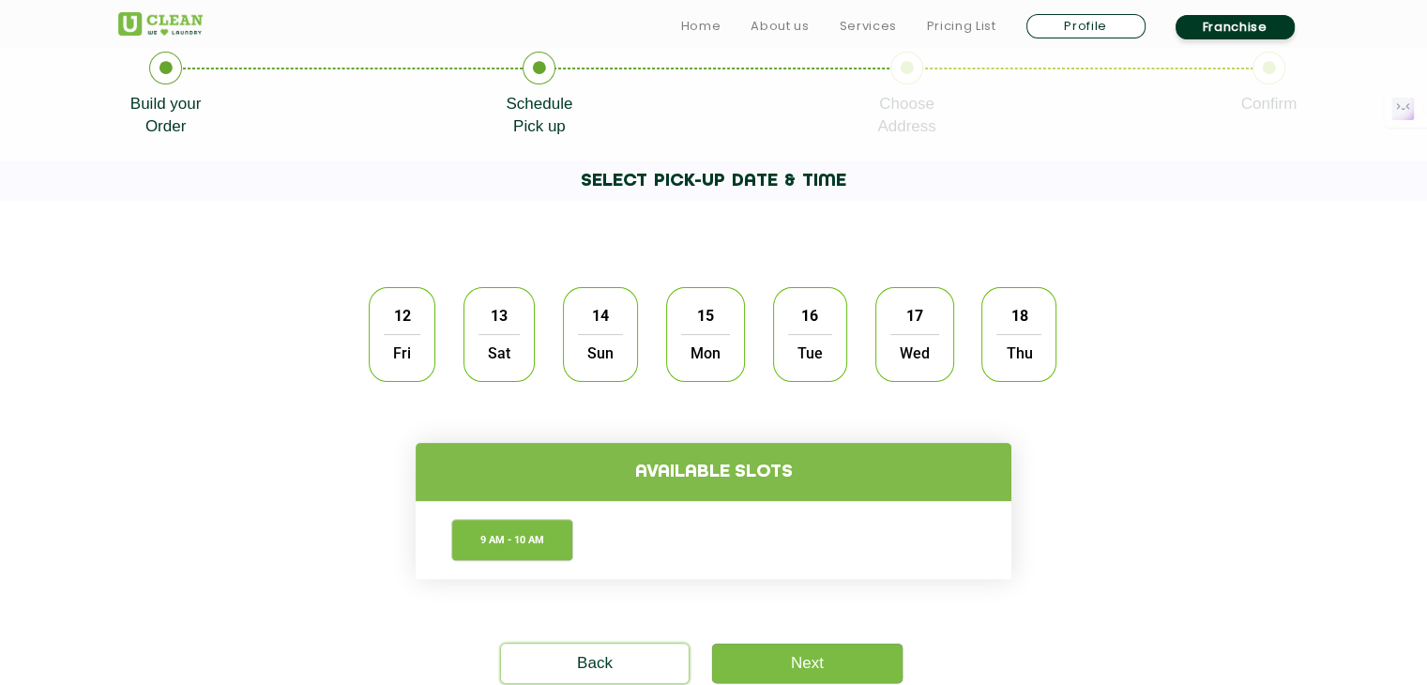
scroll to position [469, 0]
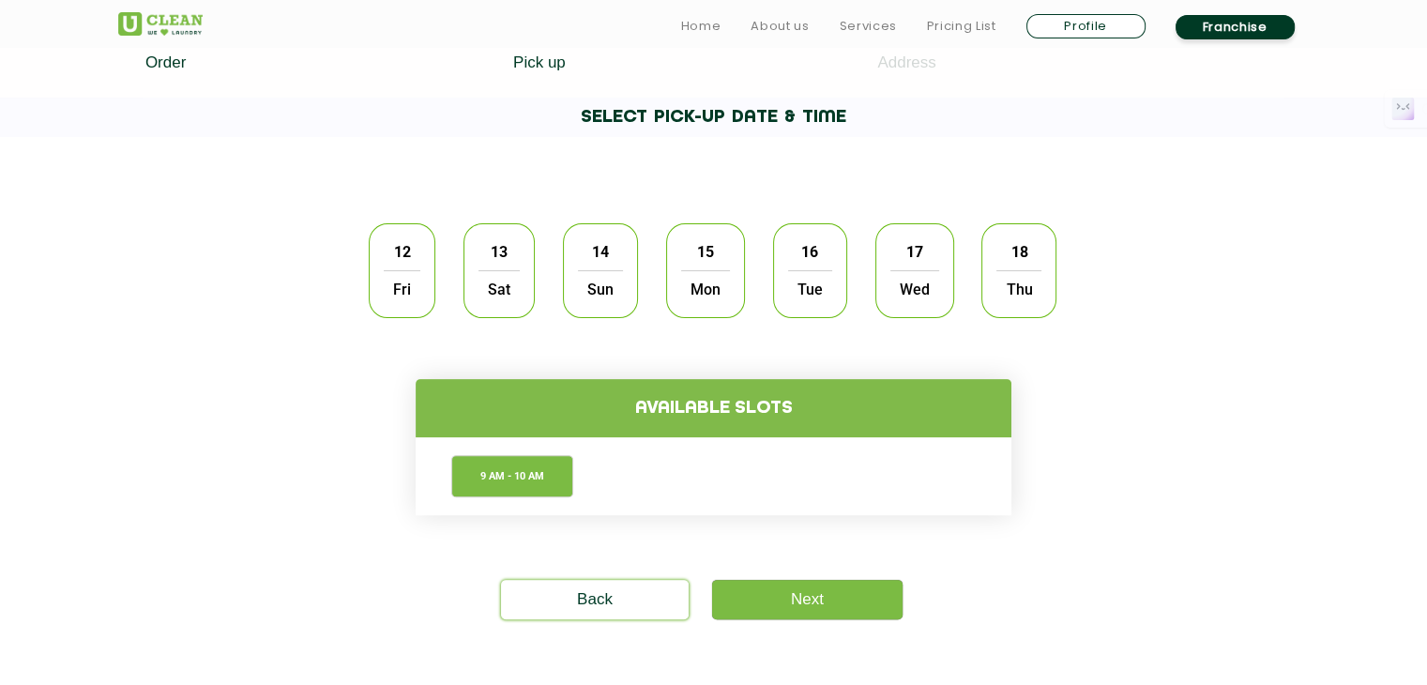
click at [445, 267] on div "12 Fri 13 Sat 14 Sun 15 Mon 16 Tue 17 Wed 18 Thu" at bounding box center [714, 270] width 716 height 123
click at [494, 264] on span "13" at bounding box center [499, 252] width 36 height 37
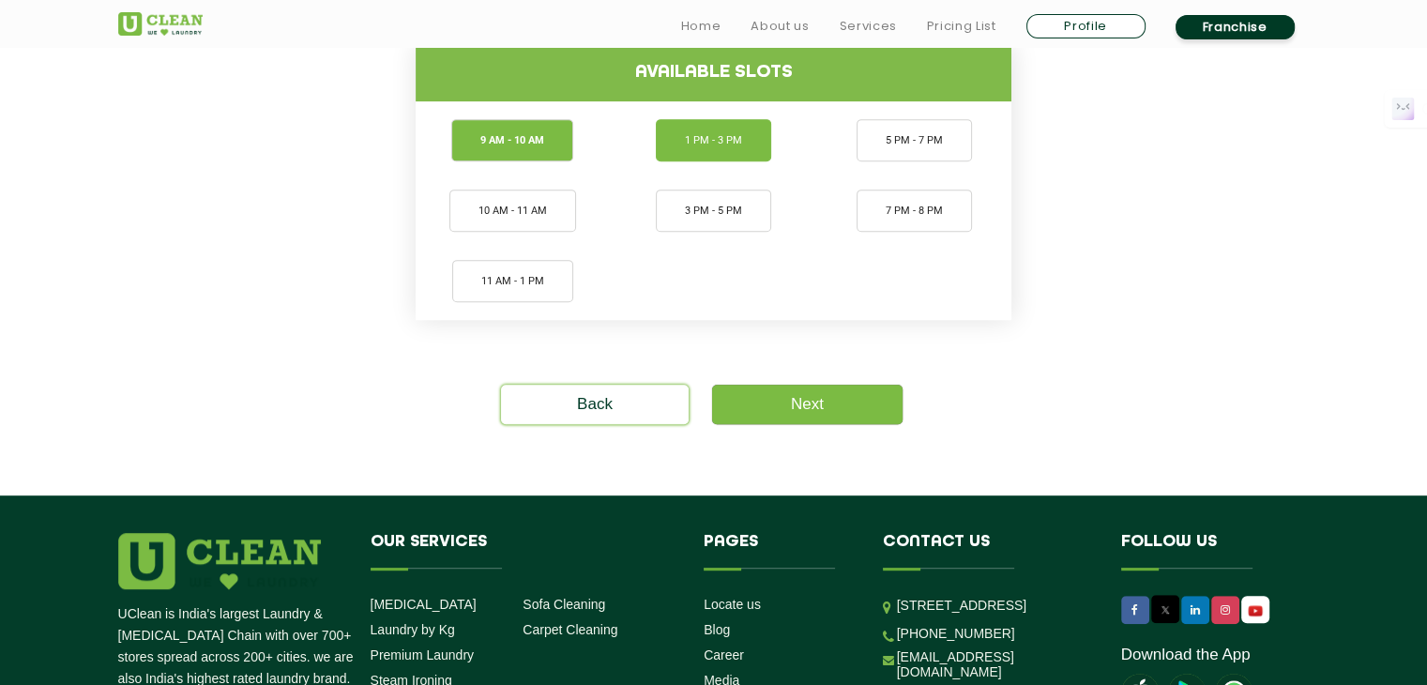
scroll to position [844, 0]
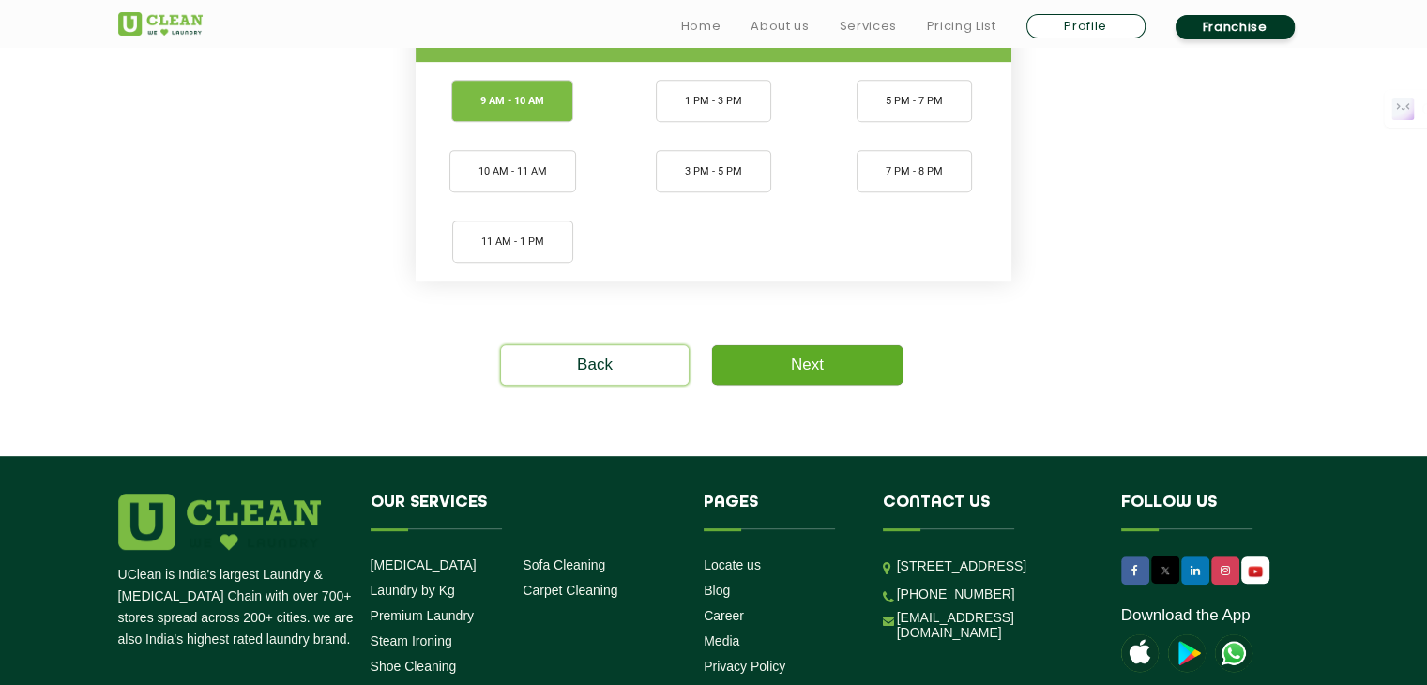
click at [824, 363] on link "Next" at bounding box center [807, 364] width 190 height 39
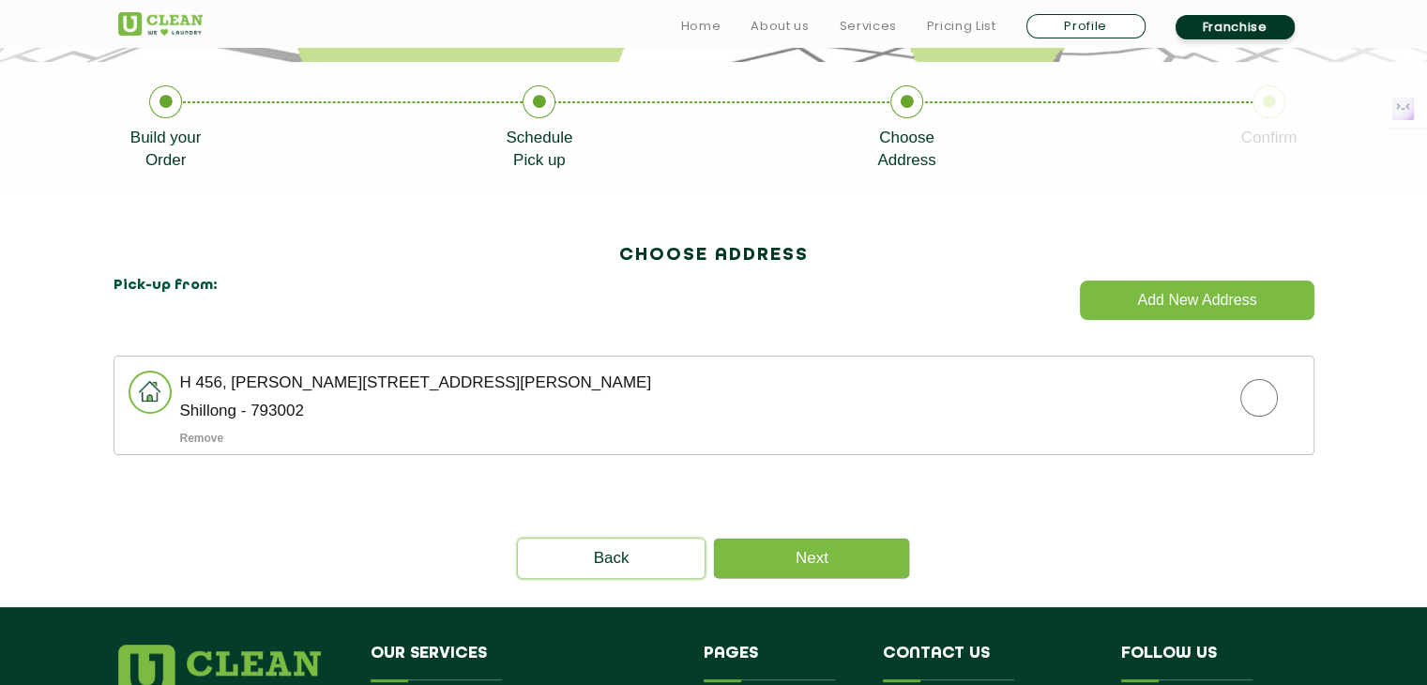
scroll to position [375, 0]
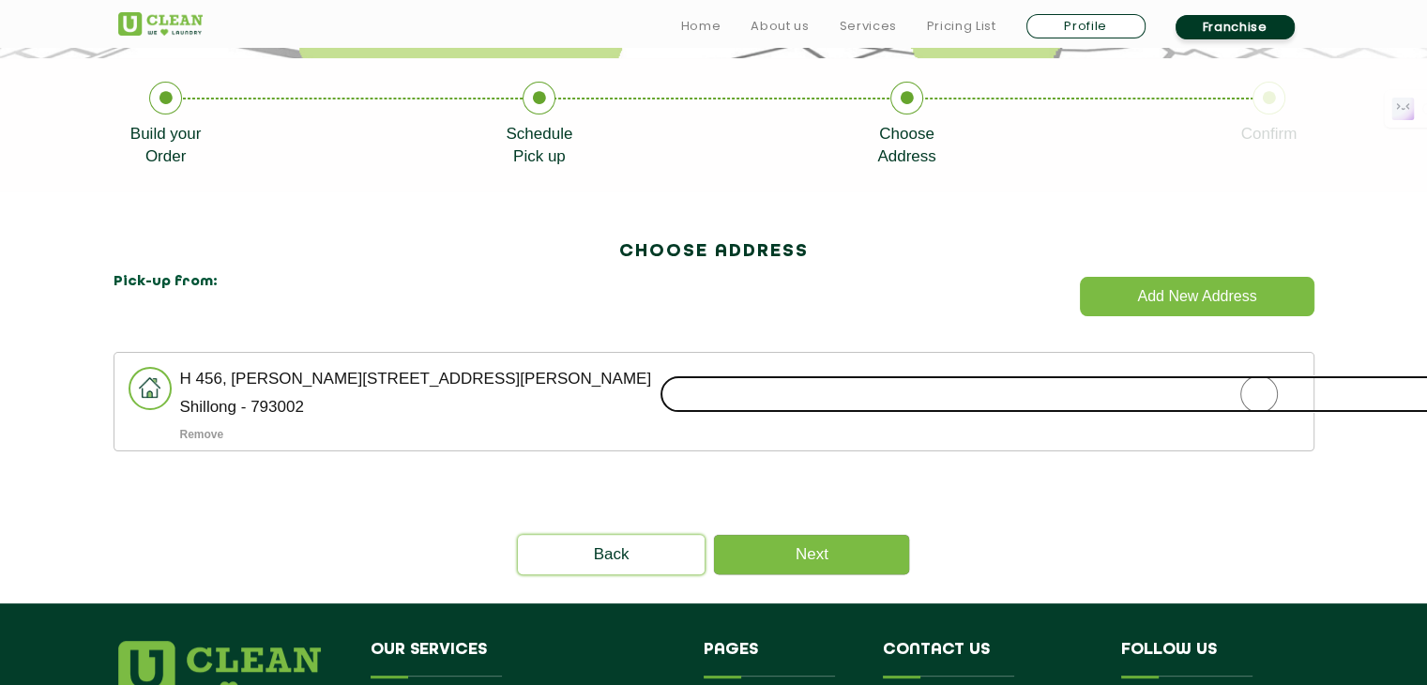
click at [1257, 393] on input "radio" at bounding box center [1258, 394] width 1199 height 38
radio input "true"
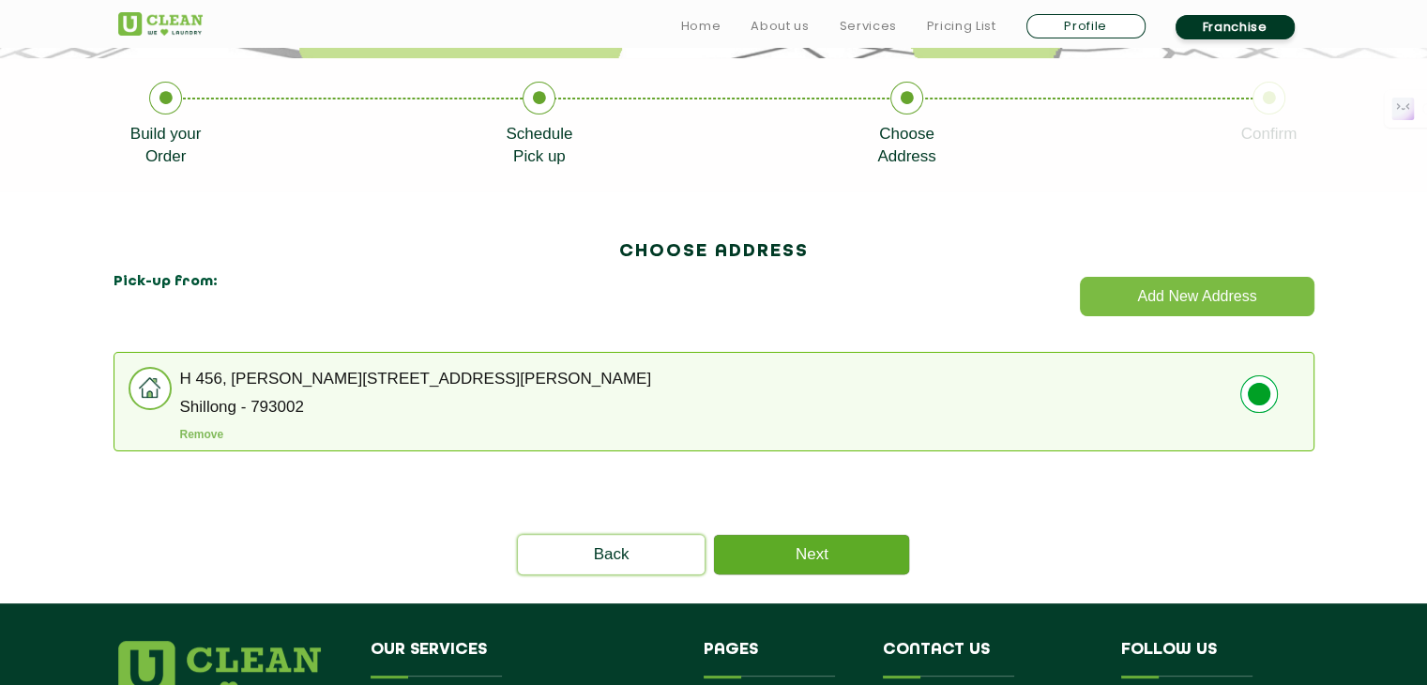
click at [786, 544] on link "Next" at bounding box center [811, 554] width 195 height 39
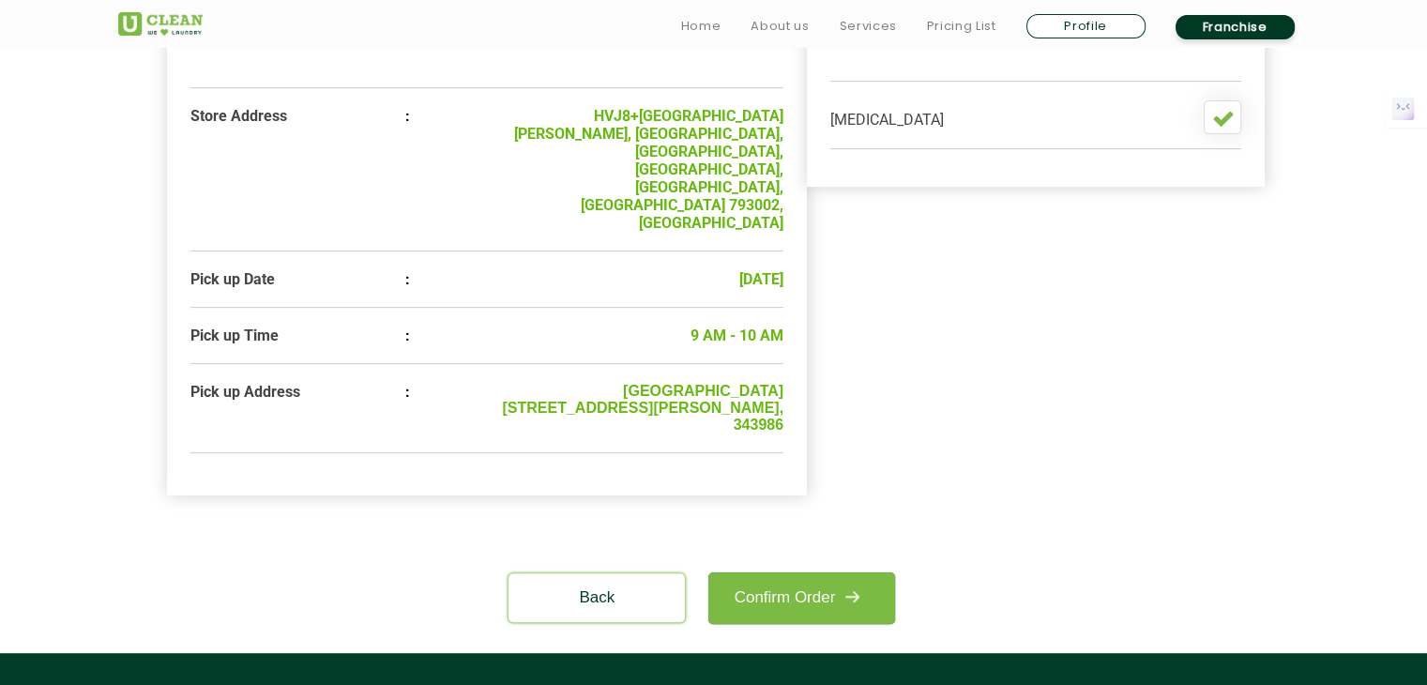
scroll to position [657, 0]
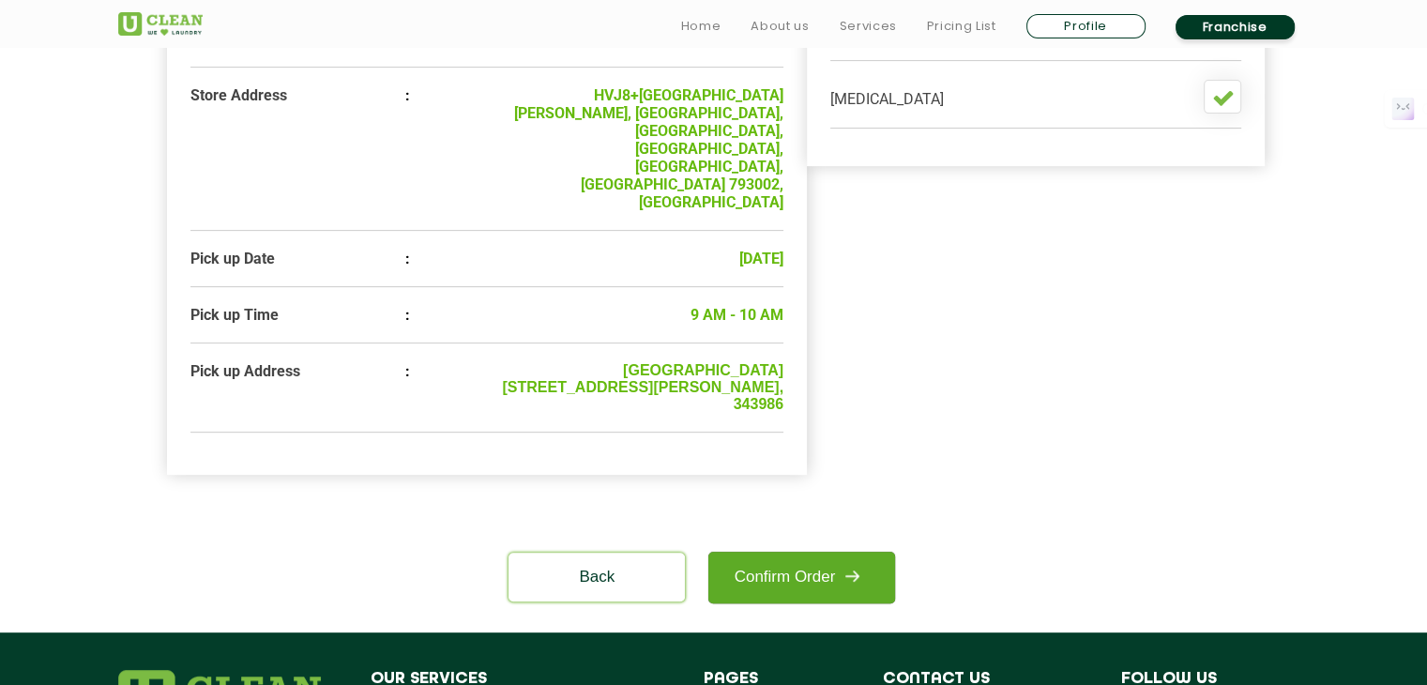
click at [838, 559] on img at bounding box center [852, 576] width 34 height 34
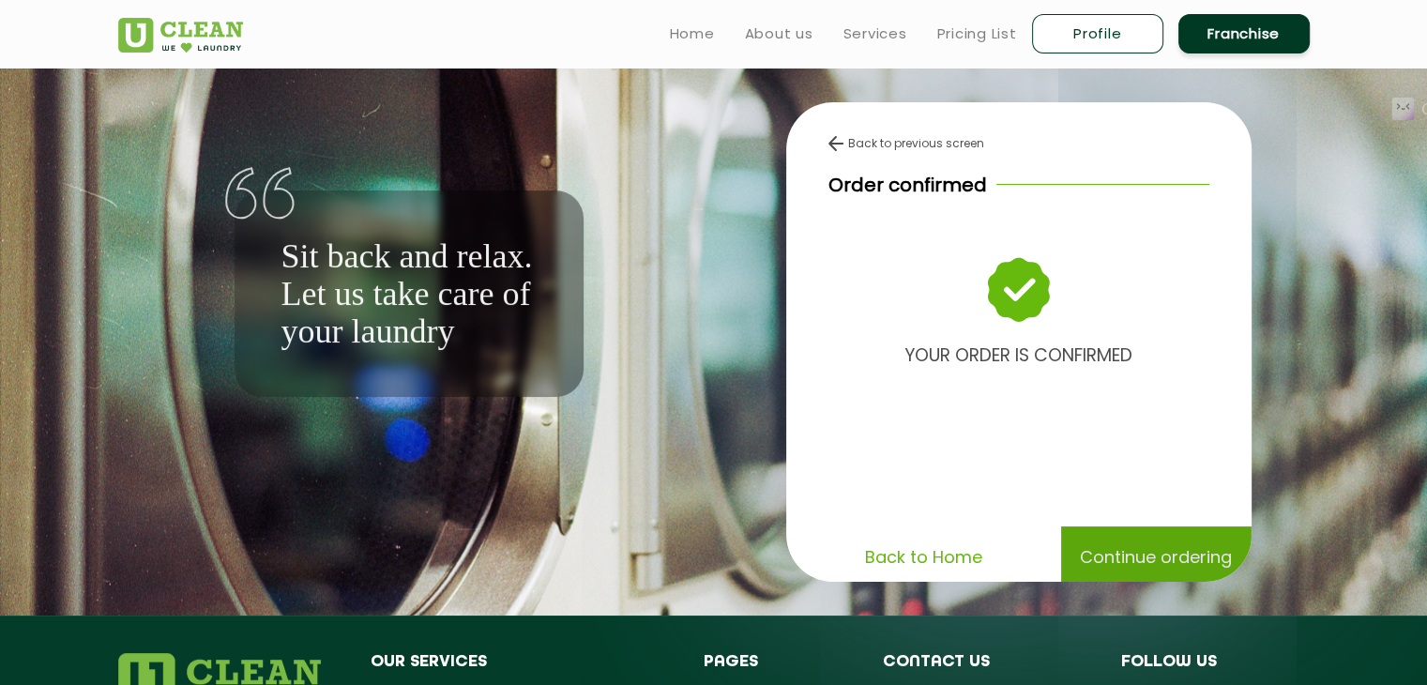
click at [1169, 543] on p "Continue ordering" at bounding box center [1156, 556] width 152 height 33
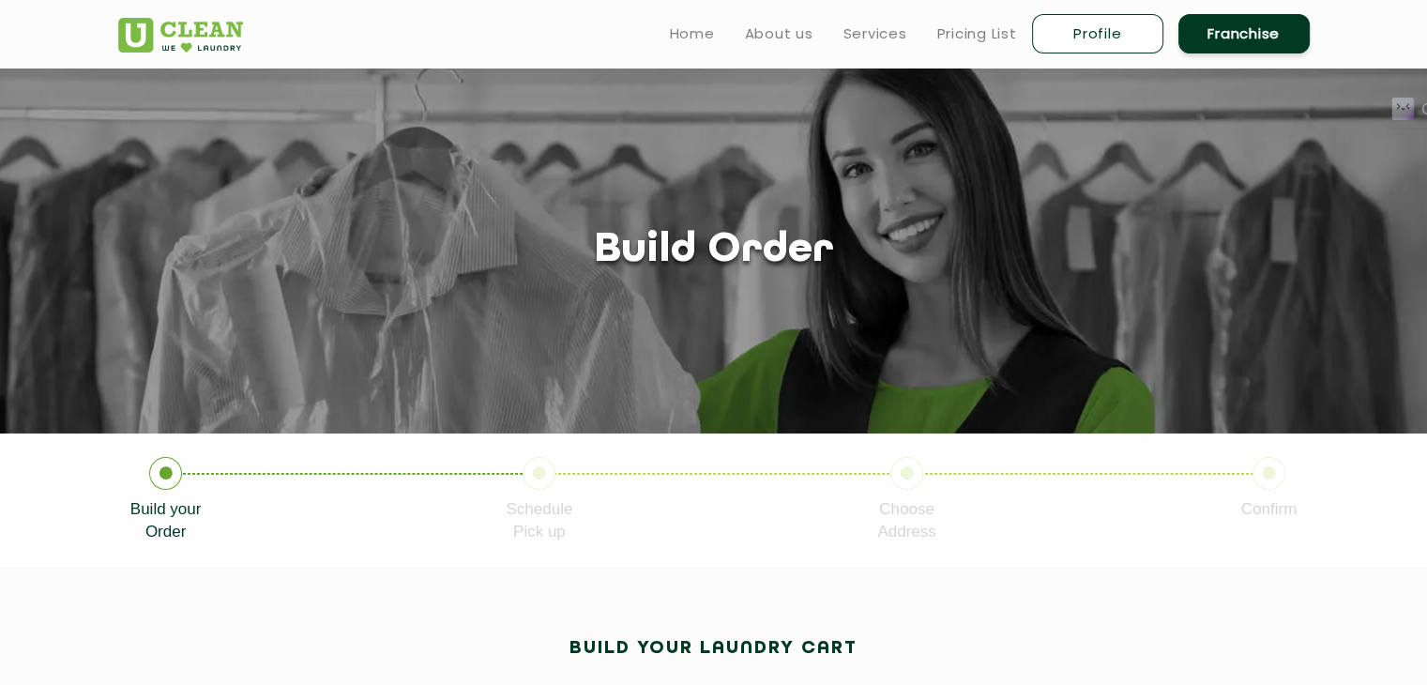
click at [1099, 43] on link "Profile" at bounding box center [1097, 33] width 131 height 39
select select
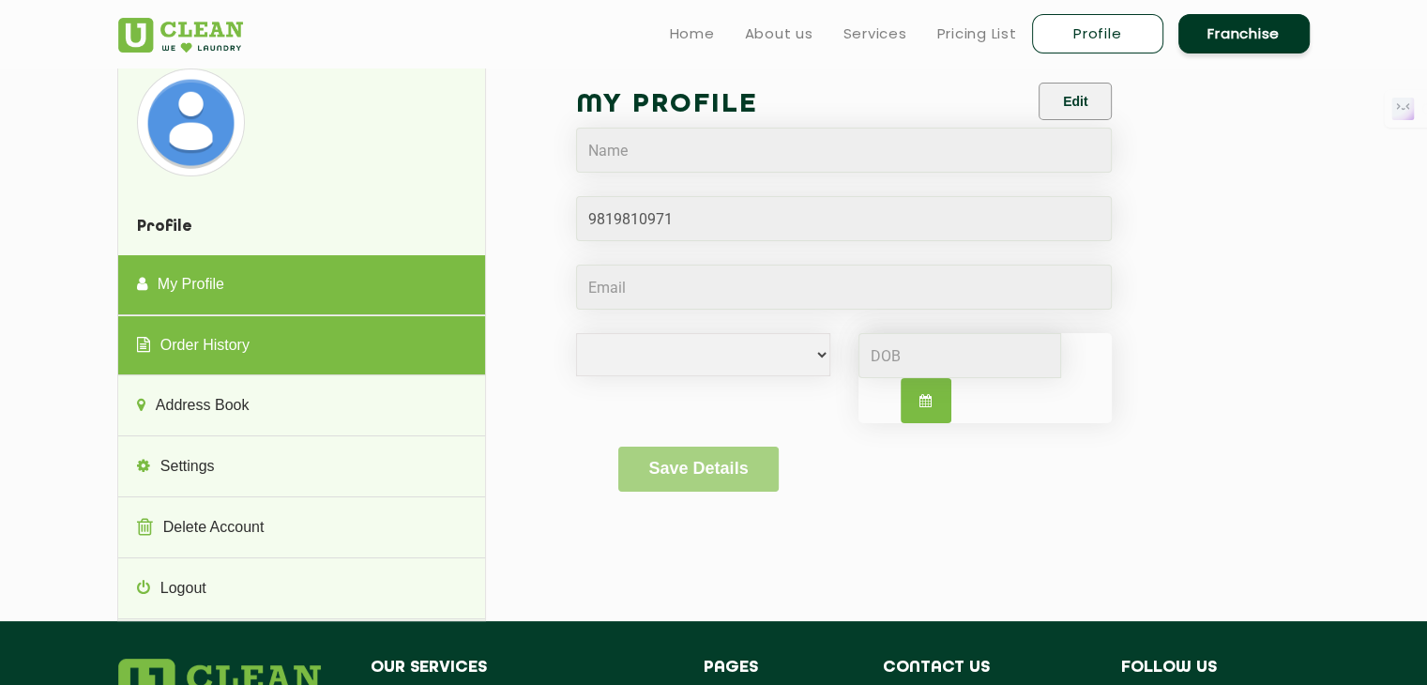
click at [263, 332] on link "Order History" at bounding box center [301, 346] width 367 height 60
